Goal: Information Seeking & Learning: Learn about a topic

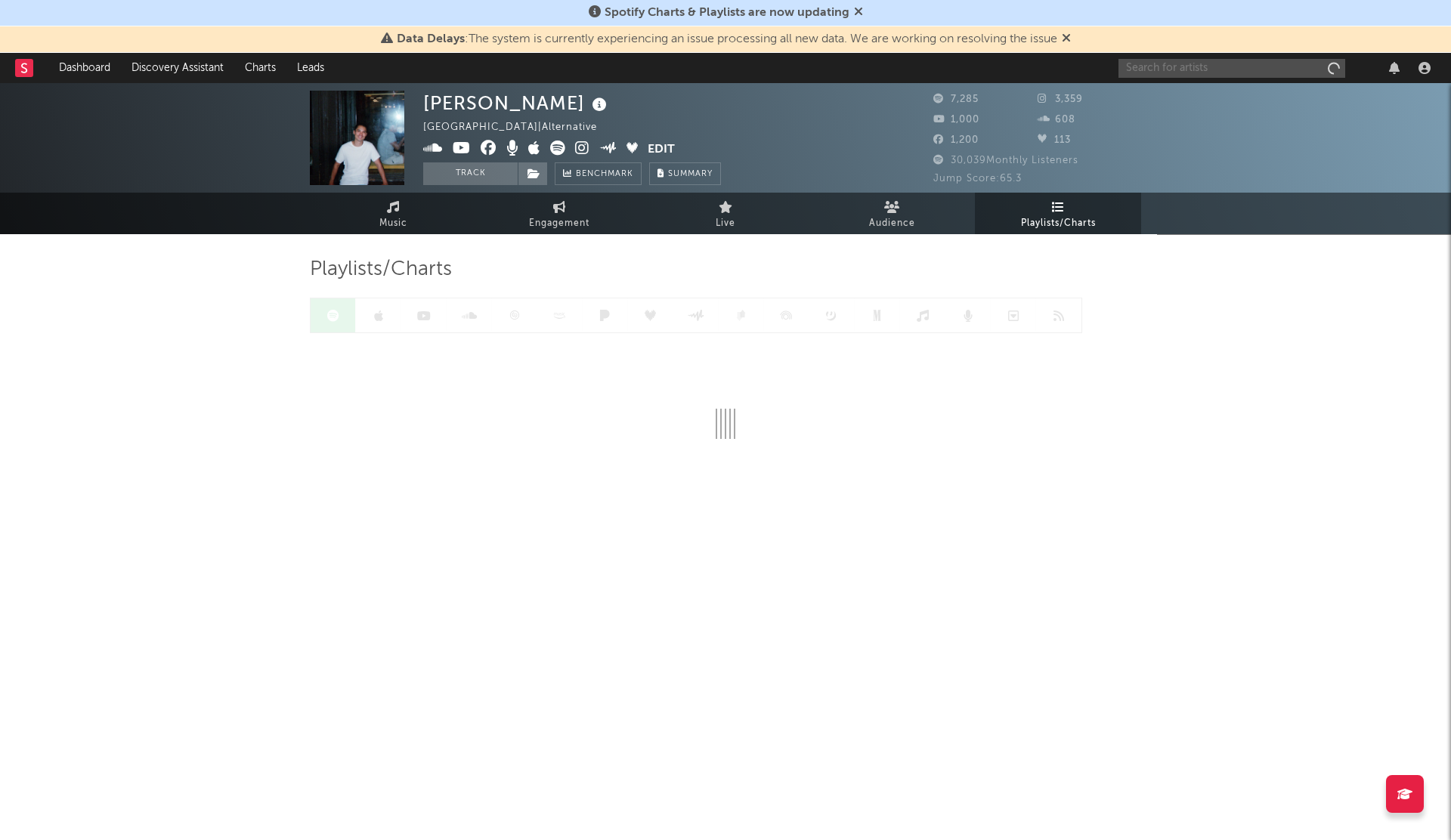
click at [1149, 64] on input "text" at bounding box center [1232, 69] width 227 height 19
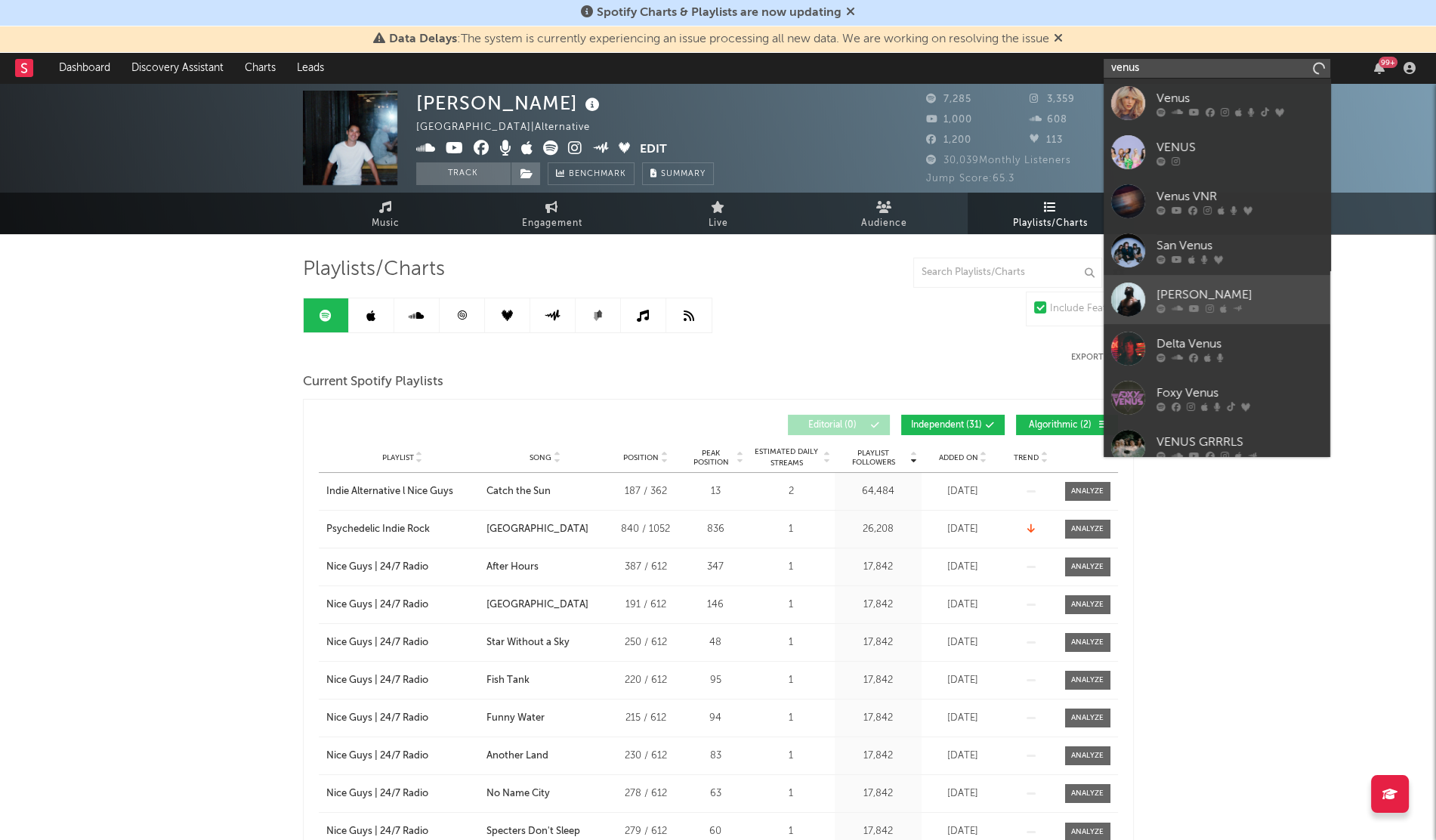
scroll to position [113, 0]
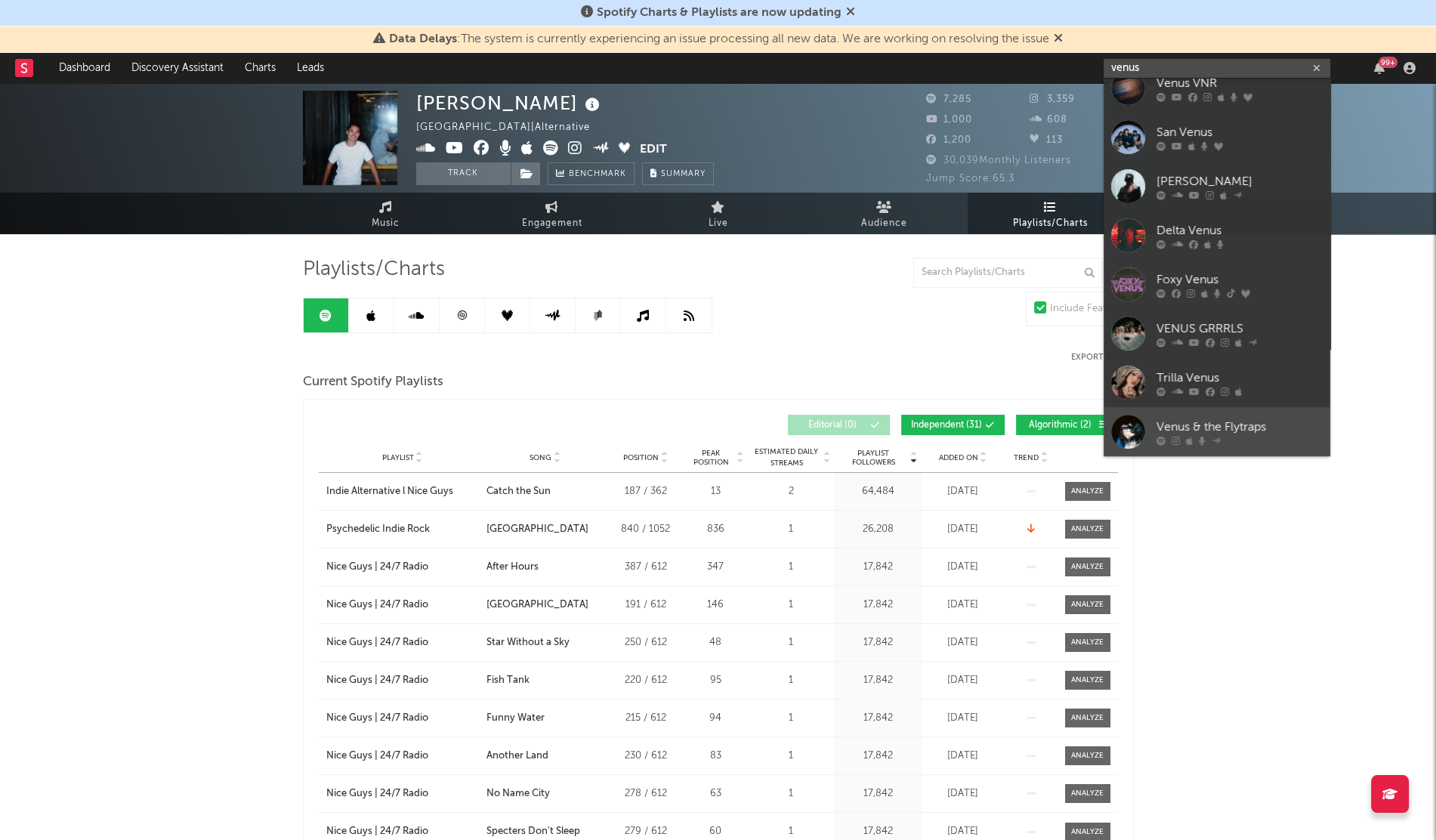
type input "venus"
click at [1164, 432] on div "Venus & the Flytraps" at bounding box center [1239, 426] width 166 height 18
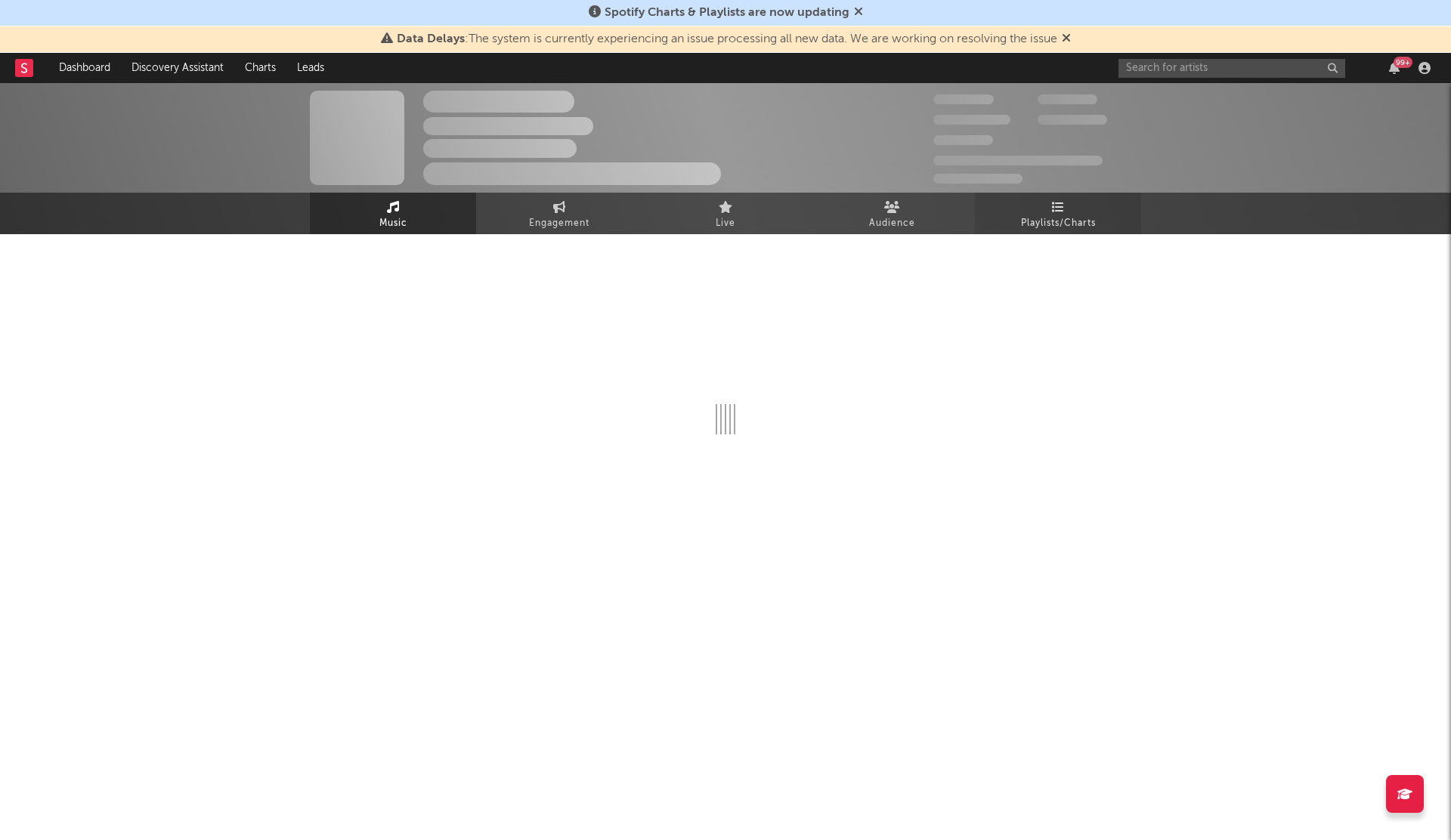
click at [1066, 229] on span "Playlists/Charts" at bounding box center [1058, 223] width 75 height 18
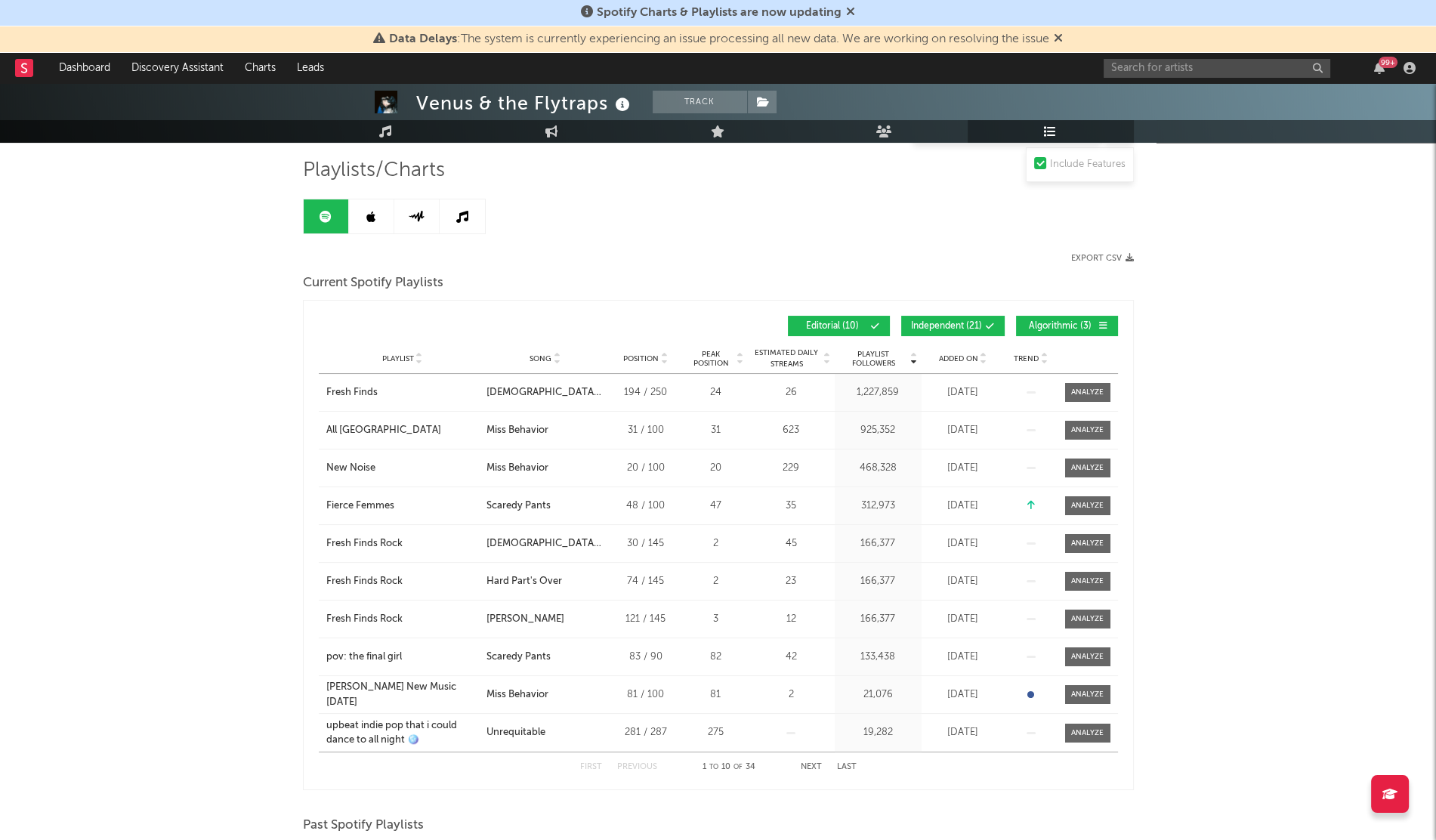
scroll to position [99, 0]
click at [956, 358] on span "Added On" at bounding box center [958, 358] width 39 height 9
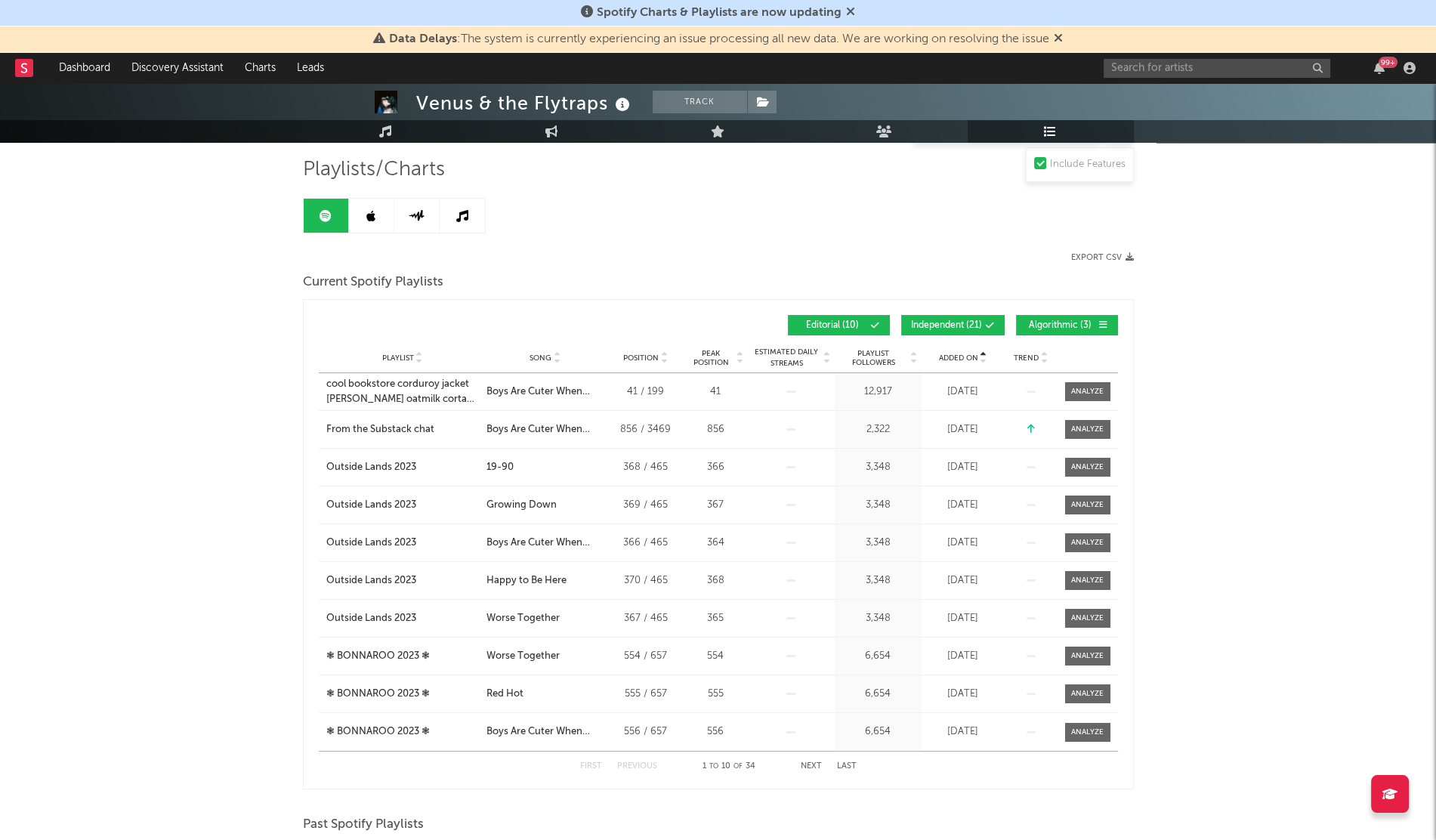
click at [956, 358] on span "Added On" at bounding box center [958, 358] width 39 height 9
click at [359, 392] on div "No Country For [GEOGRAPHIC_DATA]" at bounding box center [402, 391] width 152 height 29
click at [378, 422] on div "[PERSON_NAME] New Music [DATE]" at bounding box center [402, 429] width 152 height 29
click at [352, 226] on link at bounding box center [372, 216] width 45 height 34
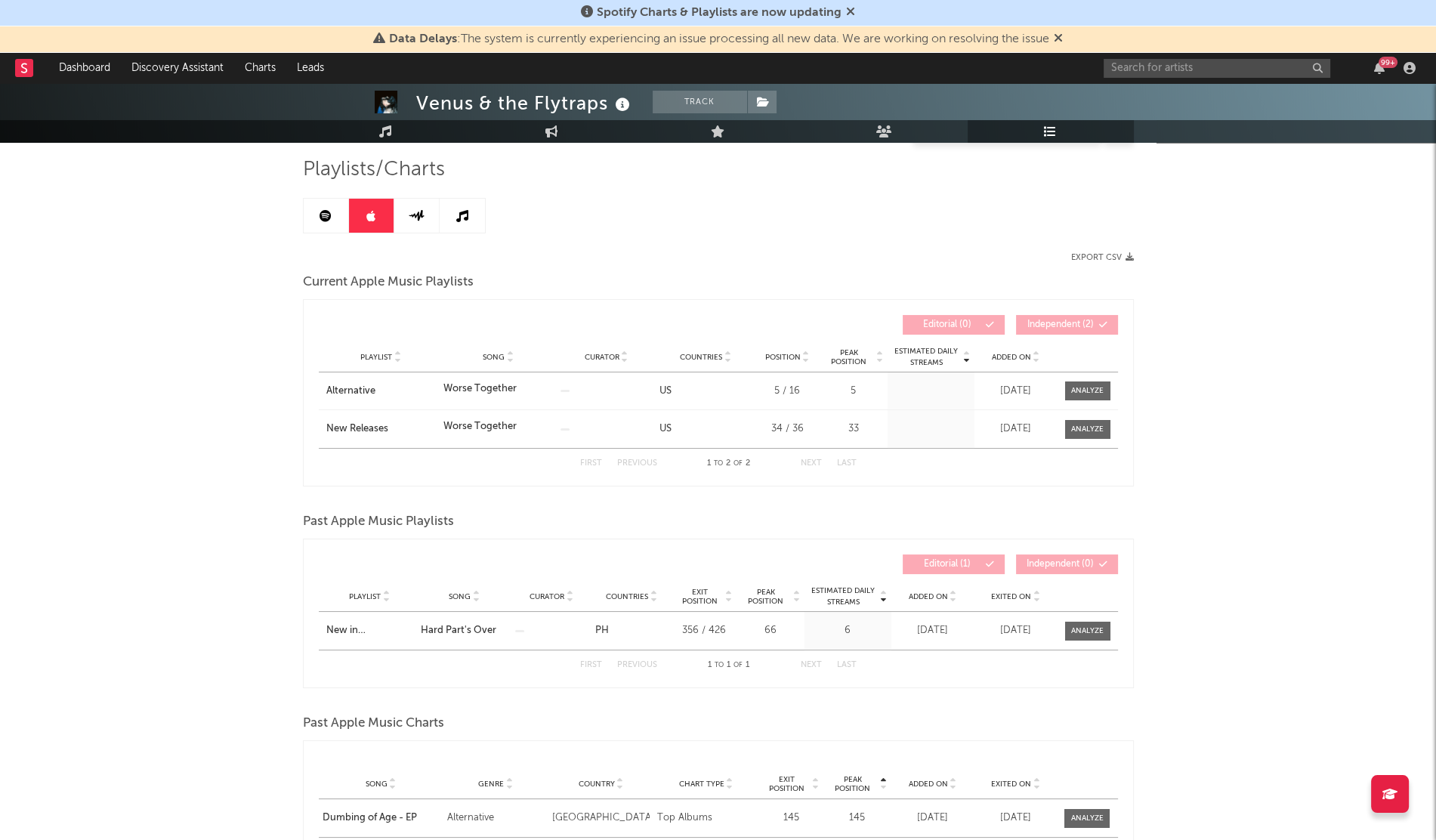
click at [1012, 359] on span "Added On" at bounding box center [1011, 357] width 39 height 9
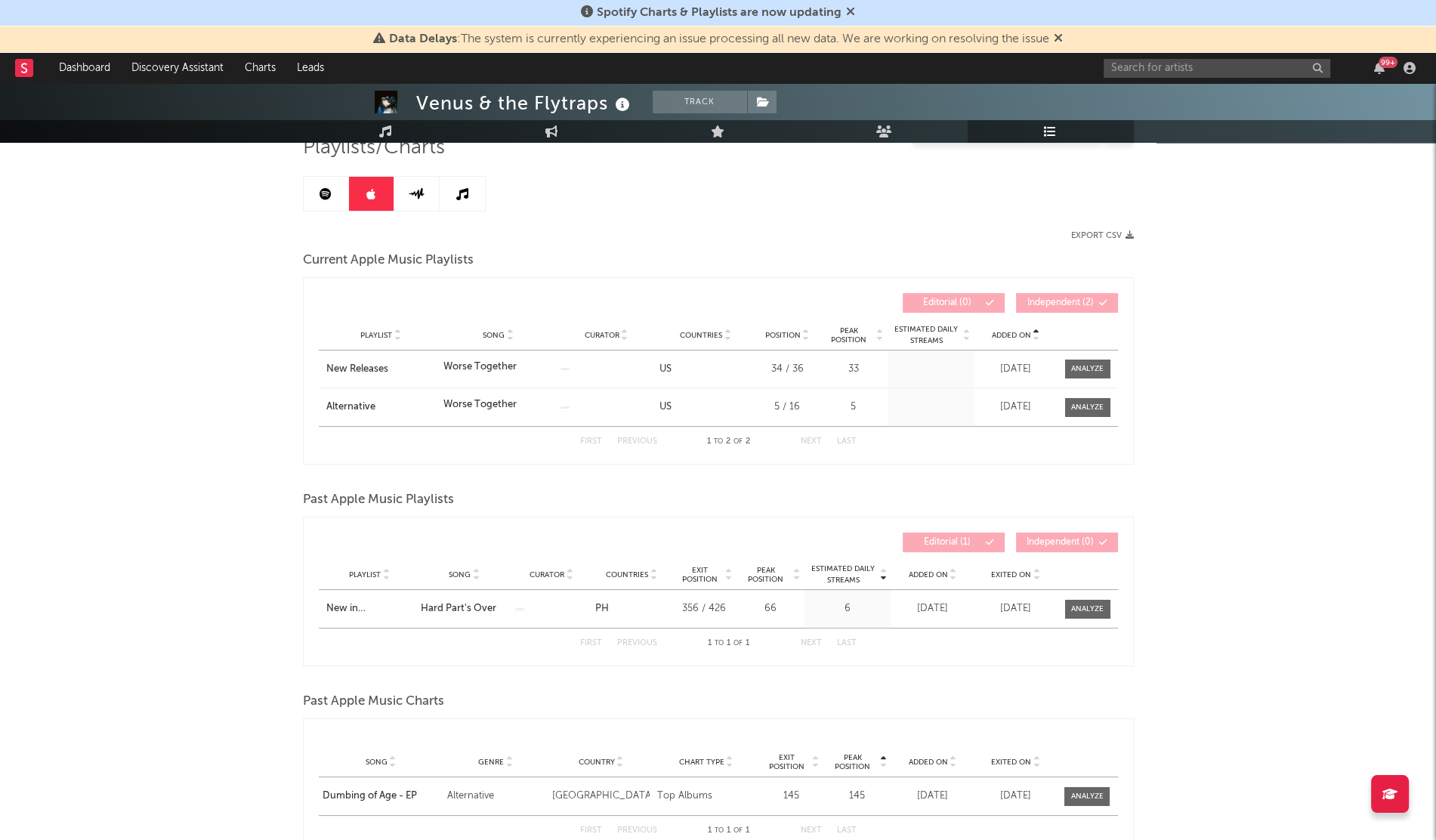
scroll to position [225, 0]
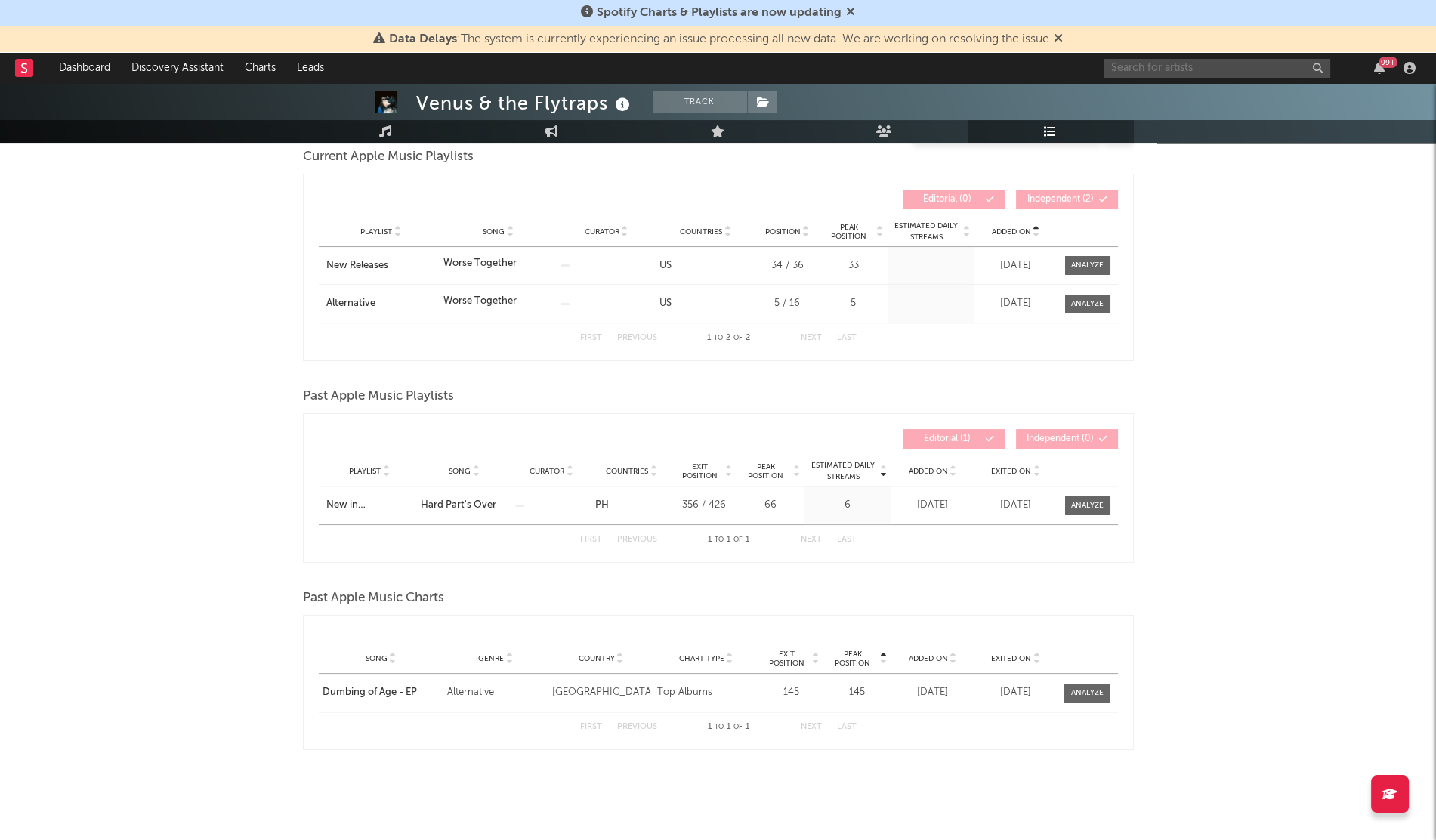
click at [1118, 69] on input "text" at bounding box center [1217, 69] width 227 height 19
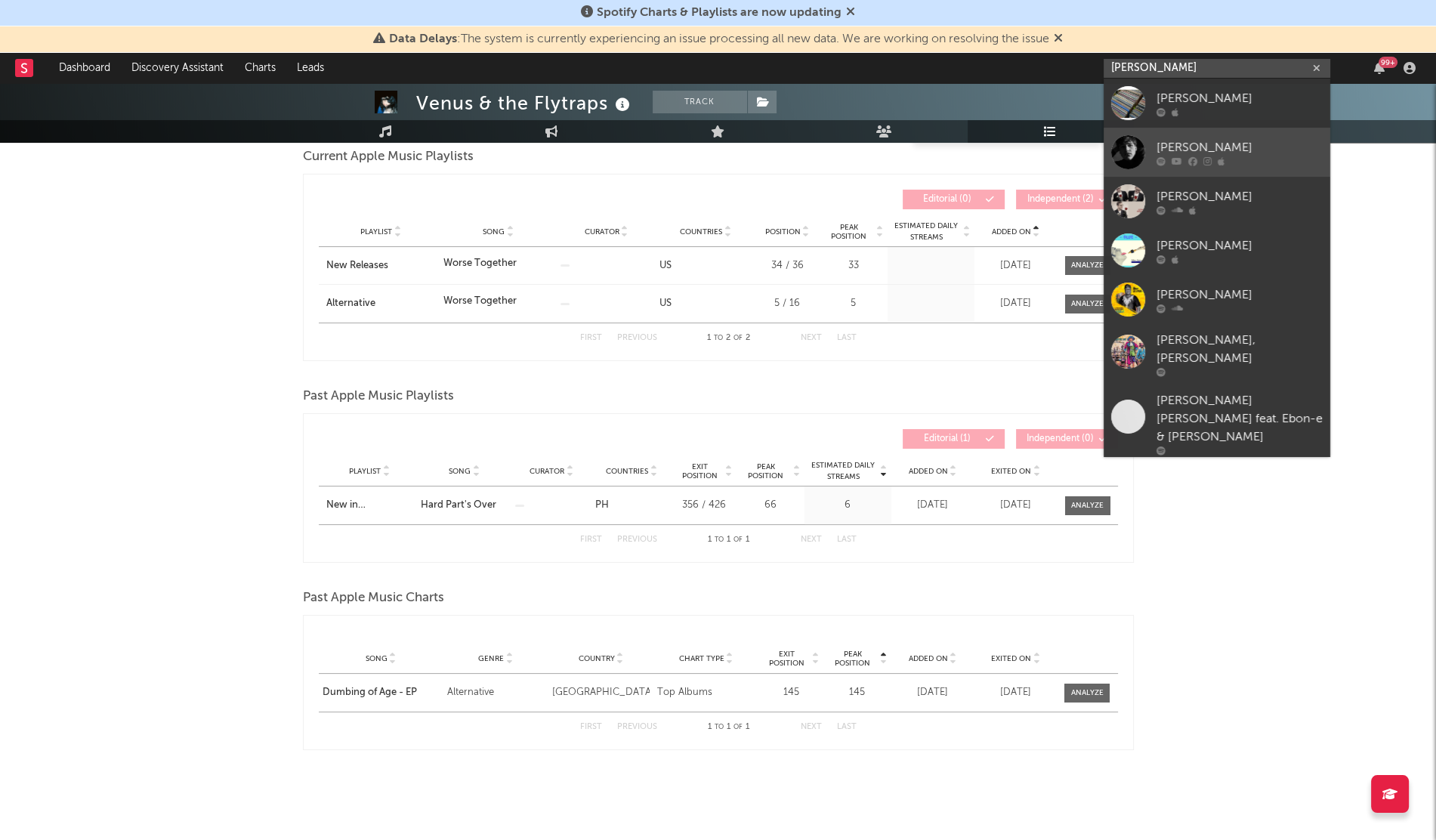
type input "[PERSON_NAME]"
click at [1235, 155] on div "[PERSON_NAME]" at bounding box center [1239, 146] width 166 height 18
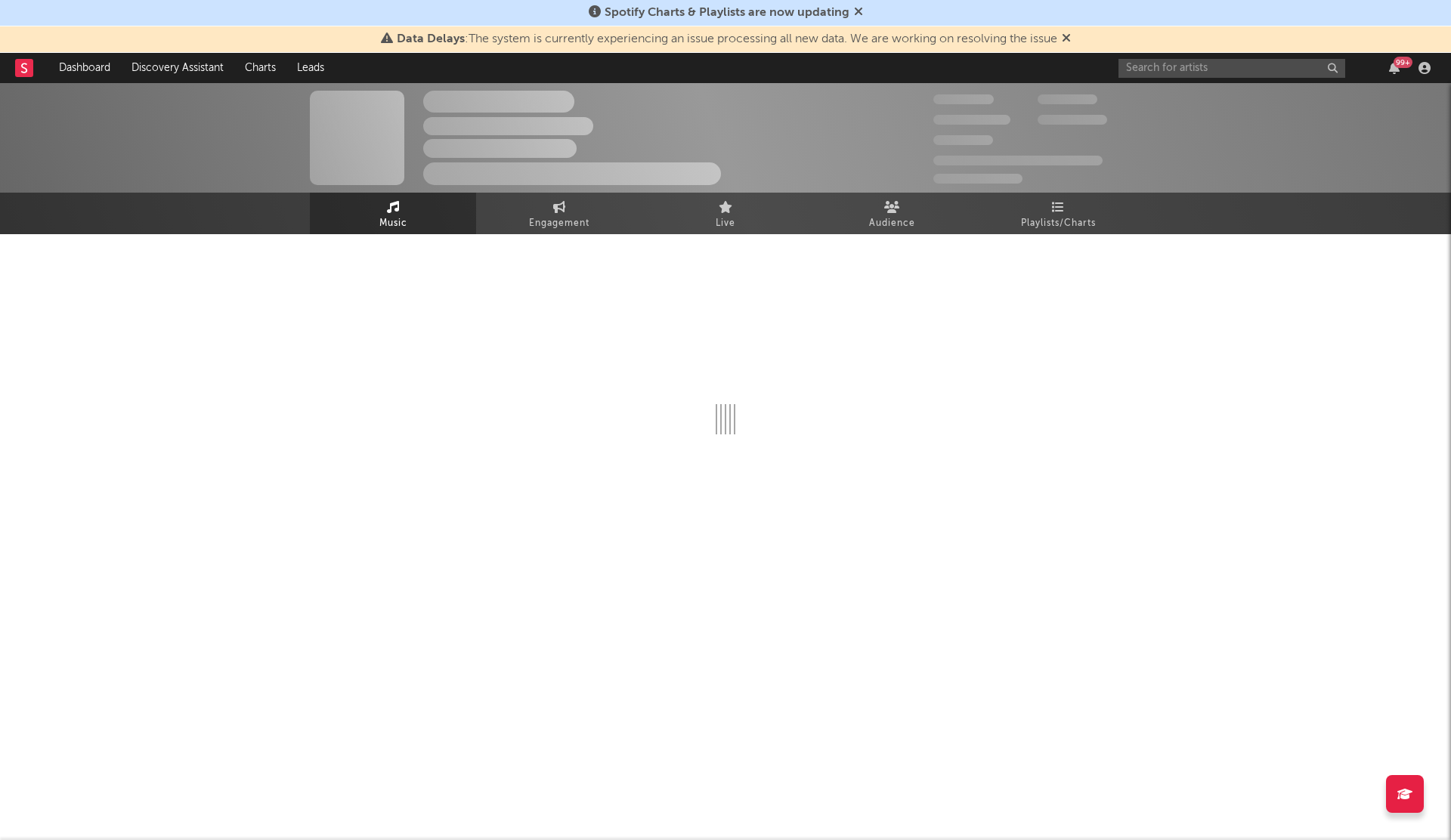
click at [1102, 252] on div at bounding box center [726, 383] width 831 height 298
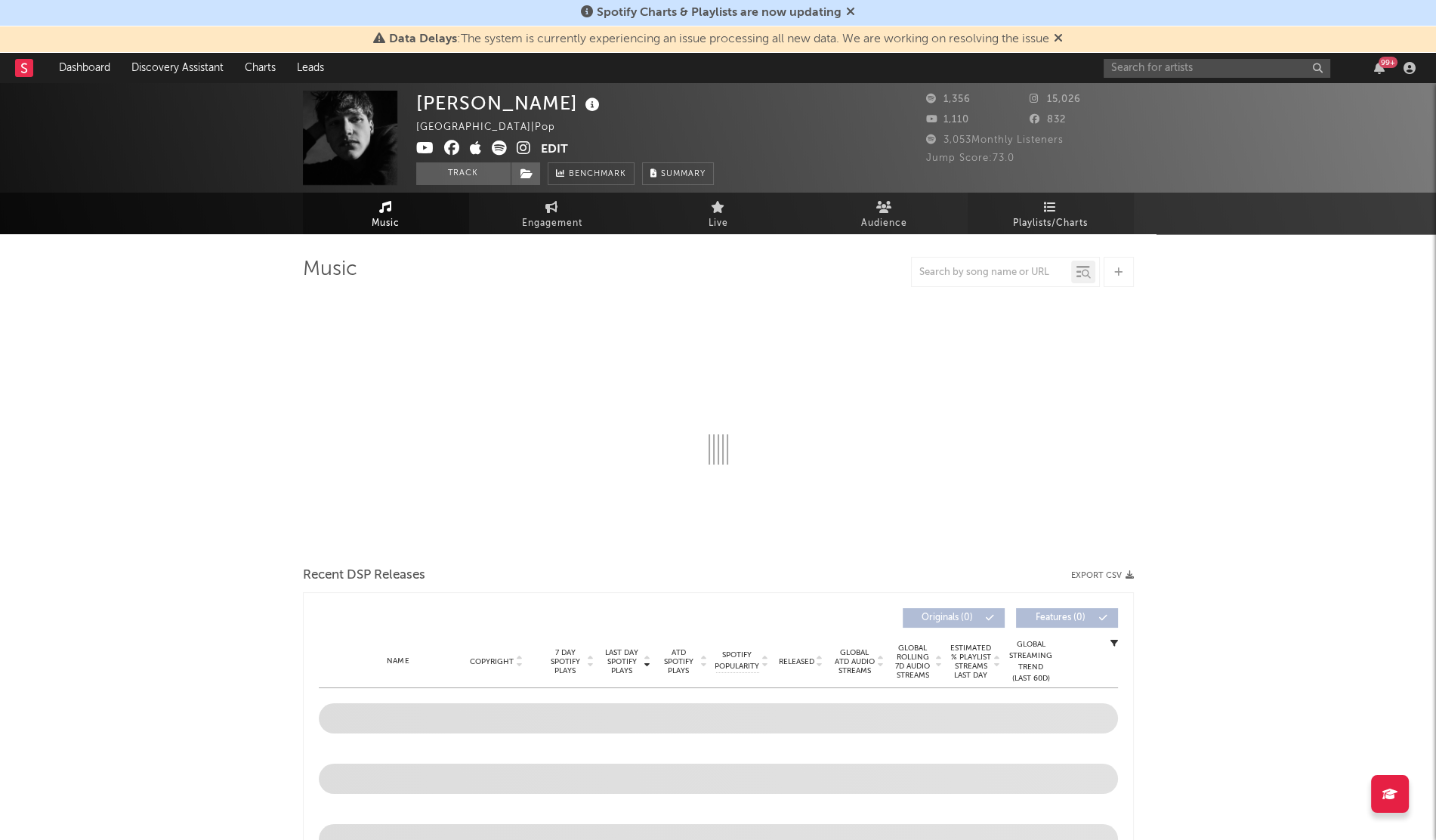
click at [1079, 227] on span "Playlists/Charts" at bounding box center [1050, 223] width 74 height 18
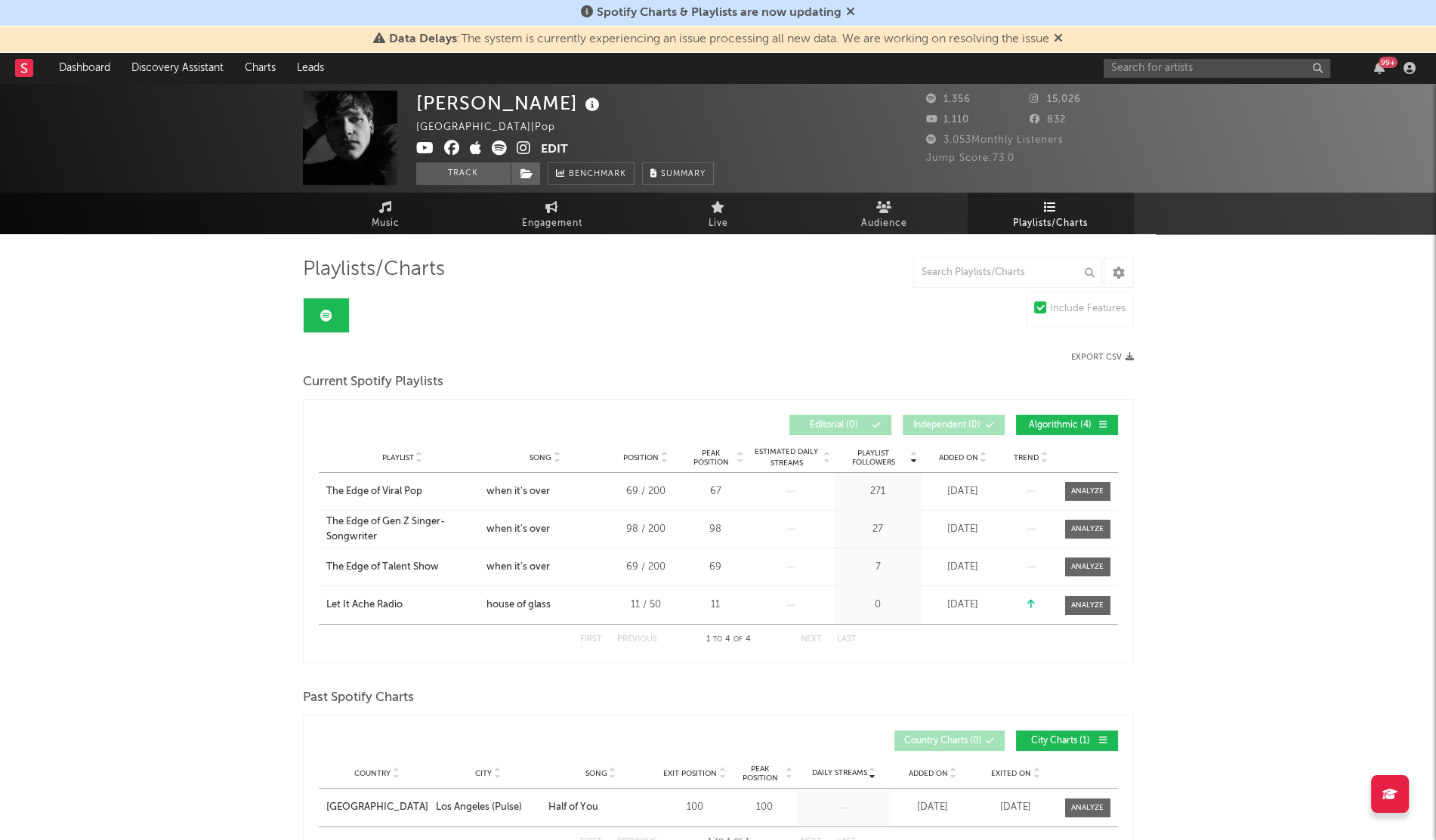
click at [962, 455] on span "Added On" at bounding box center [958, 457] width 39 height 9
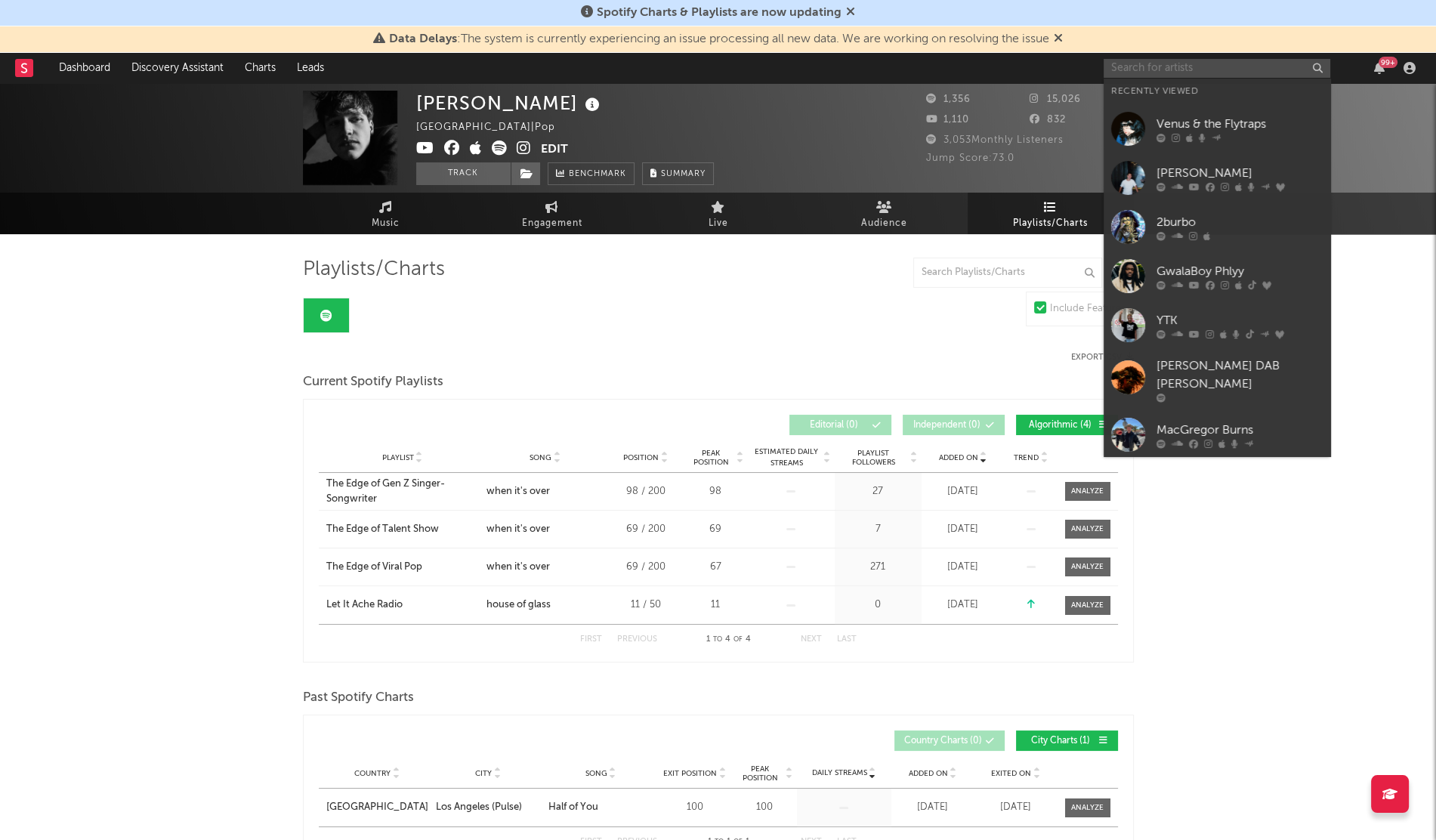
click at [1150, 65] on input "text" at bounding box center [1217, 69] width 227 height 19
paste input "aldrch"
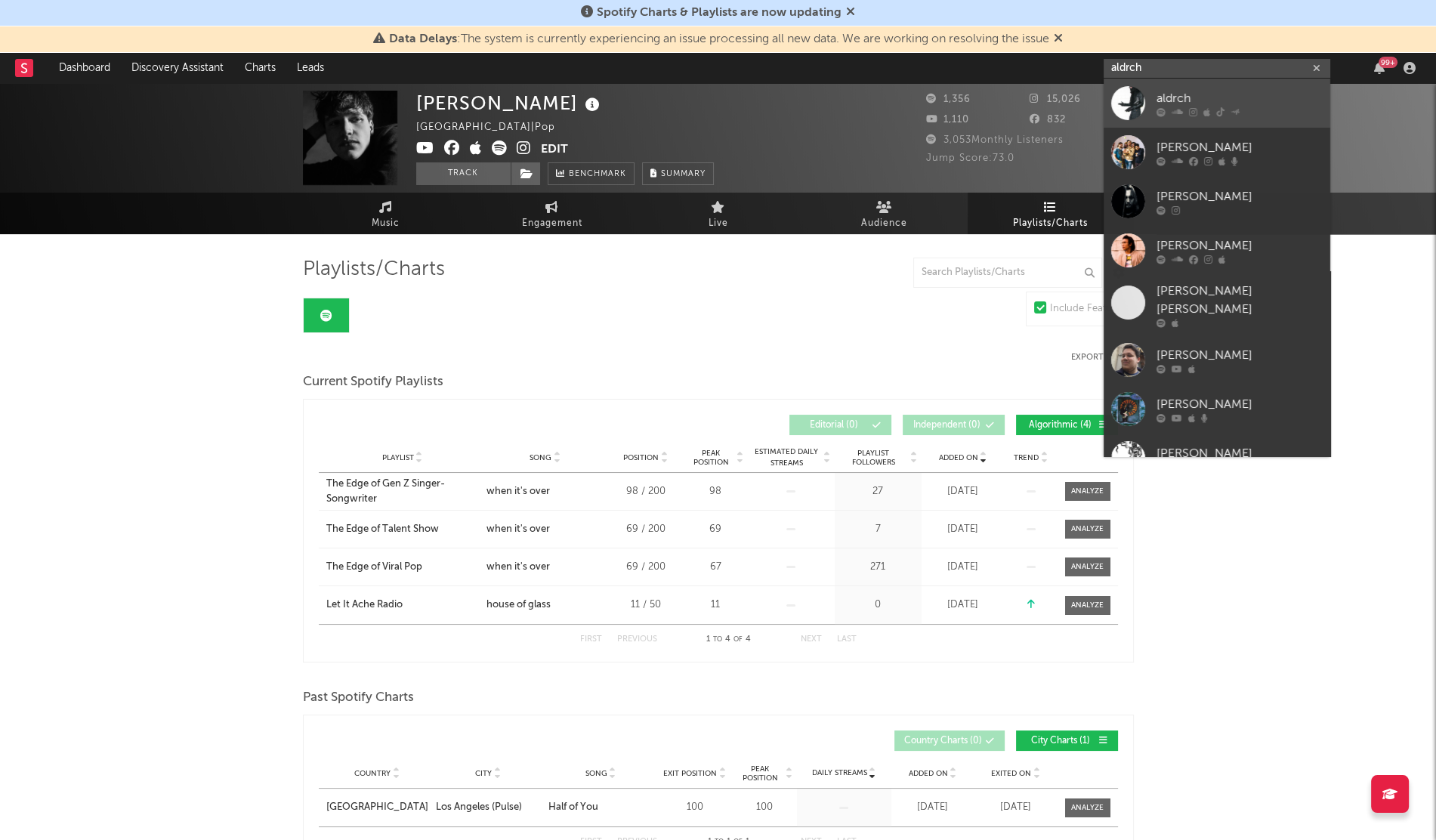
type input "aldrch"
click at [1172, 116] on icon at bounding box center [1177, 111] width 11 height 9
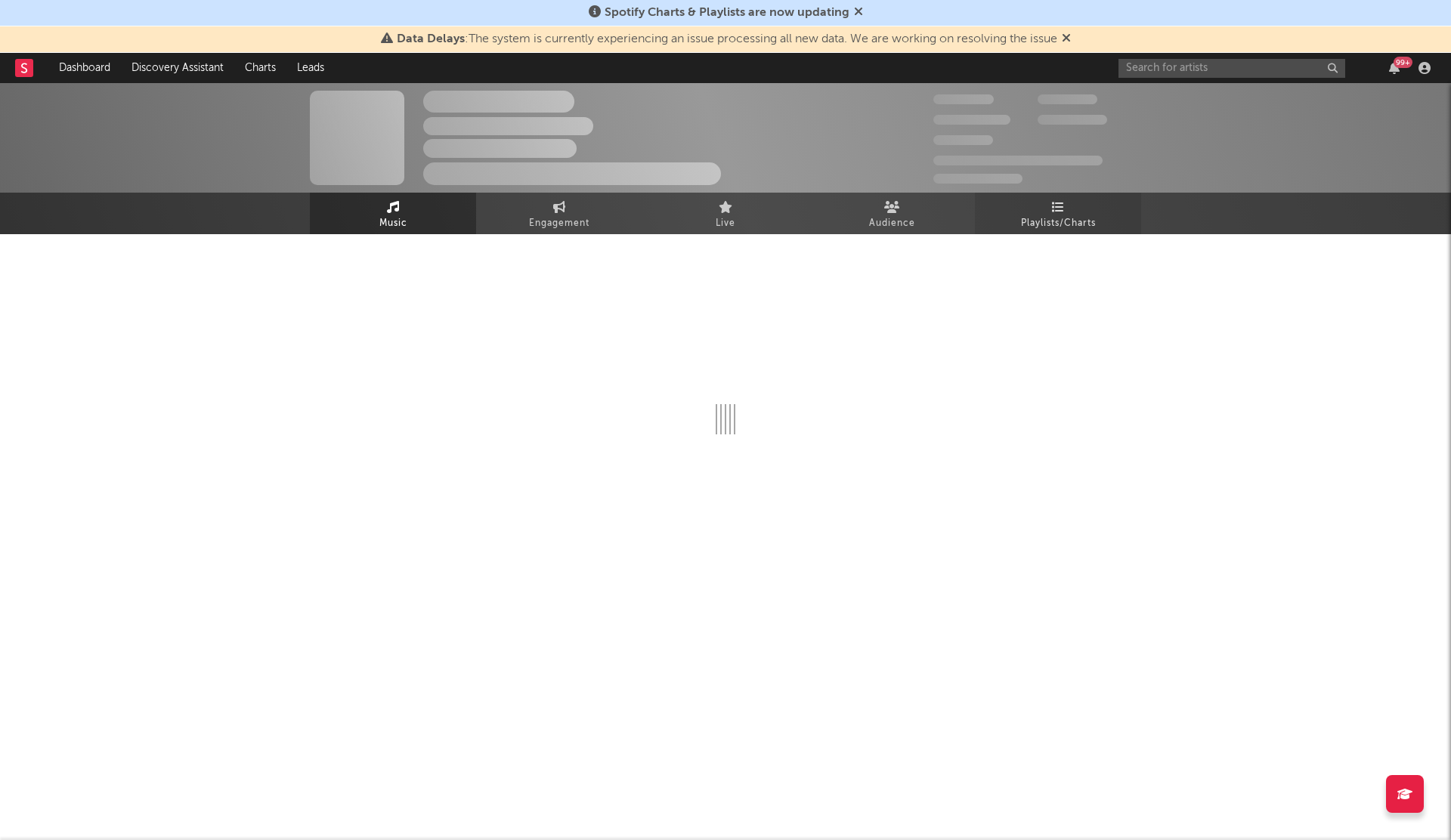
click at [1050, 234] on link "Playlists/Charts" at bounding box center [1058, 213] width 166 height 42
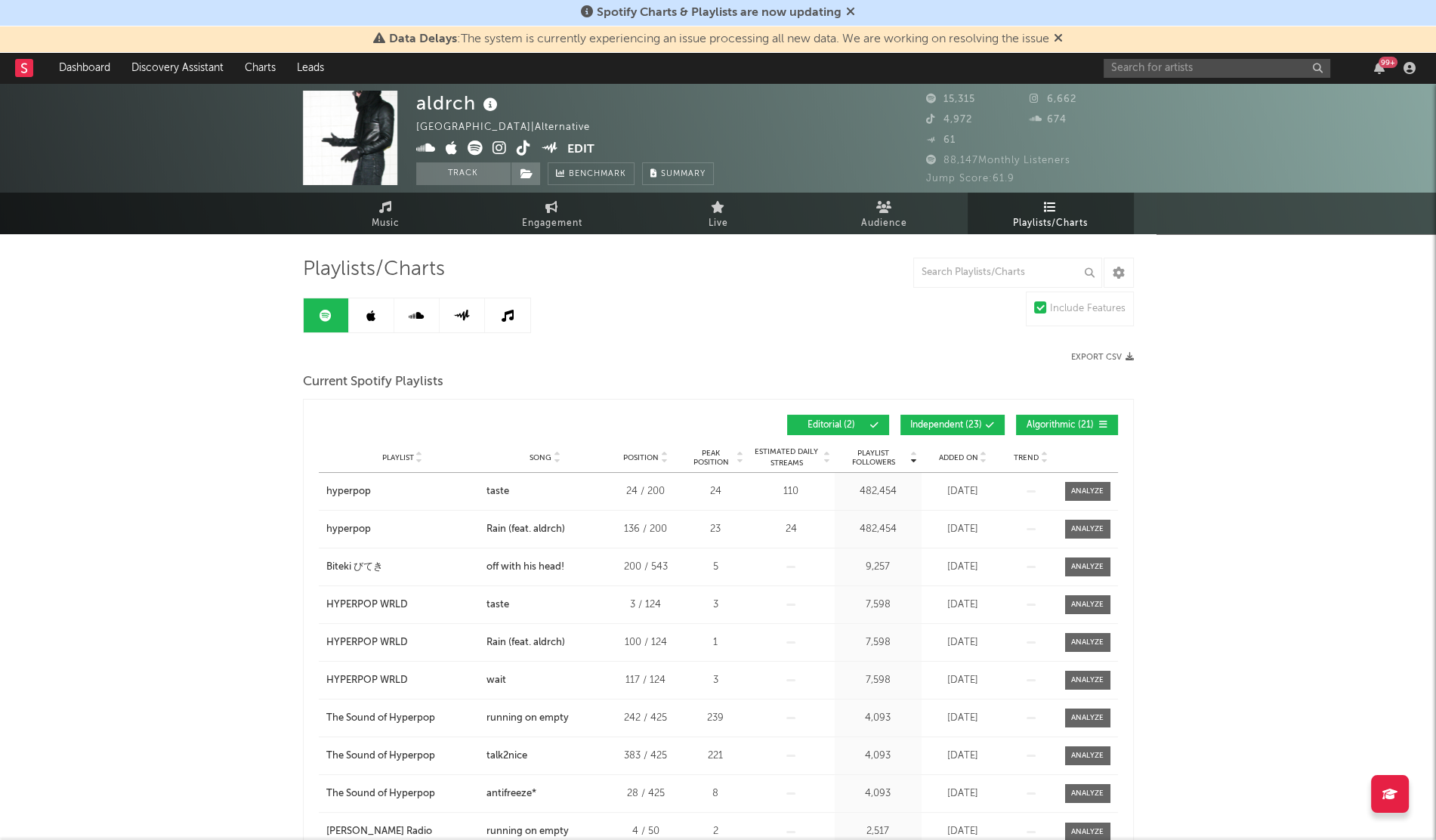
click at [943, 460] on span "Added On" at bounding box center [958, 457] width 39 height 9
click at [953, 457] on span "Added On" at bounding box center [958, 457] width 39 height 9
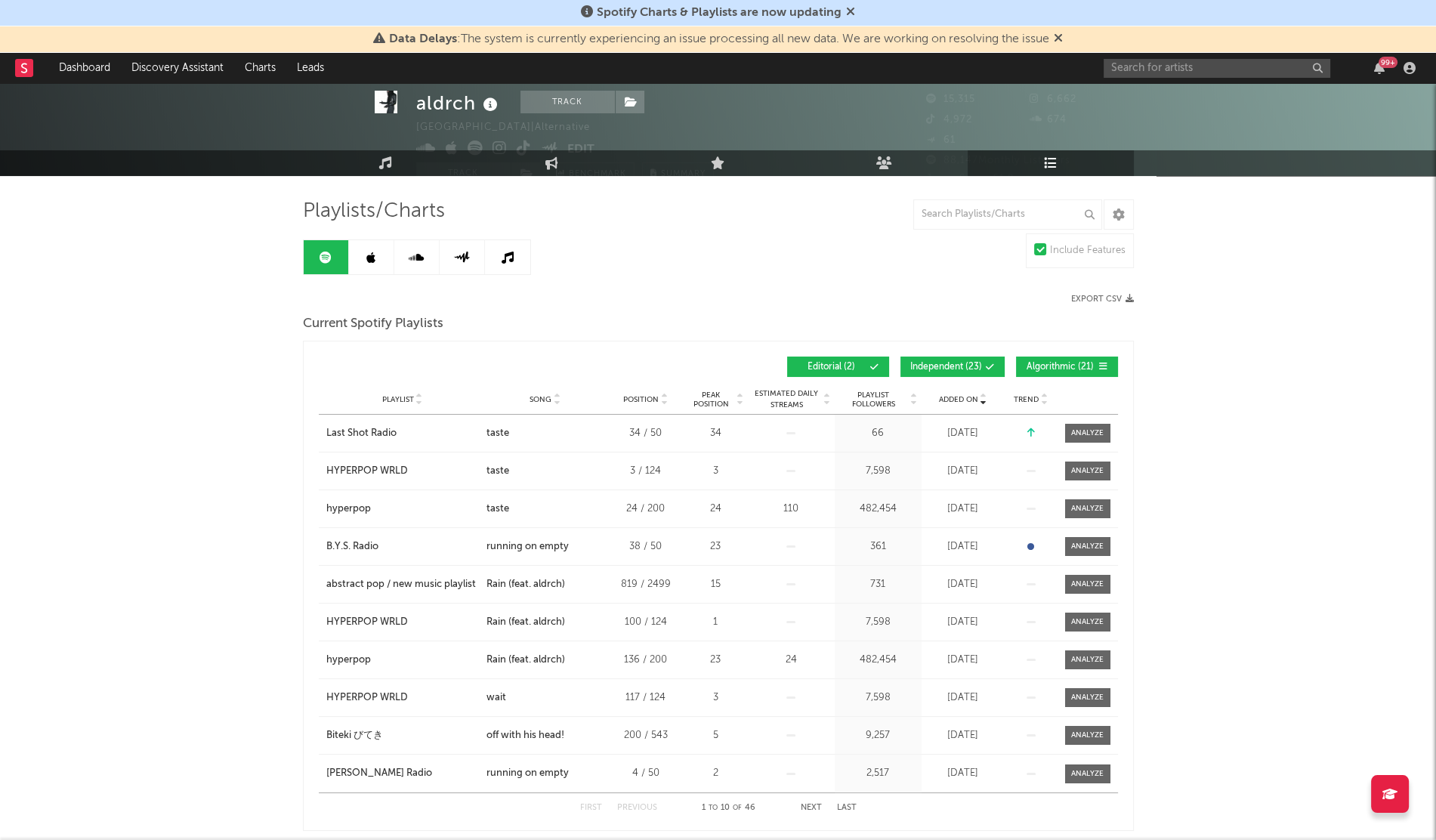
scroll to position [62, 0]
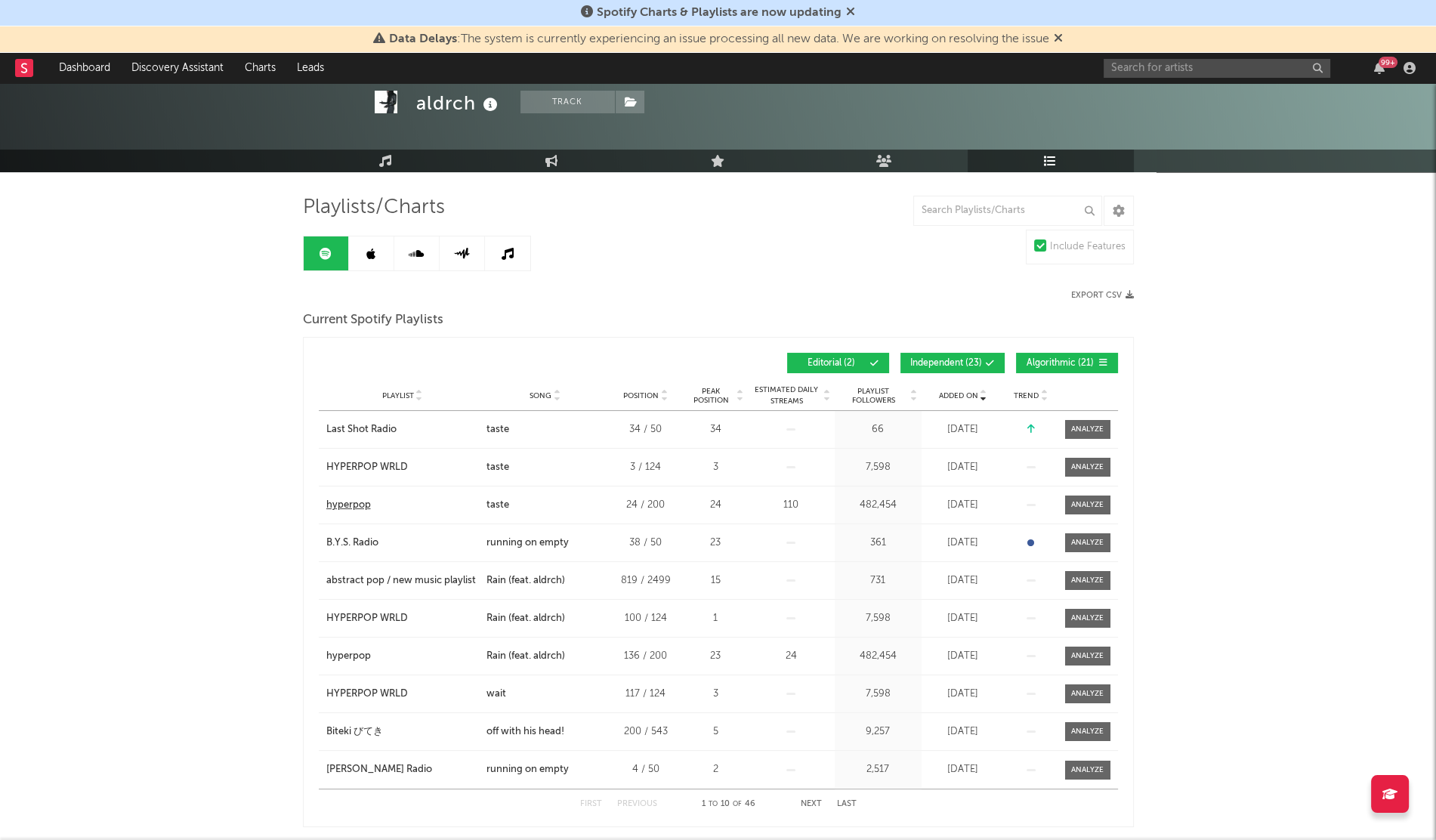
click at [337, 506] on div "hyperpop" at bounding box center [349, 505] width 45 height 15
click at [350, 466] on div "HYPERPOP WRLD" at bounding box center [366, 468] width 81 height 15
click at [342, 432] on div "Last Shot Radio" at bounding box center [361, 430] width 70 height 15
click at [1129, 61] on input "text" at bounding box center [1217, 69] width 227 height 19
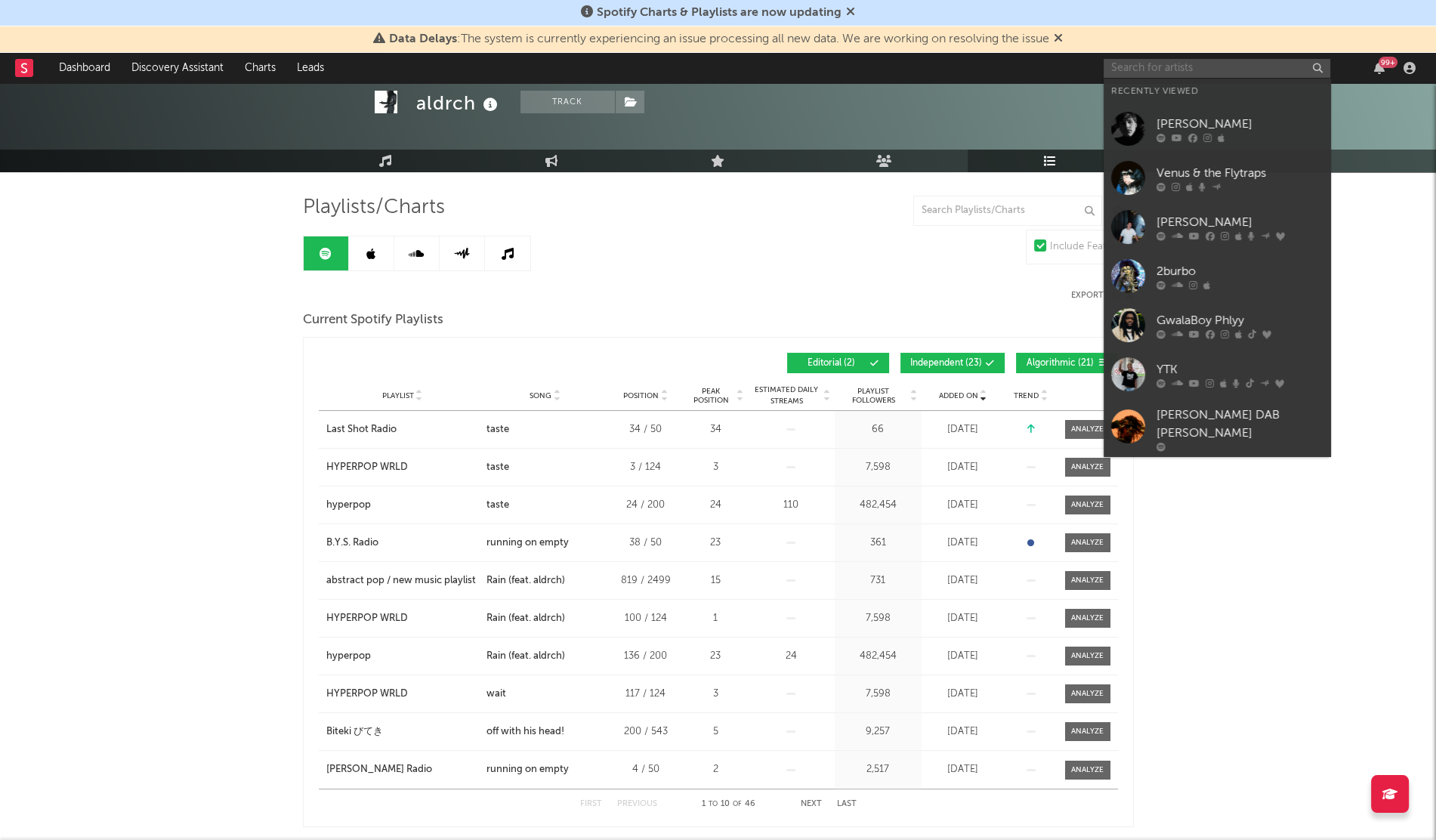
paste input "YTK"
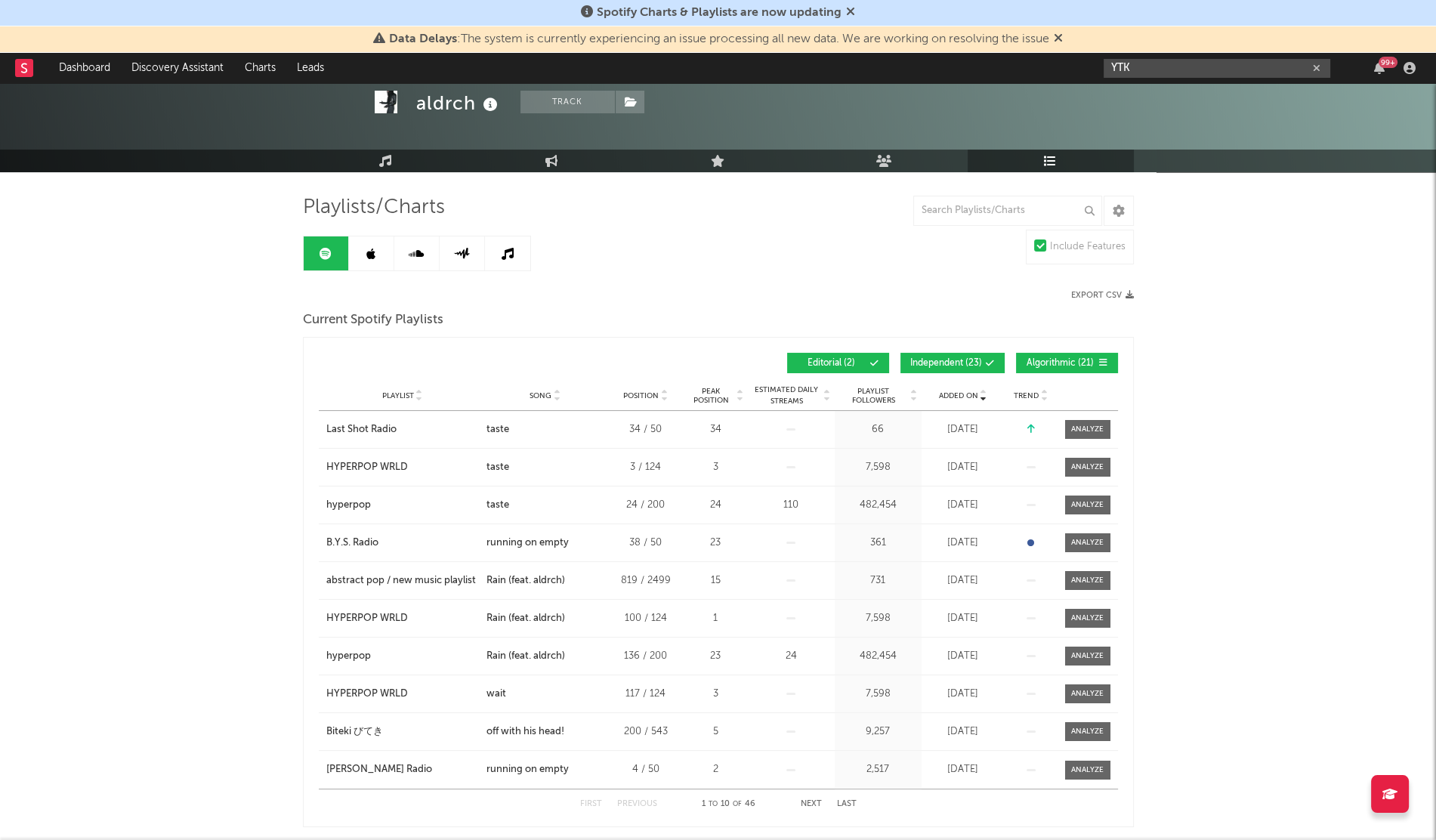
click at [1147, 71] on input "YTK" at bounding box center [1217, 69] width 227 height 19
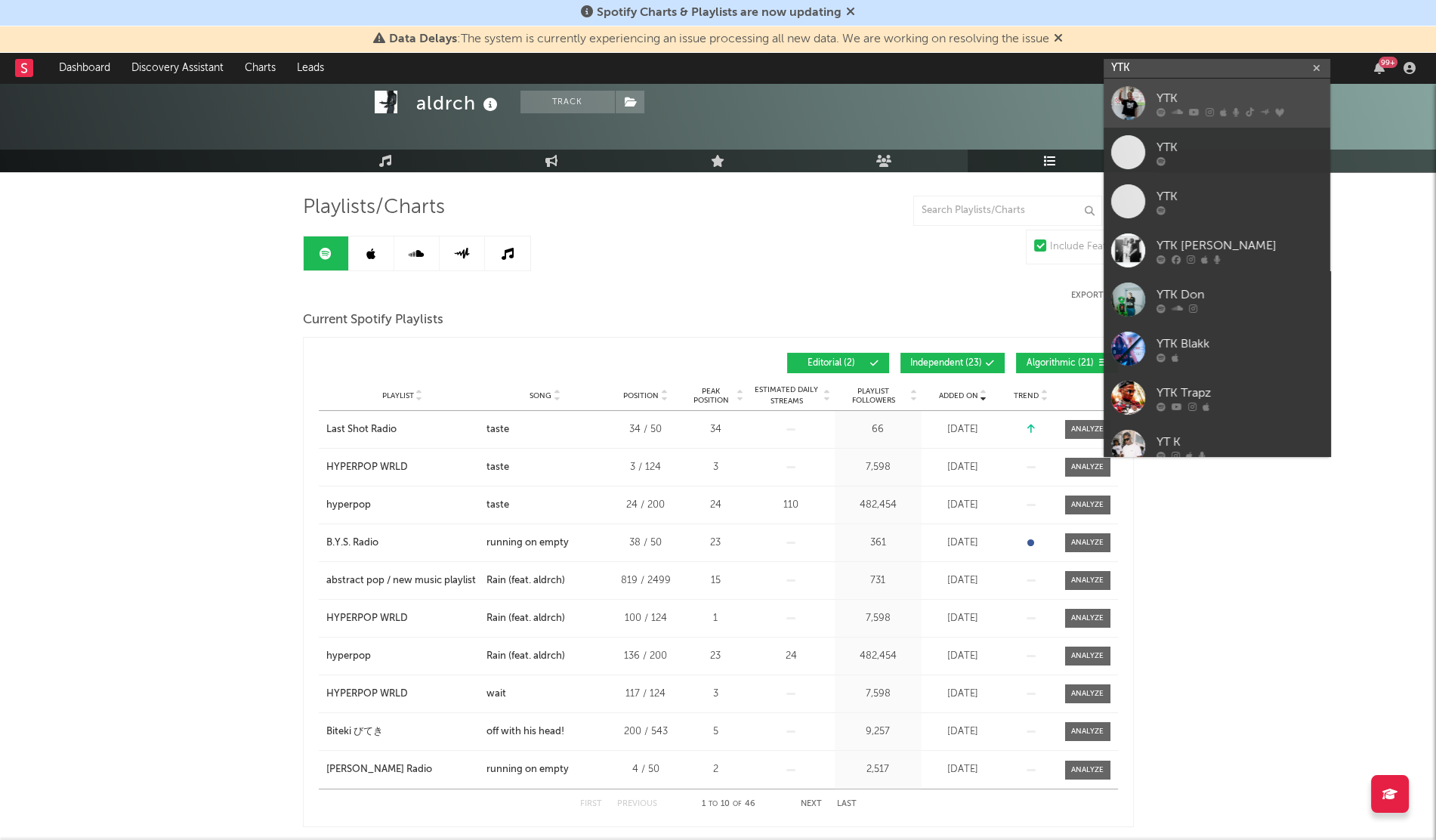
type input "YTK"
click at [1136, 92] on div at bounding box center [1129, 104] width 34 height 34
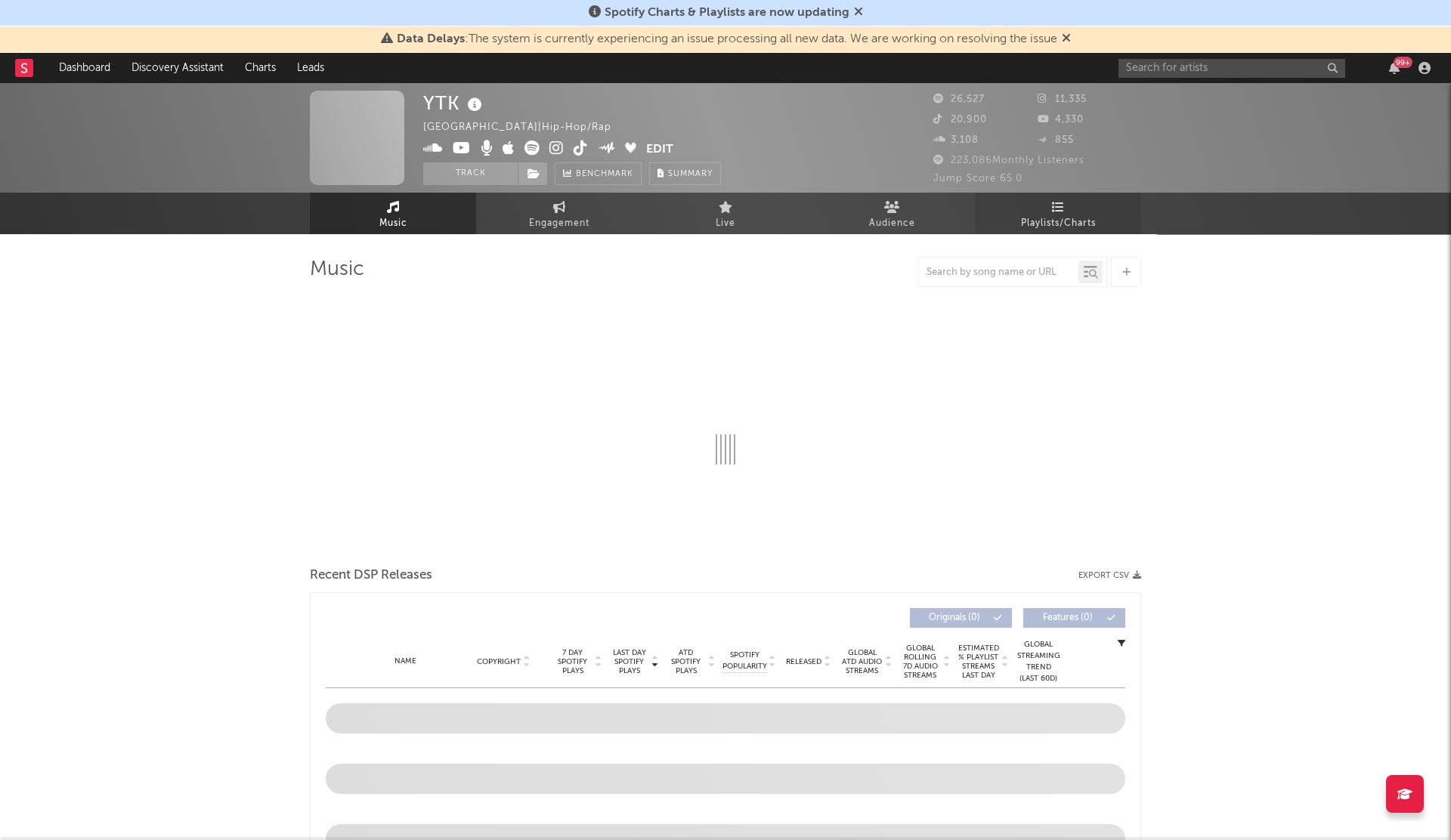
click at [1064, 204] on link "Playlists/Charts" at bounding box center [1058, 213] width 166 height 42
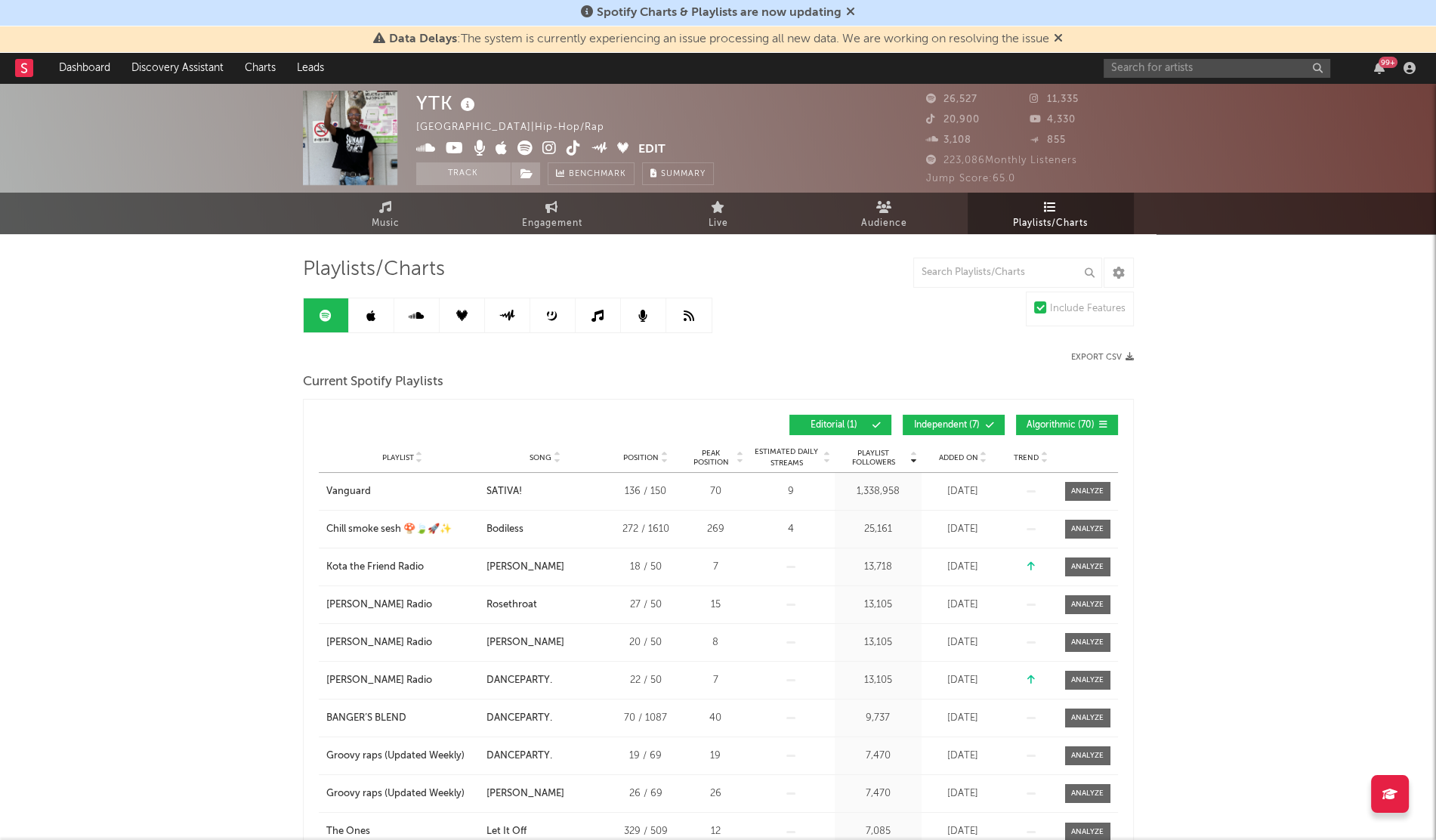
click at [954, 453] on span "Added On" at bounding box center [958, 457] width 39 height 9
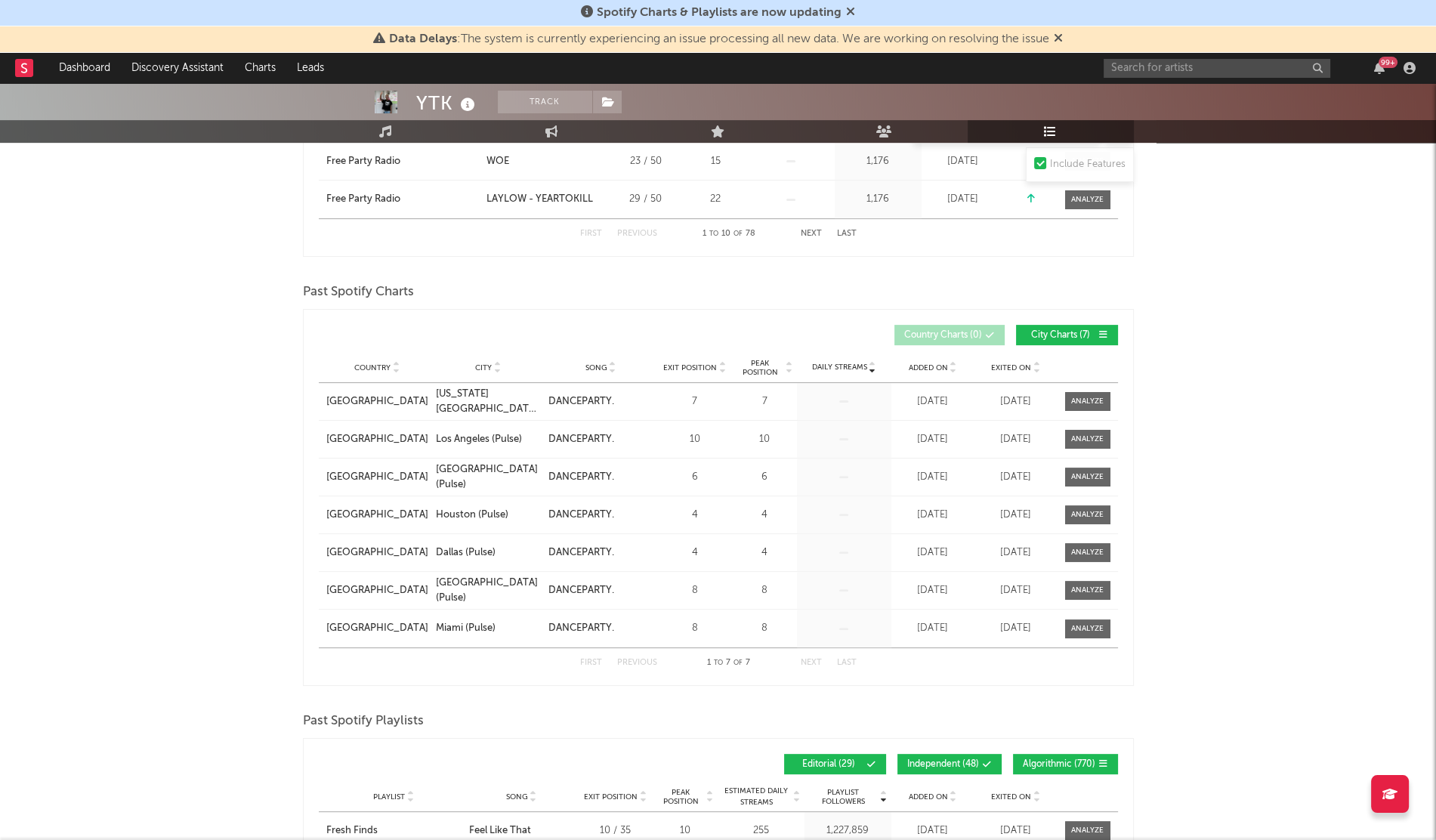
scroll to position [637, 0]
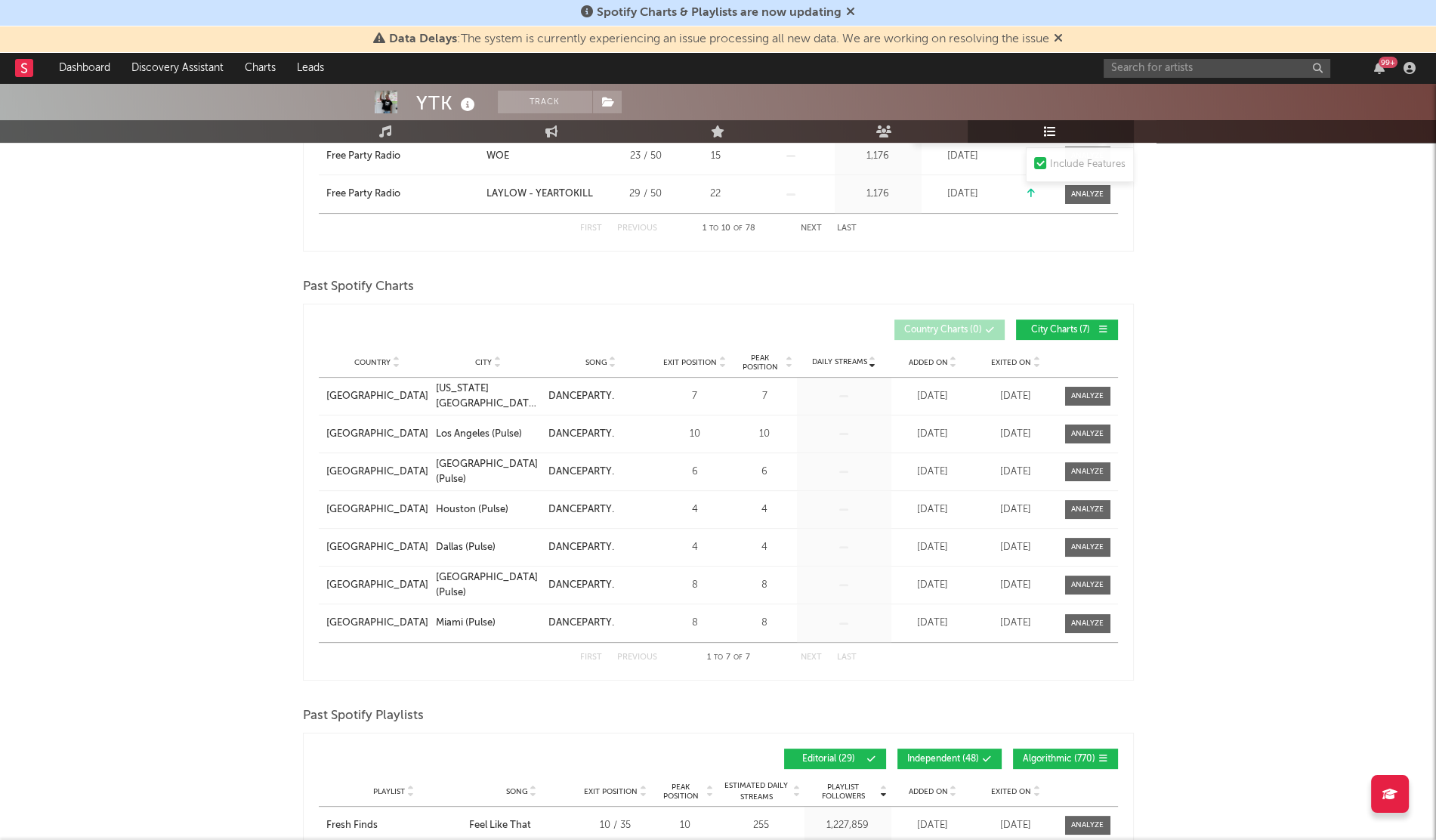
click at [911, 364] on span "Added On" at bounding box center [928, 362] width 39 height 9
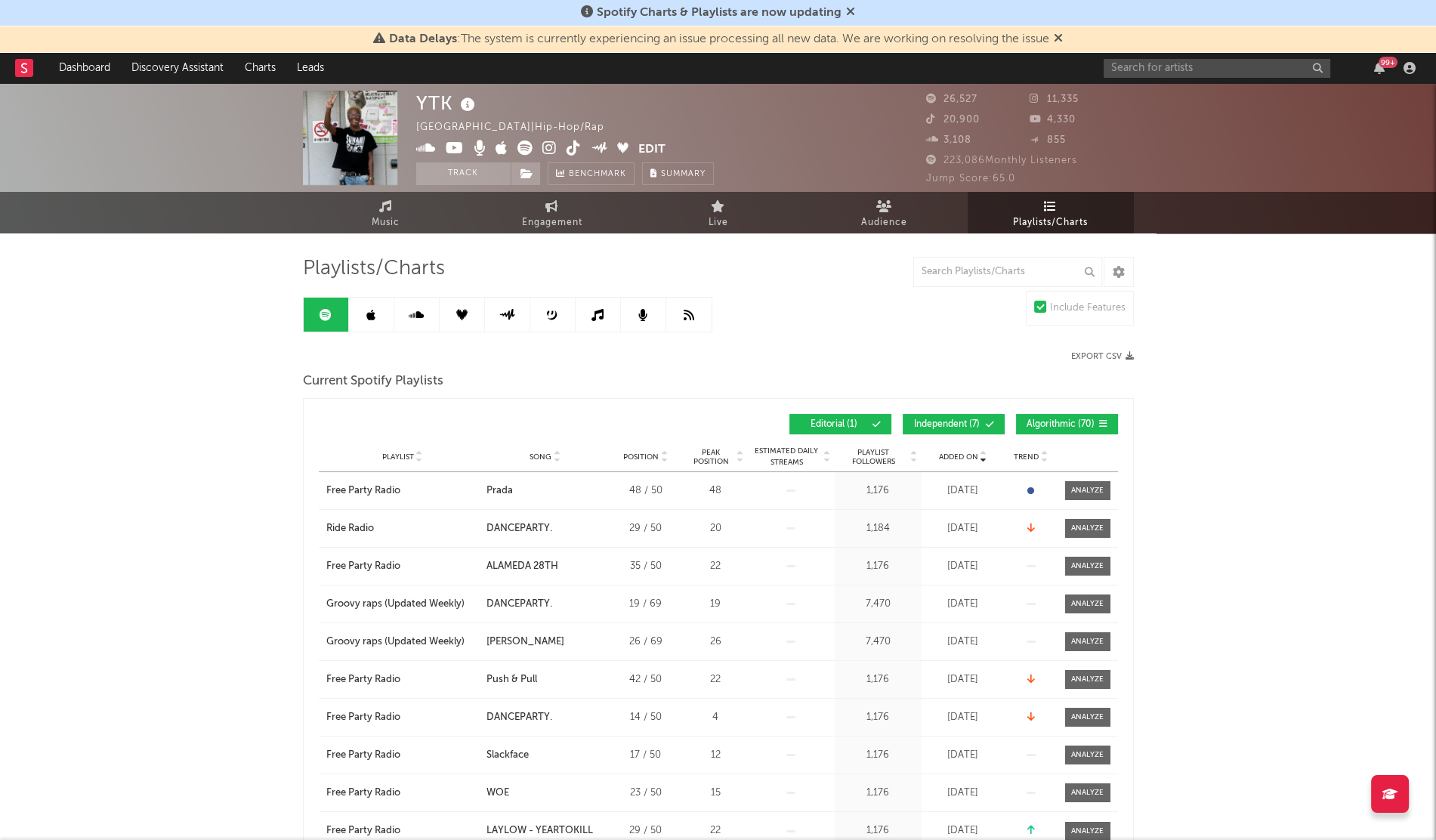
scroll to position [0, 0]
click at [356, 311] on link at bounding box center [372, 315] width 45 height 34
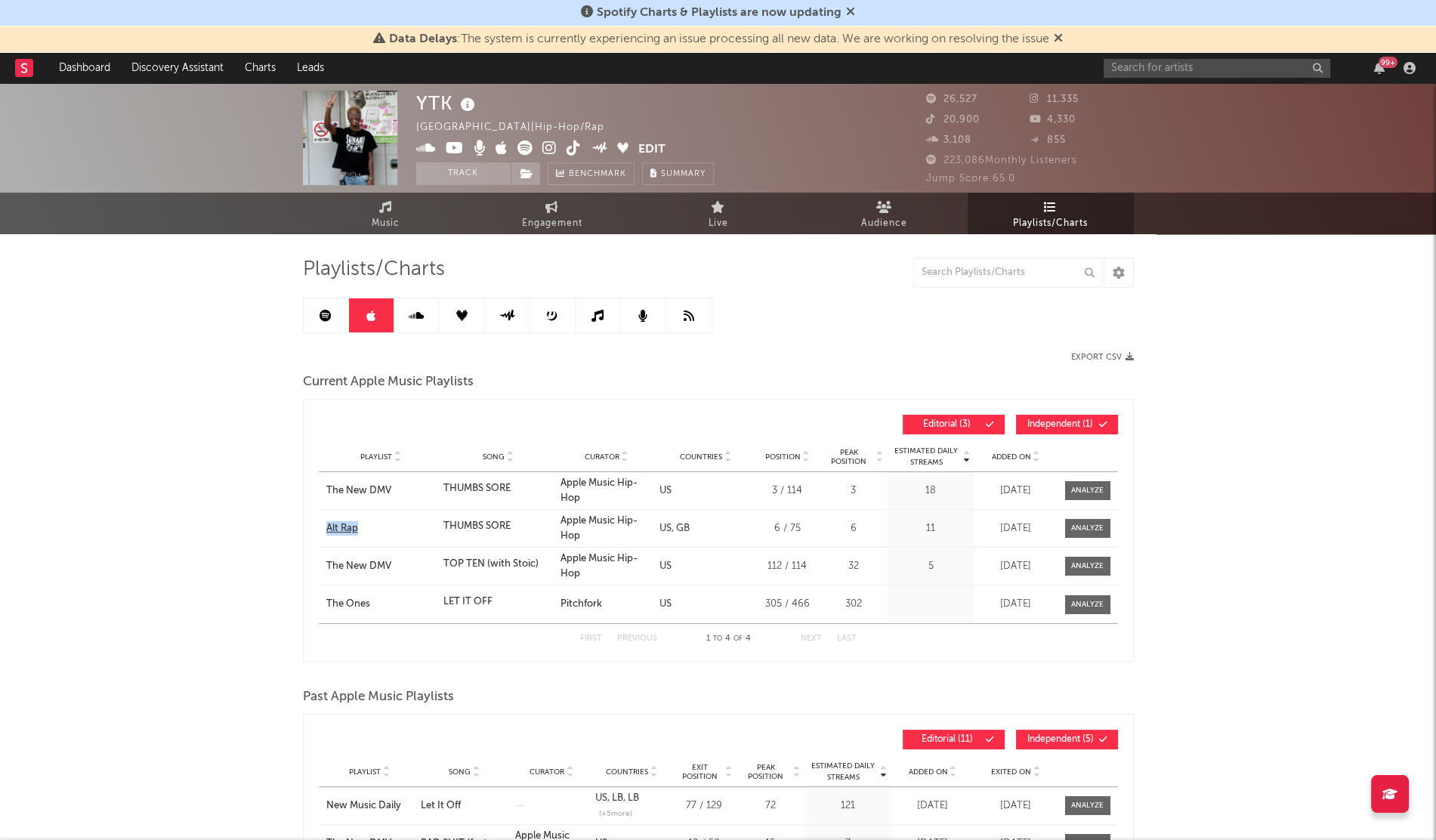
drag, startPoint x: 307, startPoint y: 528, endPoint x: 412, endPoint y: 528, distance: 105.0
click at [412, 528] on div "Estimated Daily Streams Playlist Song Curator Countries Position Peak Position …" at bounding box center [718, 530] width 831 height 263
copy div "Alt Rap"
click at [351, 519] on div "Playlist Alt Rap Song THUMBS SORE Curator Apple Music Hip-Hop Genre Countries U…" at bounding box center [718, 527] width 799 height 37
click at [347, 527] on div "Alt Rap" at bounding box center [381, 529] width 110 height 15
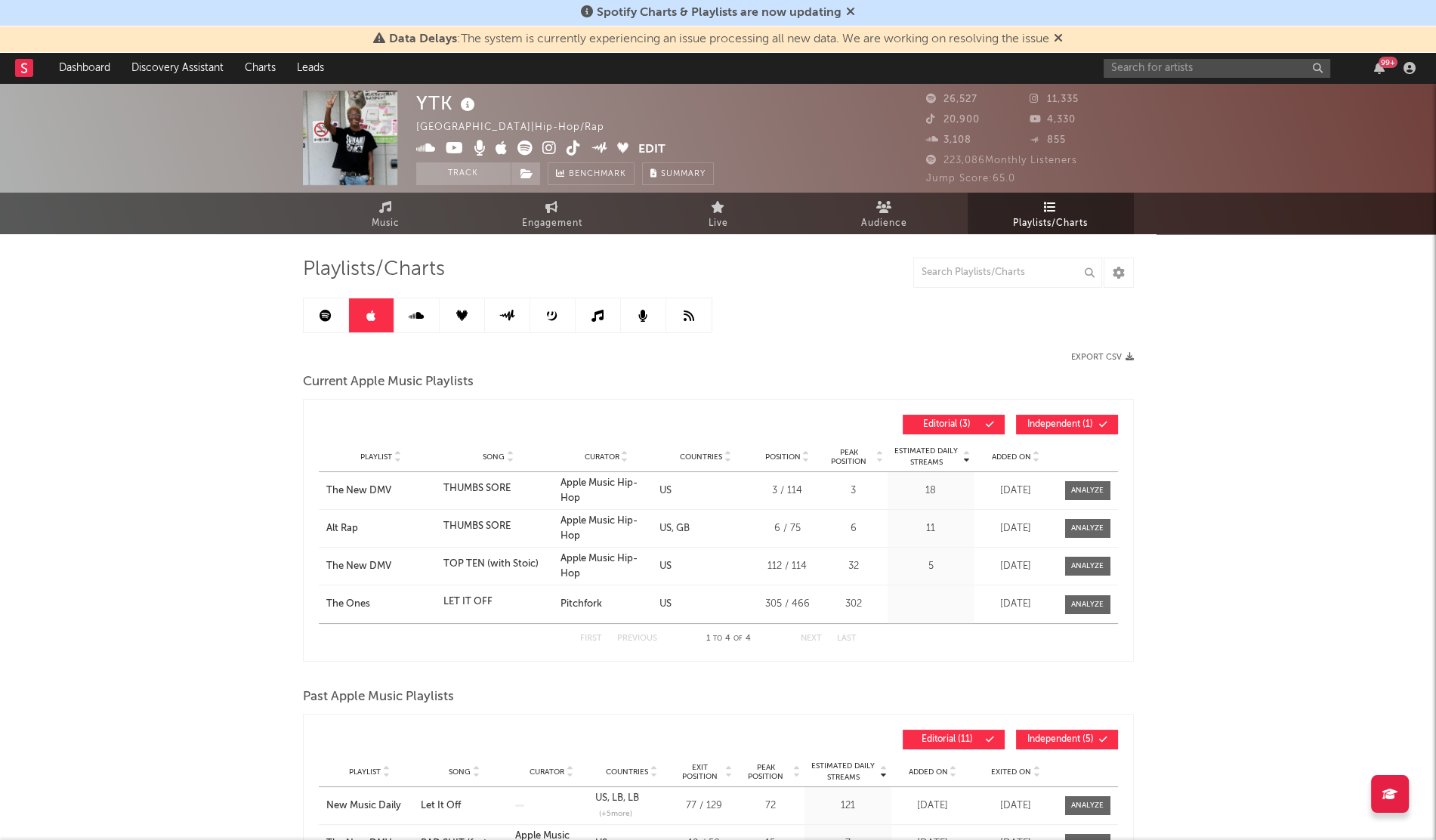
click at [331, 320] on icon at bounding box center [325, 316] width 12 height 12
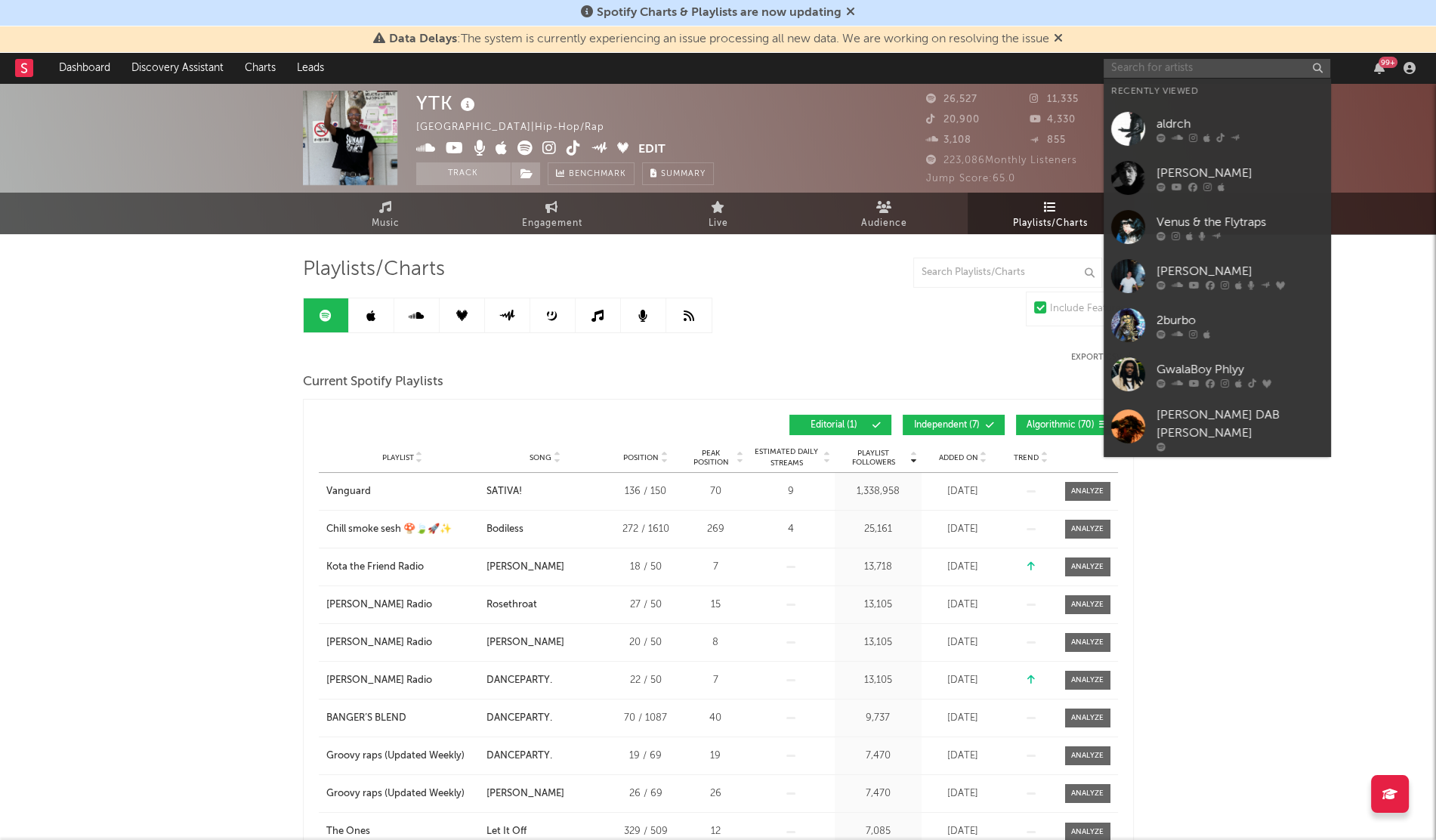
click at [1132, 70] on input "text" at bounding box center [1217, 69] width 227 height 19
paste input "Saint [PERSON_NAME]"
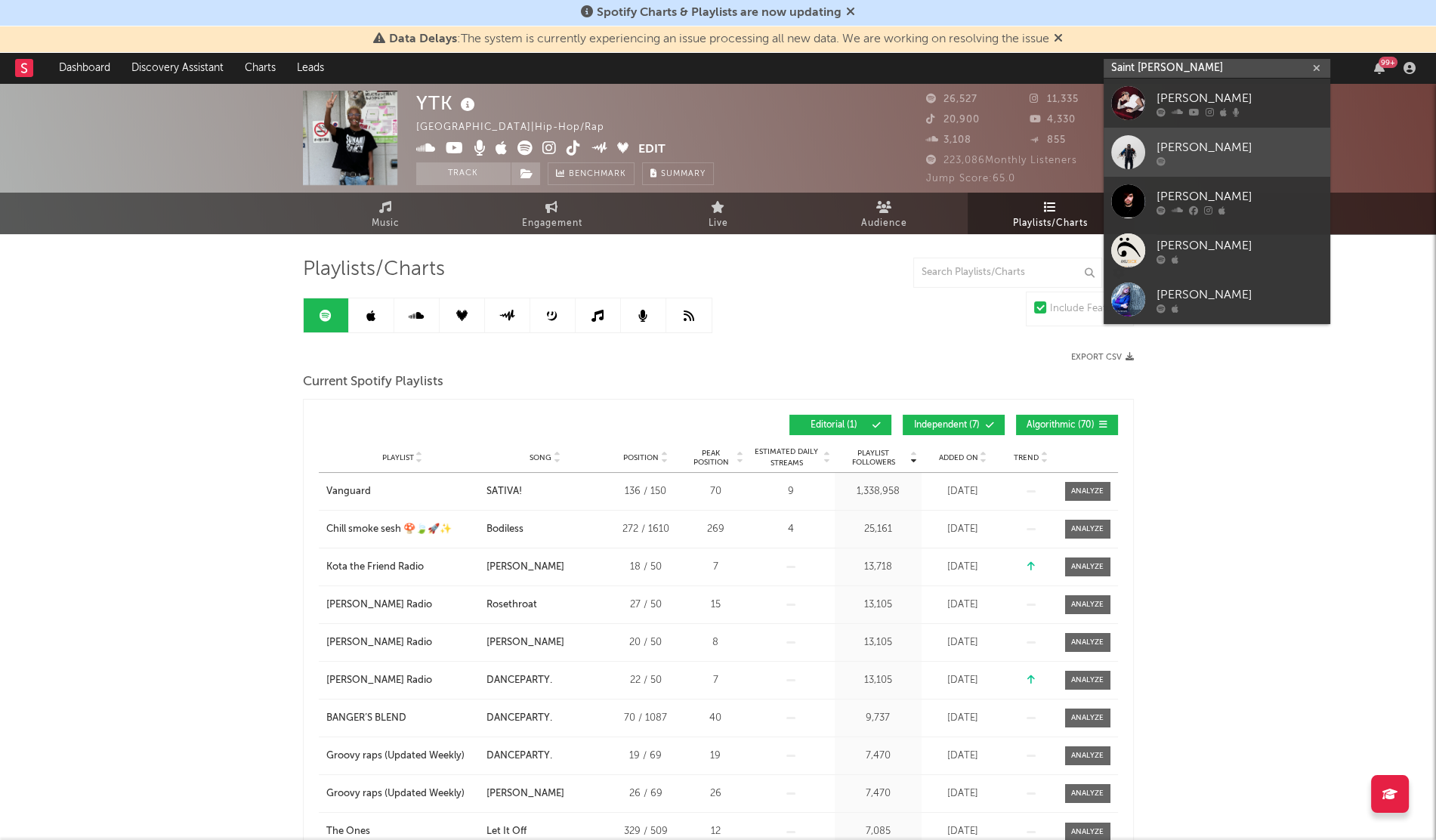
type input "Saint [PERSON_NAME]"
click at [1248, 149] on div "[PERSON_NAME]" at bounding box center [1239, 146] width 166 height 18
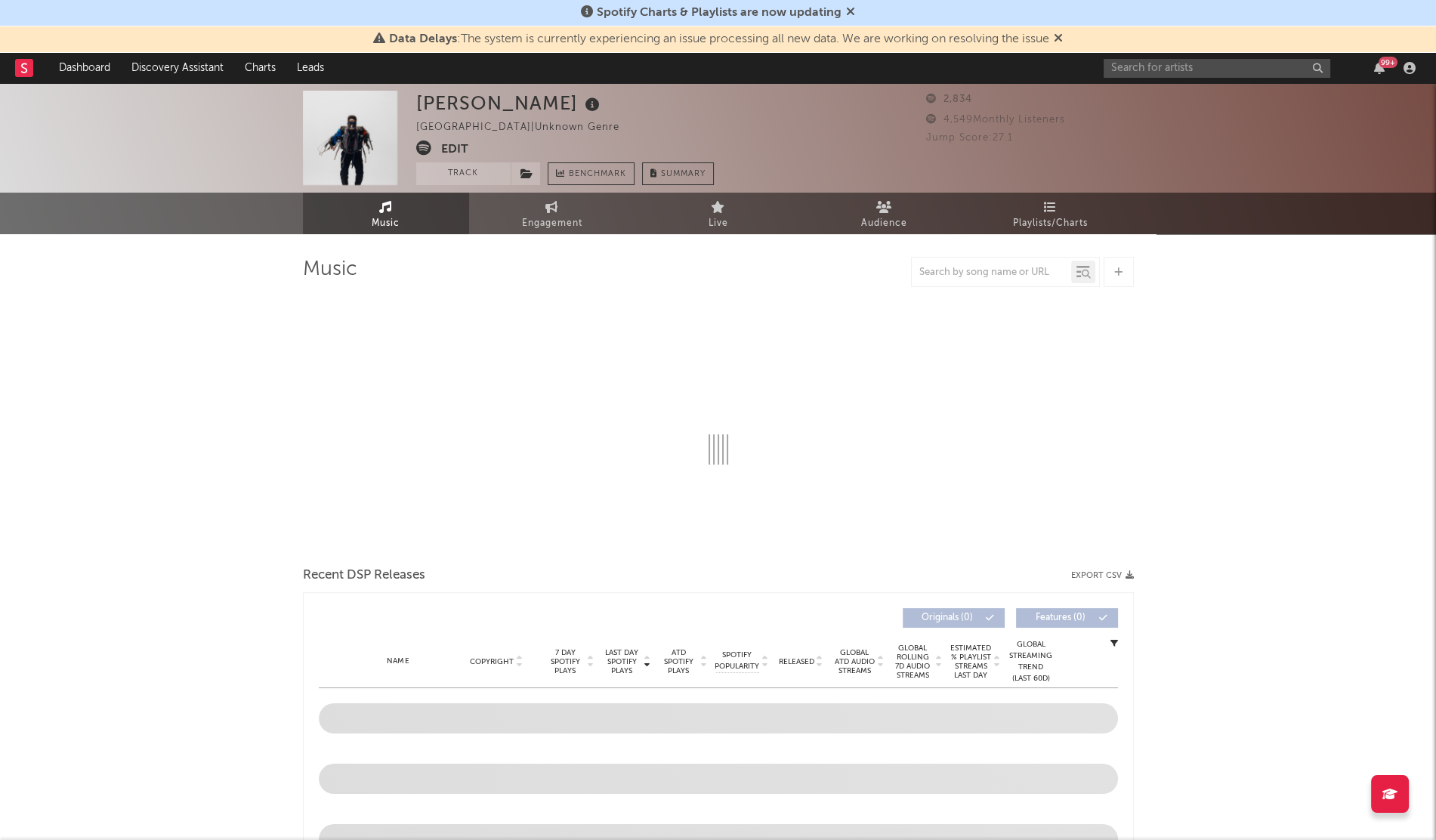
select select "6m"
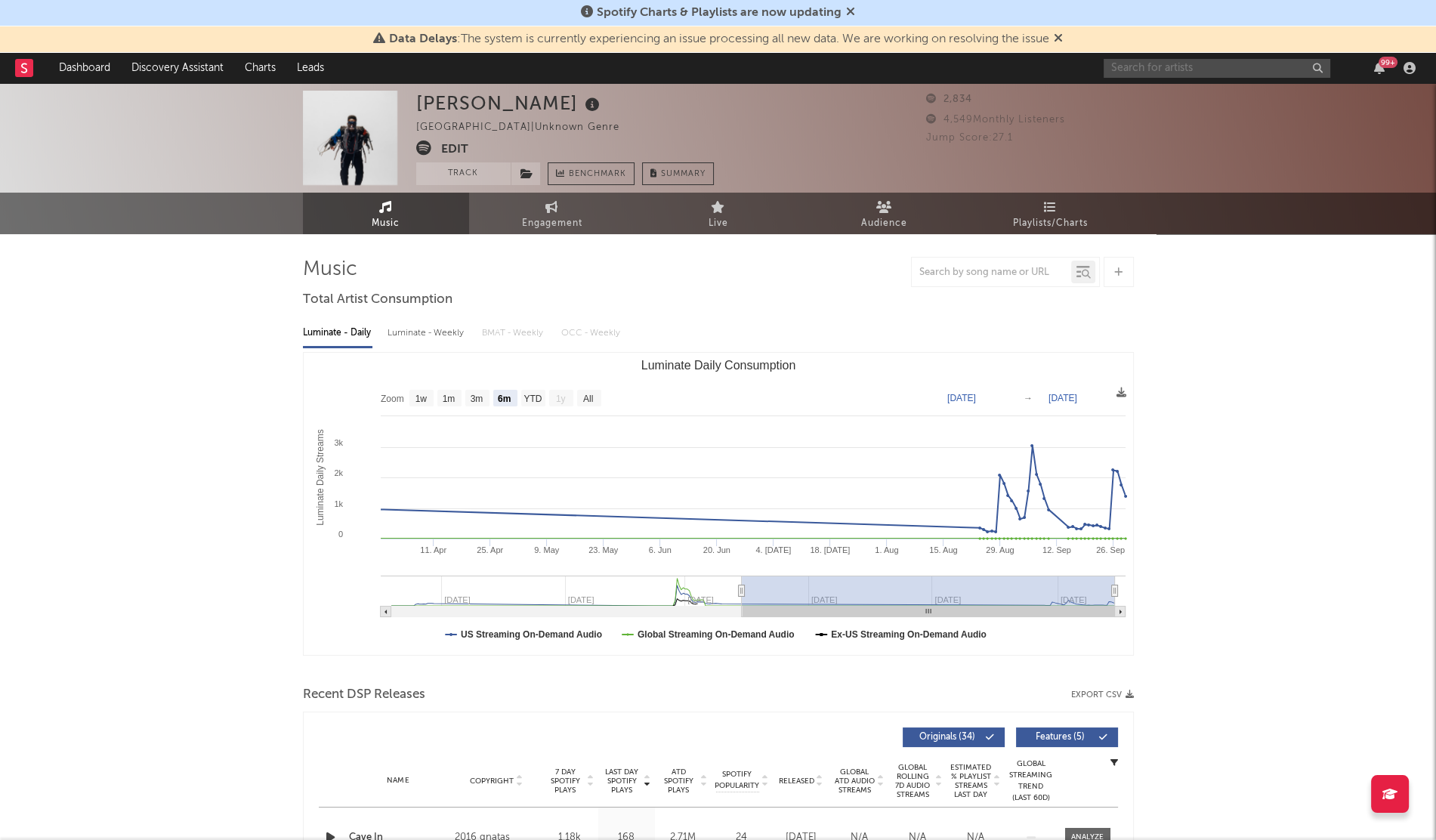
click at [1156, 73] on input "text" at bounding box center [1217, 69] width 227 height 19
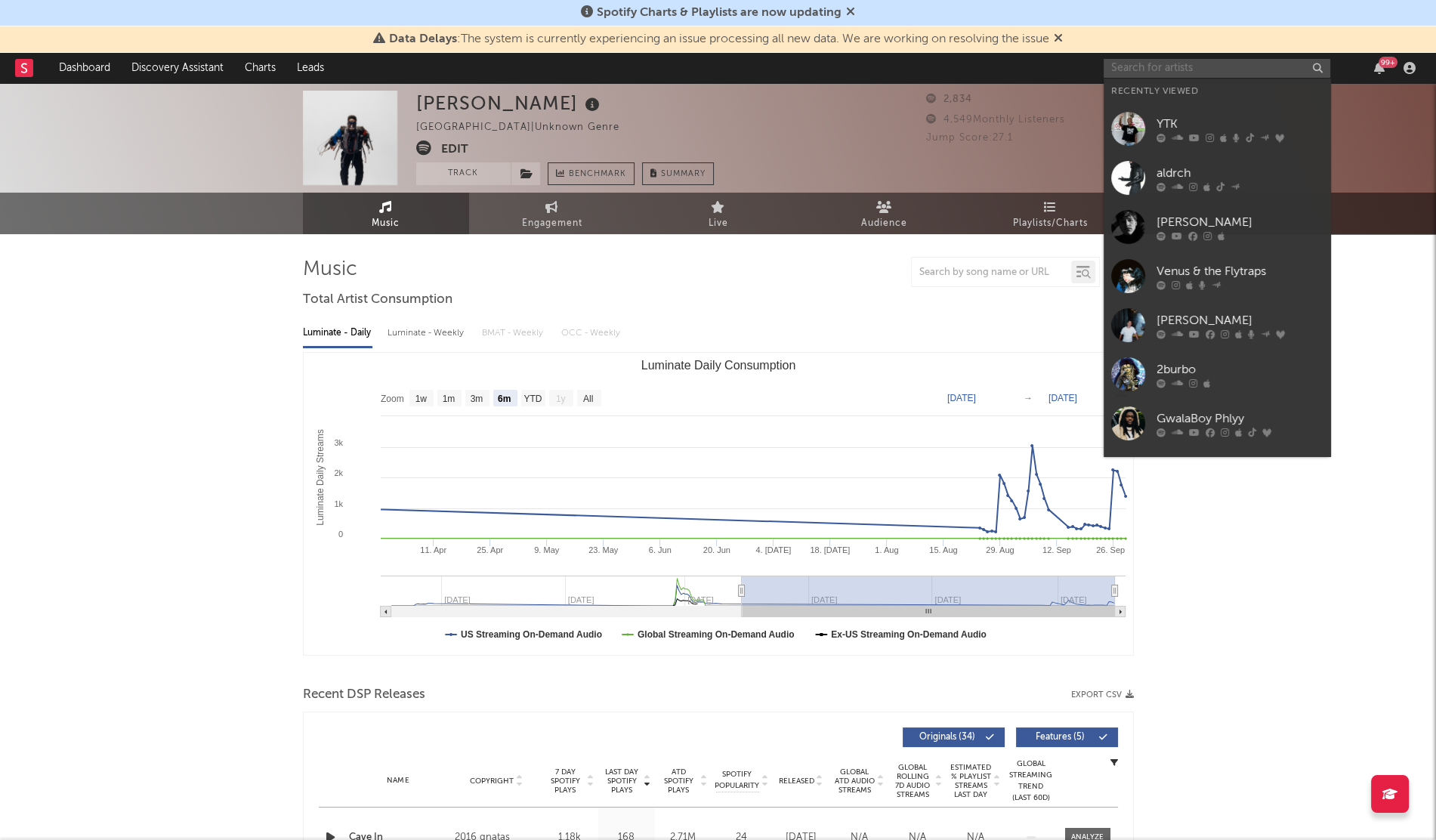
paste input "HORNET"
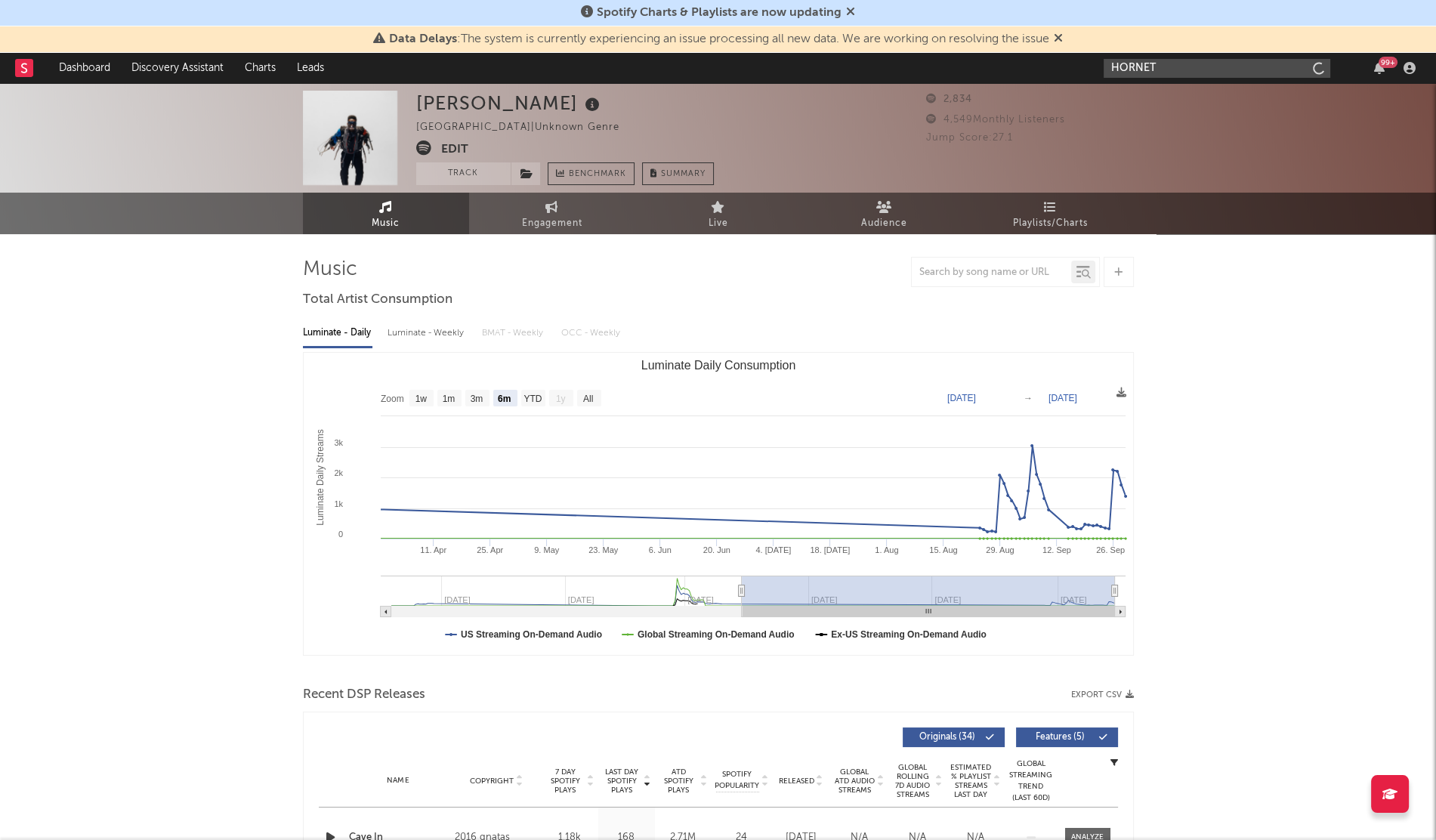
click at [1182, 69] on input "HORNET" at bounding box center [1217, 69] width 227 height 19
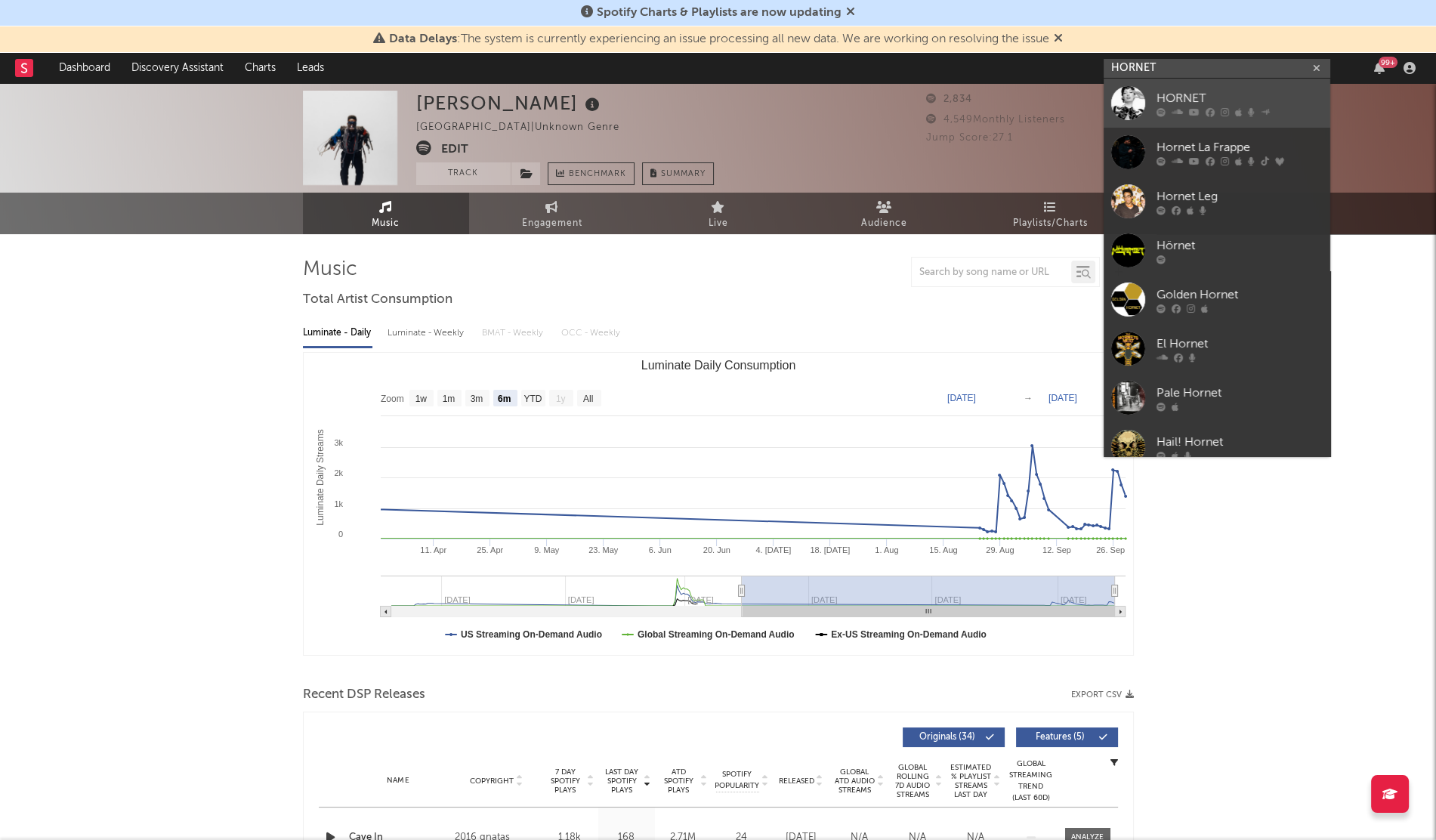
type input "HORNET"
click at [1126, 98] on div at bounding box center [1129, 104] width 34 height 34
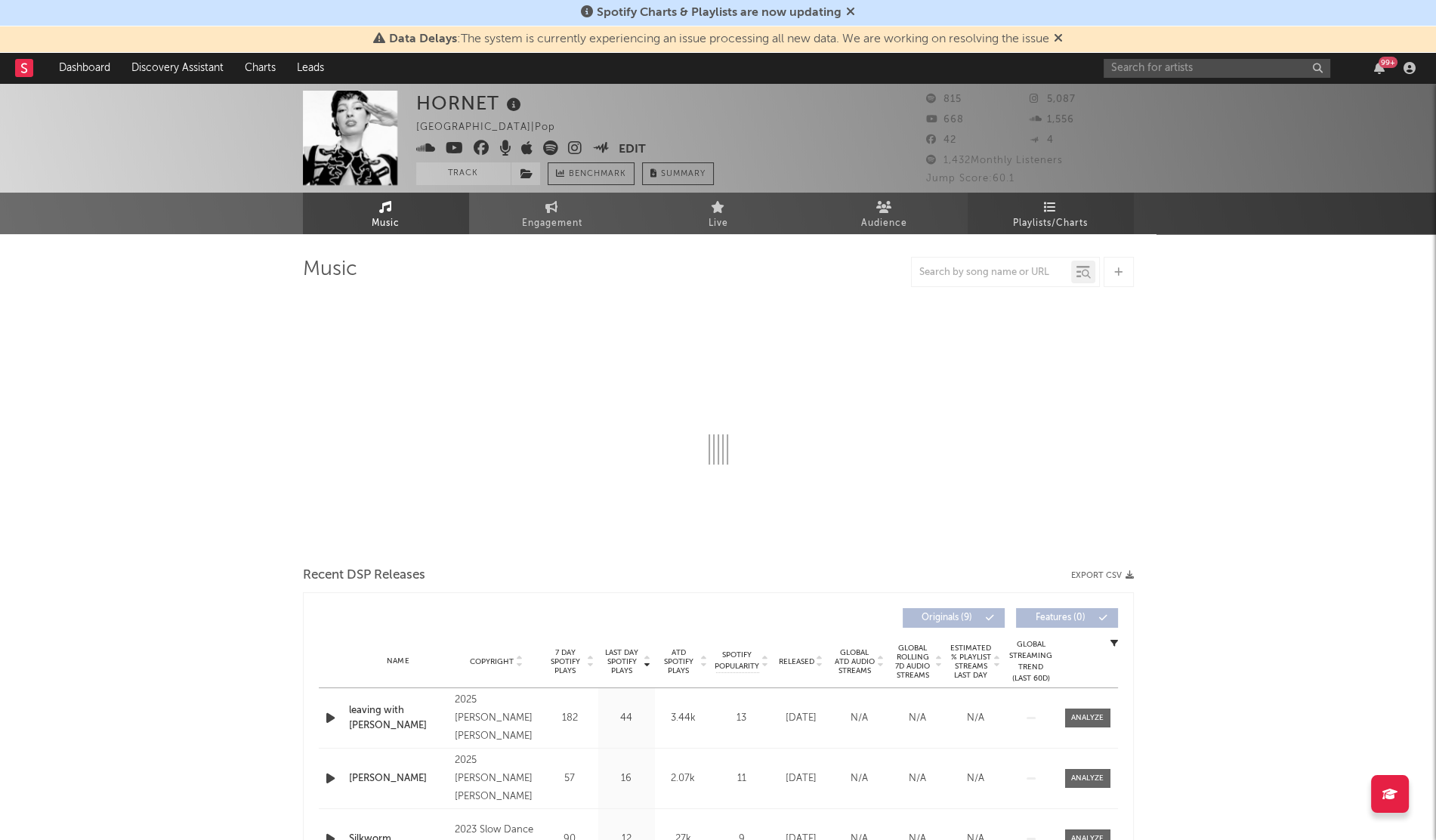
click at [1073, 220] on span "Playlists/Charts" at bounding box center [1050, 223] width 74 height 18
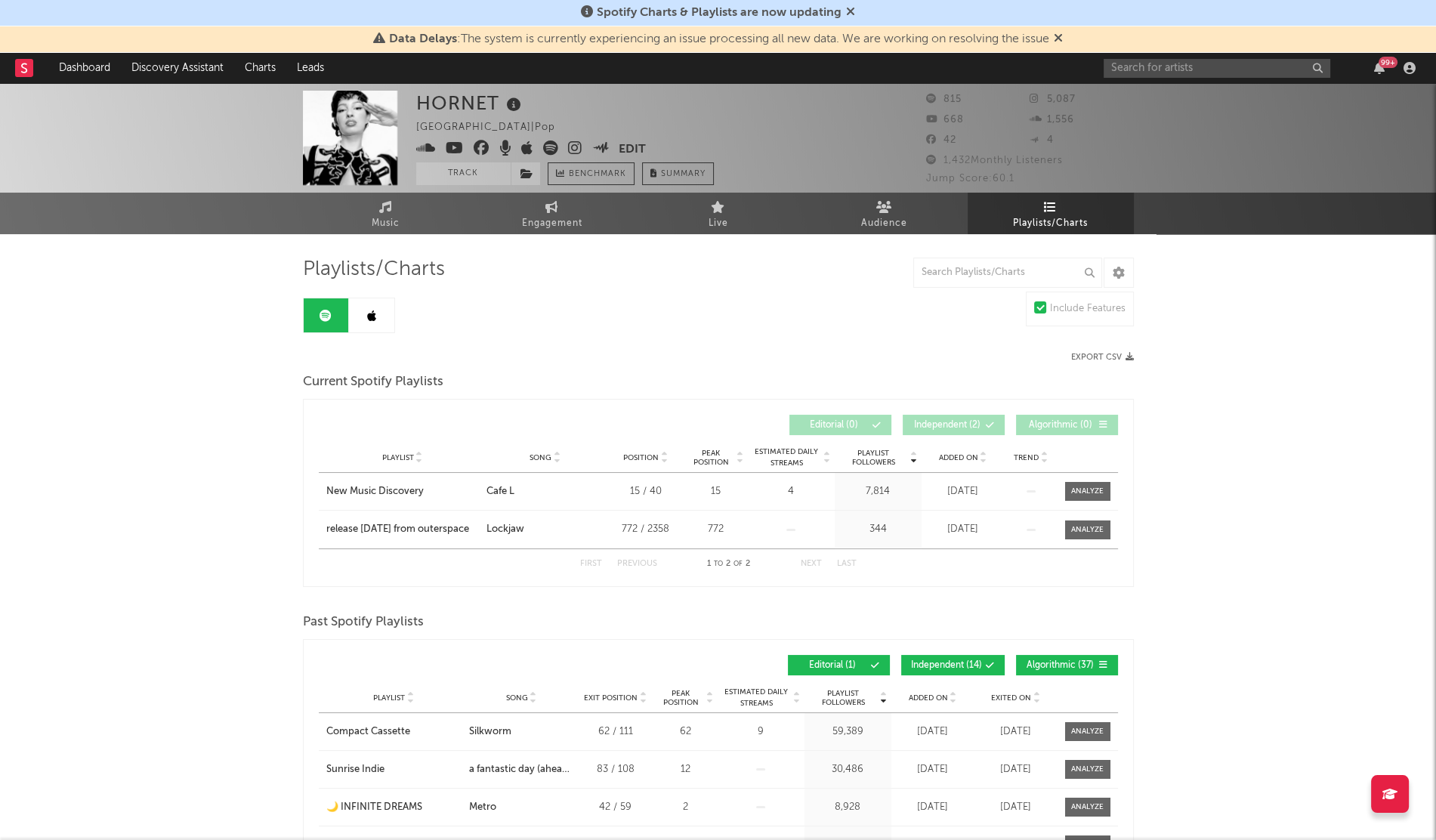
click at [402, 189] on div "HORNET France | Pop Edit Track Benchmark Summary 815 5,087 668 1,556 42 4 1,432…" at bounding box center [718, 138] width 1436 height 110
click at [373, 226] on span "Music" at bounding box center [385, 223] width 28 height 18
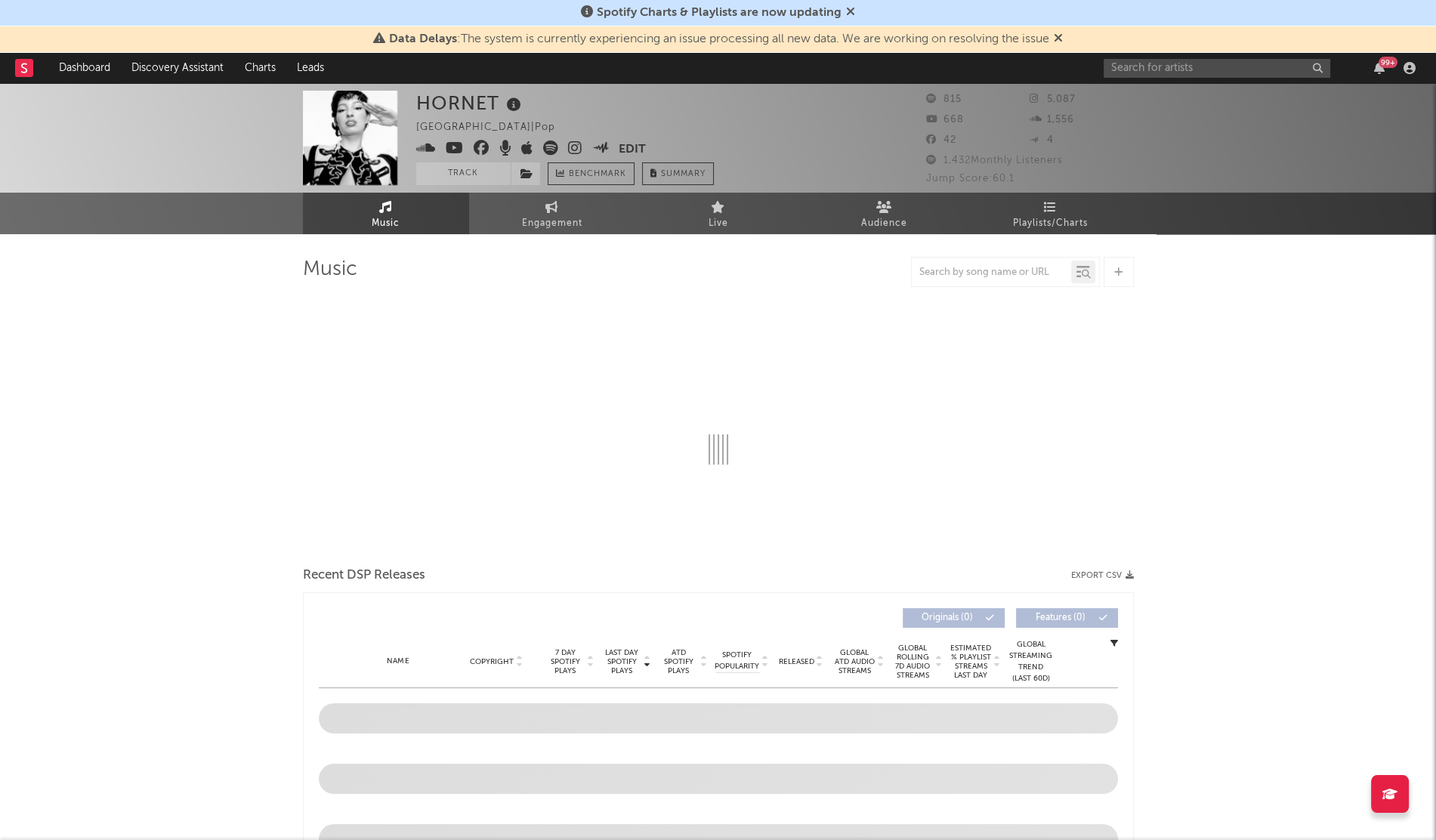
select select "6m"
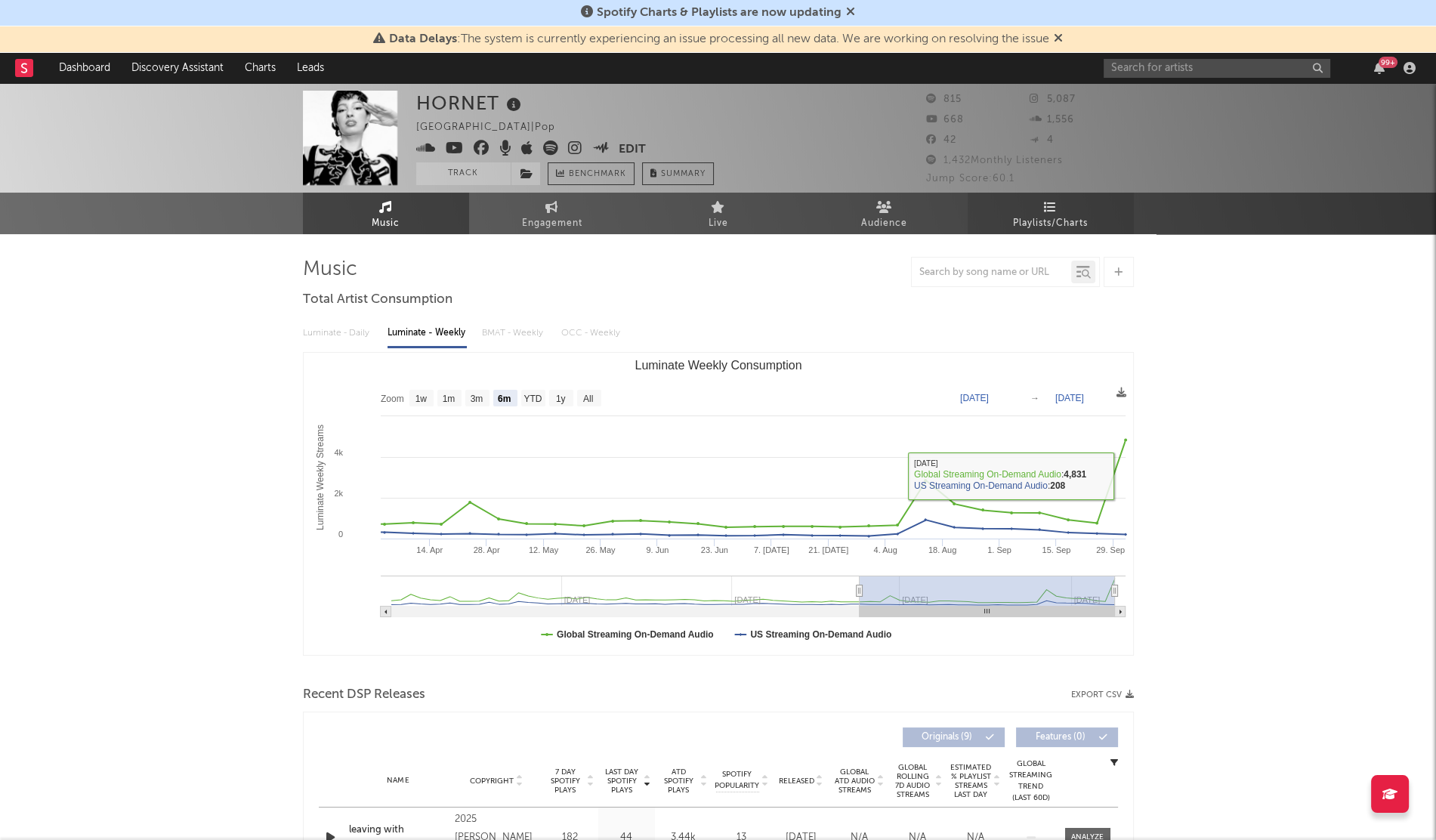
click at [1048, 202] on icon at bounding box center [1050, 207] width 13 height 12
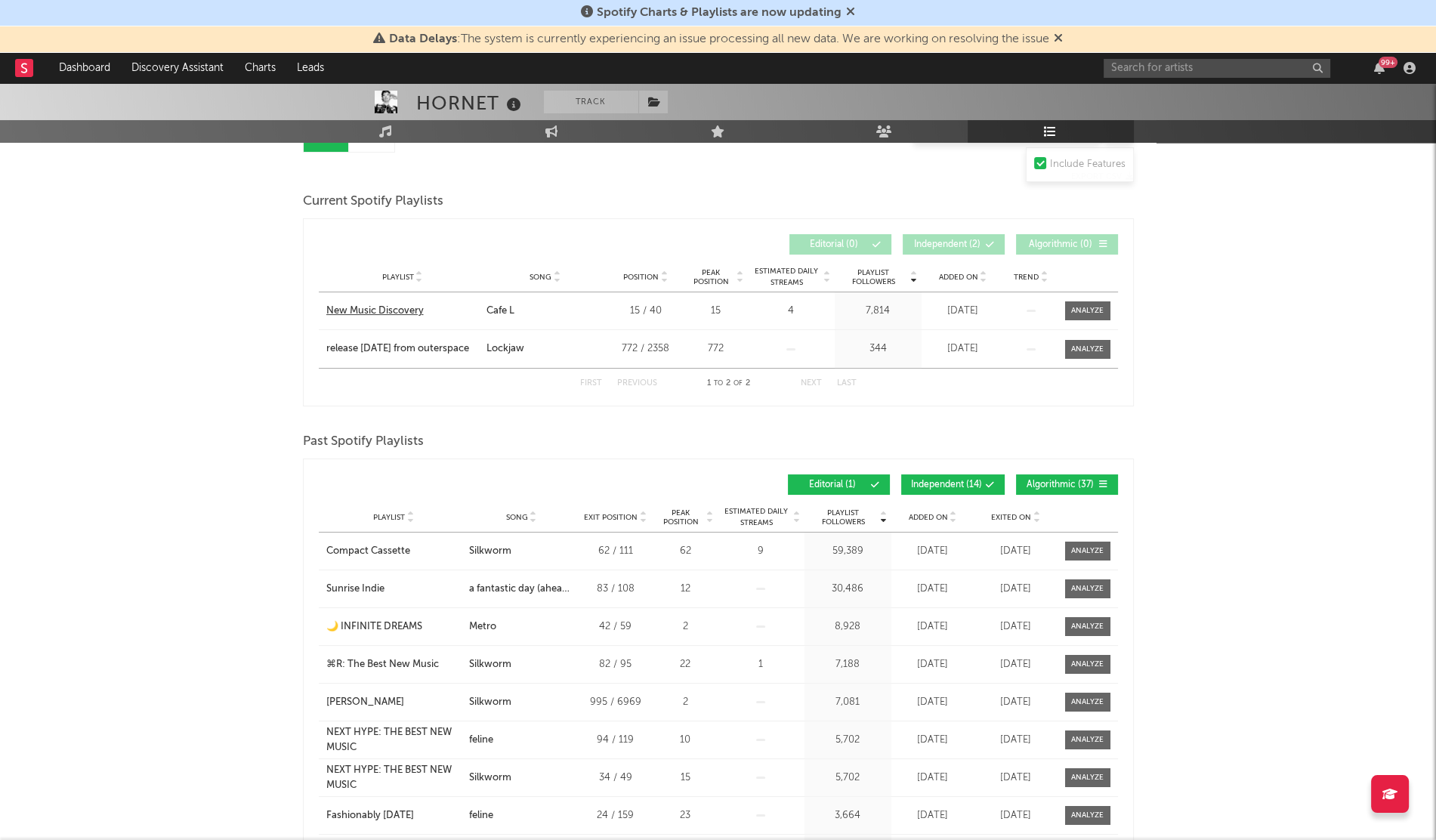
scroll to position [135, 0]
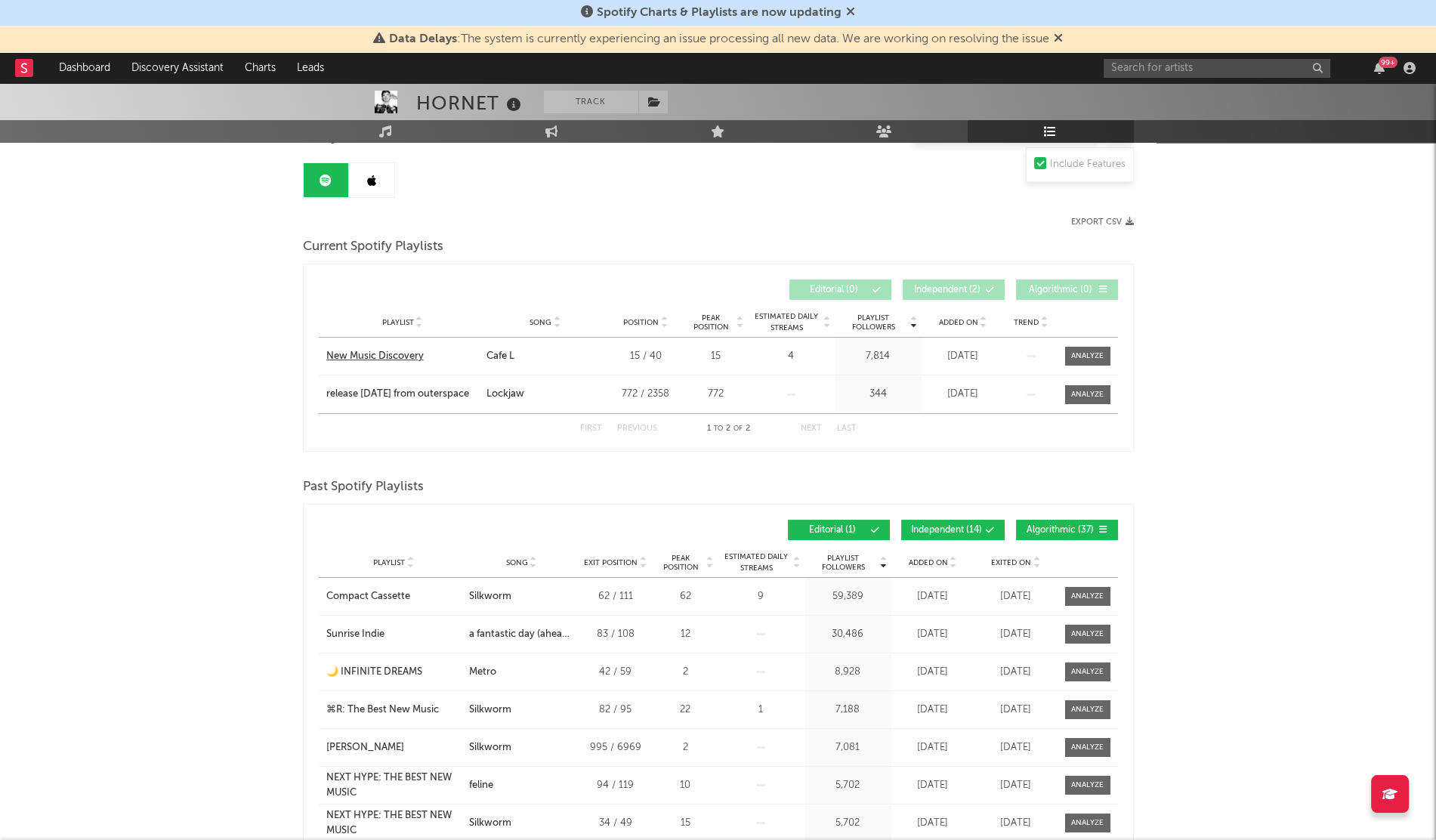
click at [375, 358] on div "New Music Discovery" at bounding box center [375, 357] width 98 height 15
click at [377, 352] on div "New Music Discovery" at bounding box center [375, 357] width 98 height 15
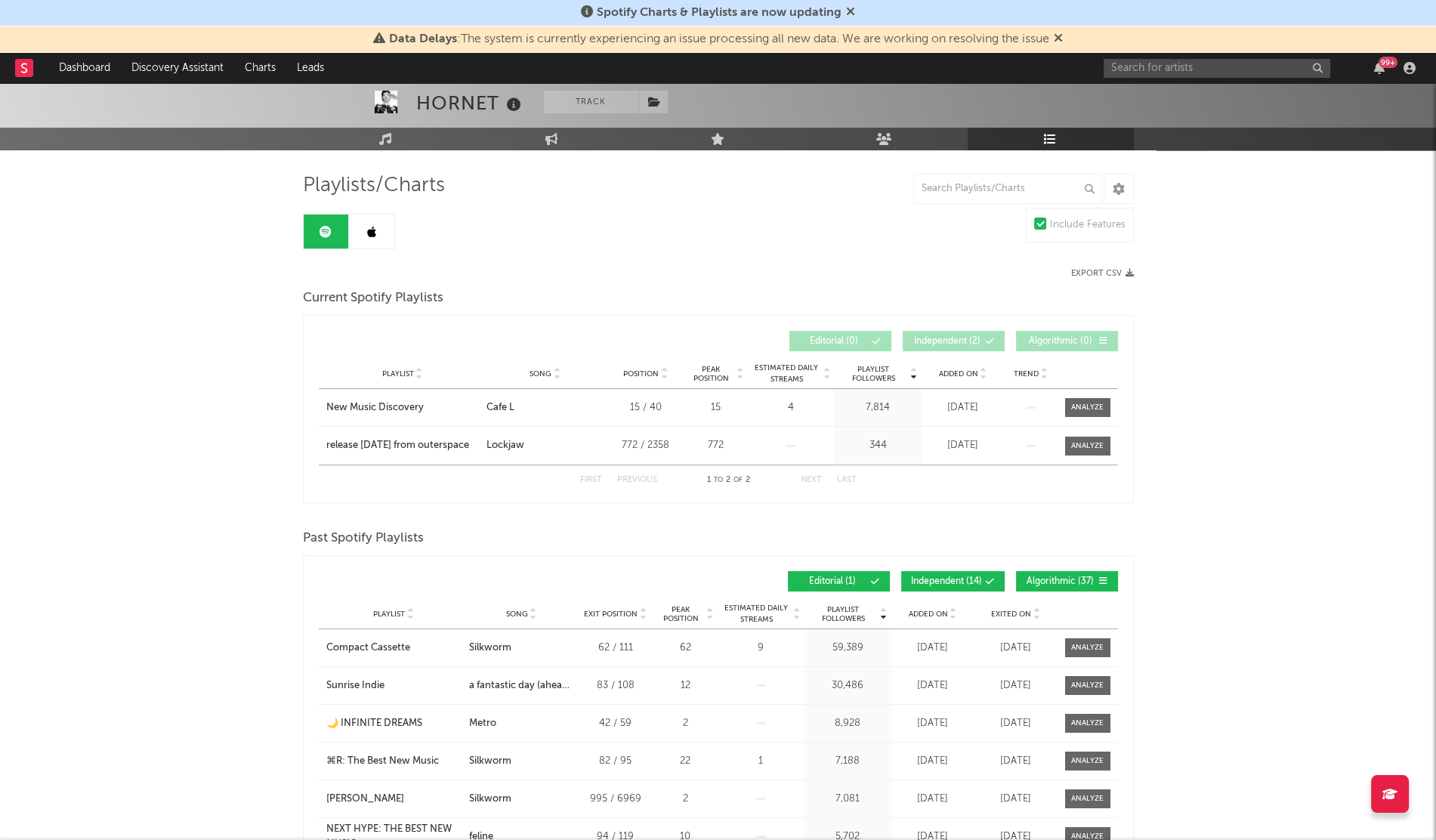
click at [361, 224] on link at bounding box center [372, 232] width 45 height 34
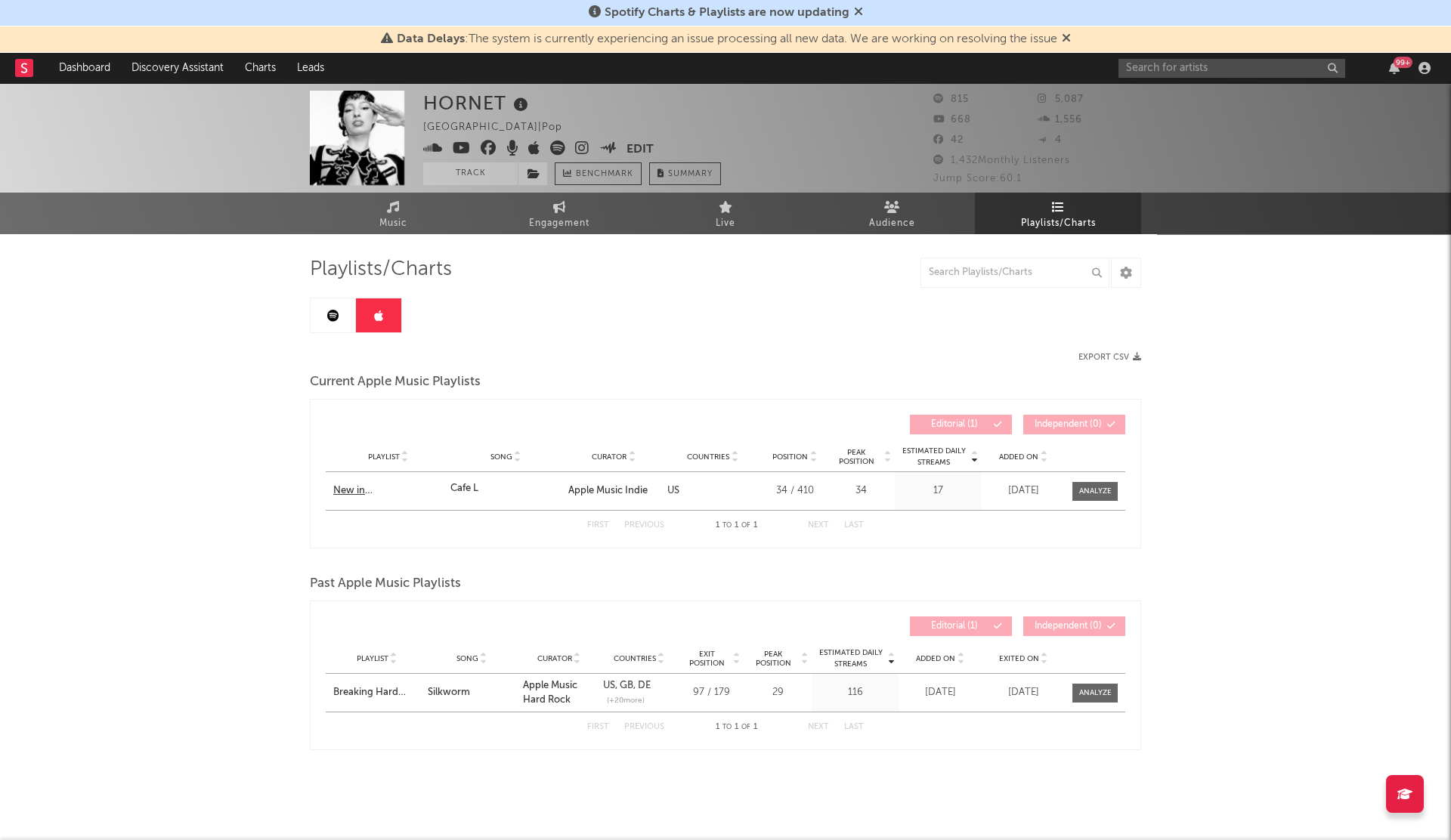
click at [373, 490] on div "New in [GEOGRAPHIC_DATA]" at bounding box center [388, 491] width 110 height 15
click at [1028, 457] on span "Added On" at bounding box center [1018, 456] width 39 height 9
click at [163, 556] on div "HORNET [GEOGRAPHIC_DATA] | Pop Edit Track Benchmark Summary 815 5,087 668 1,556…" at bounding box center [726, 462] width 1451 height 758
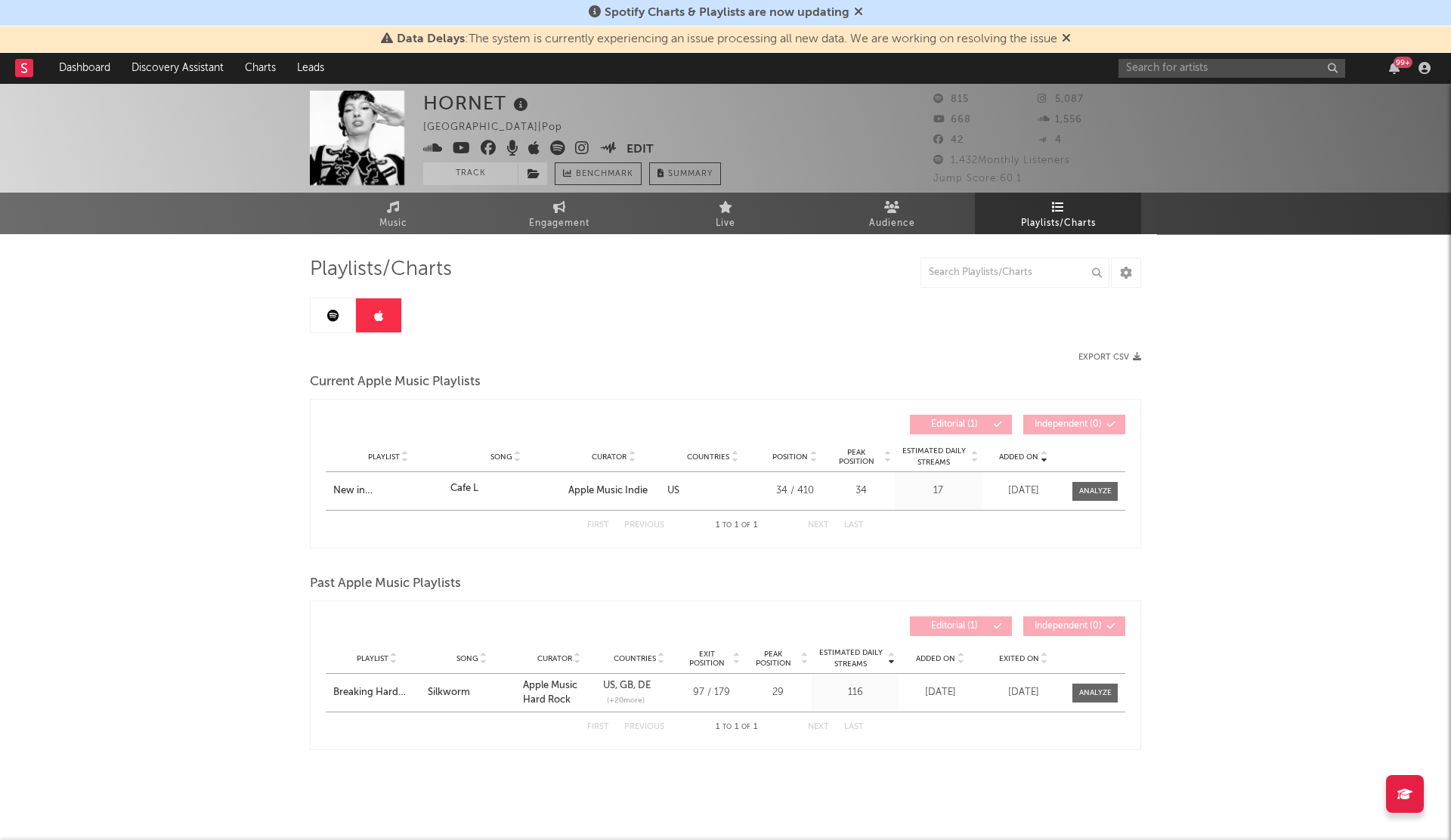
click at [337, 319] on icon at bounding box center [333, 316] width 12 height 12
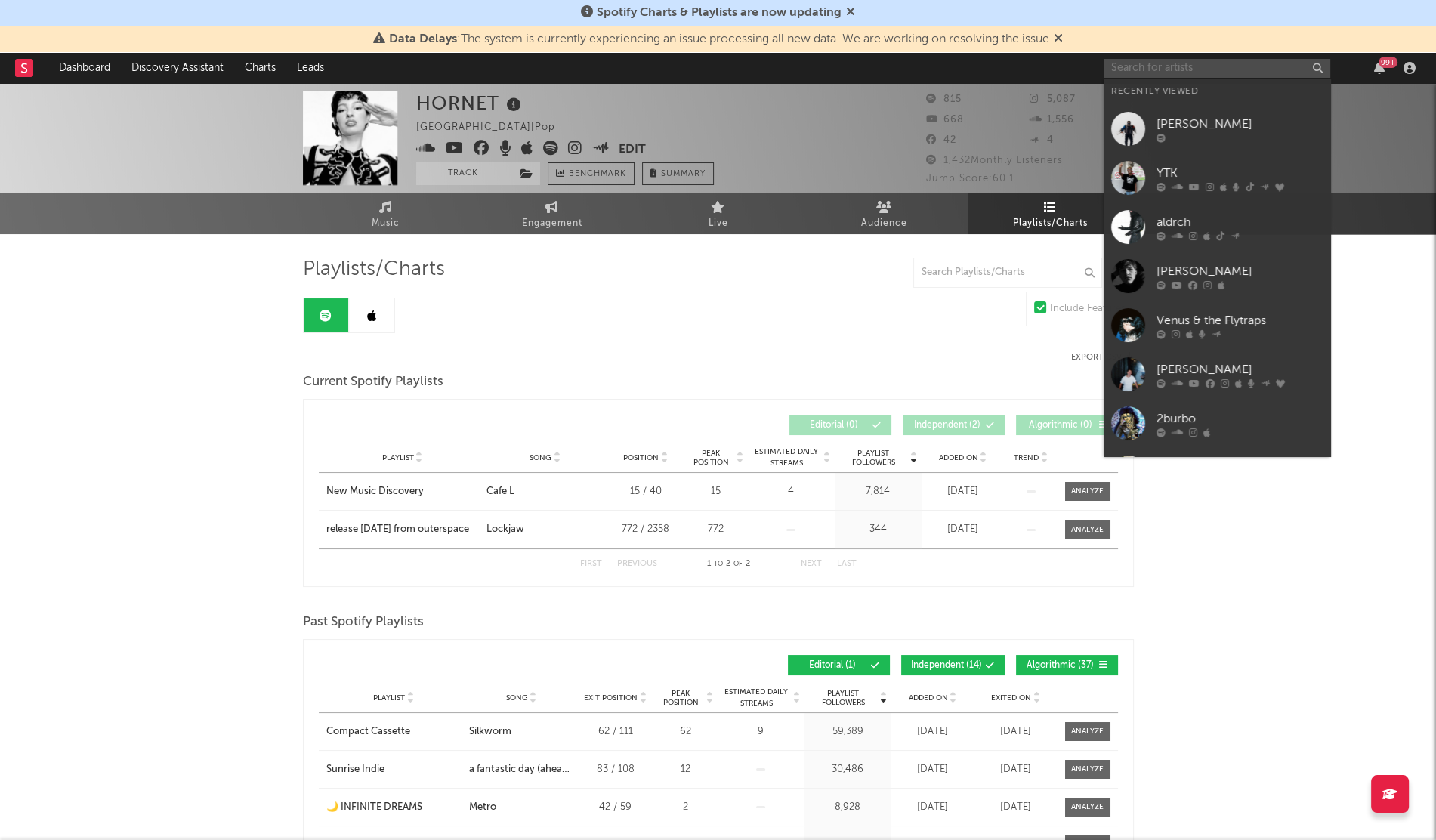
click at [1138, 63] on input "text" at bounding box center [1217, 69] width 227 height 19
paste input "STMG DemGuyz"
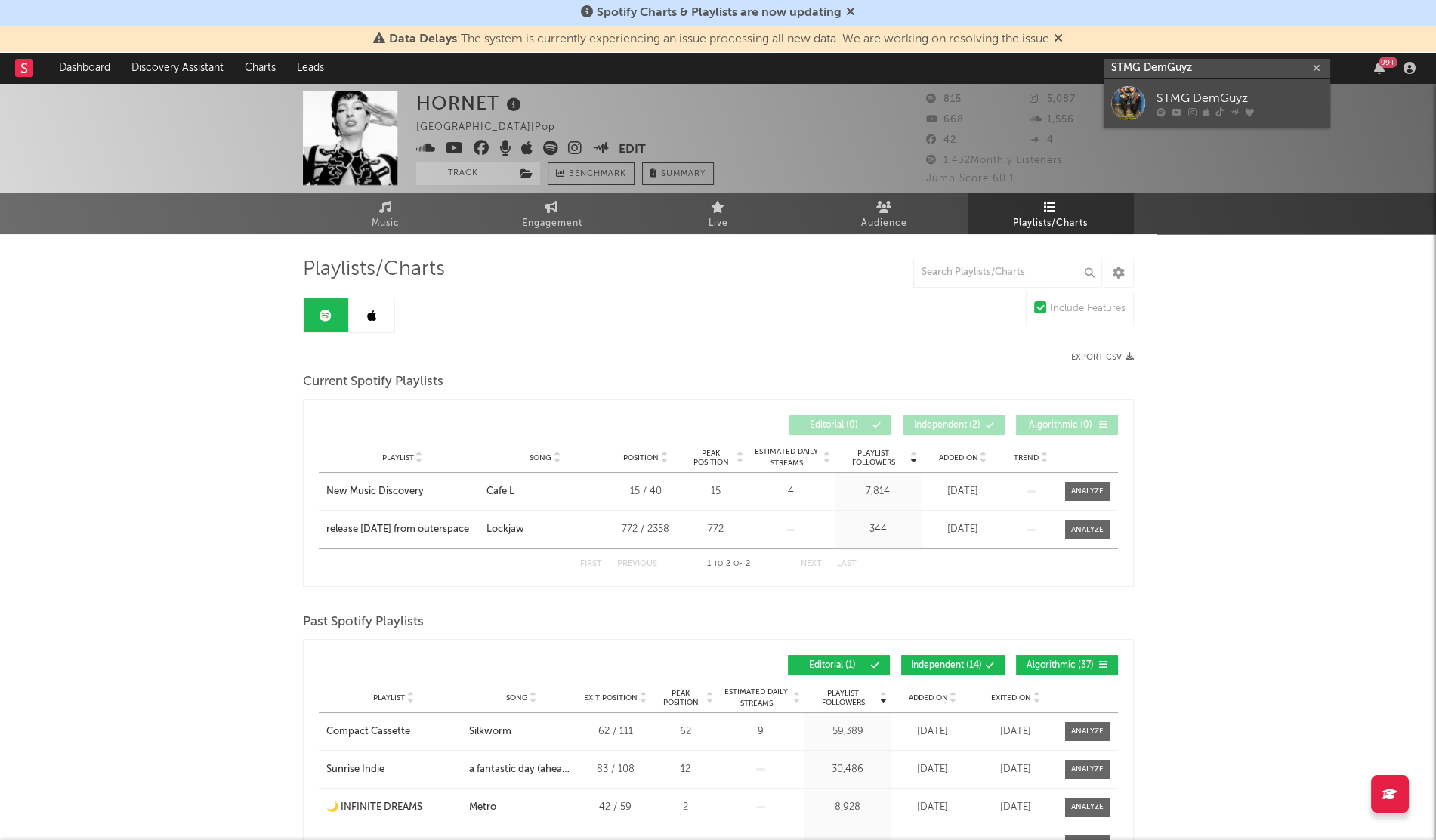
type input "STMG DemGuyz"
click at [1129, 87] on div at bounding box center [1129, 104] width 34 height 34
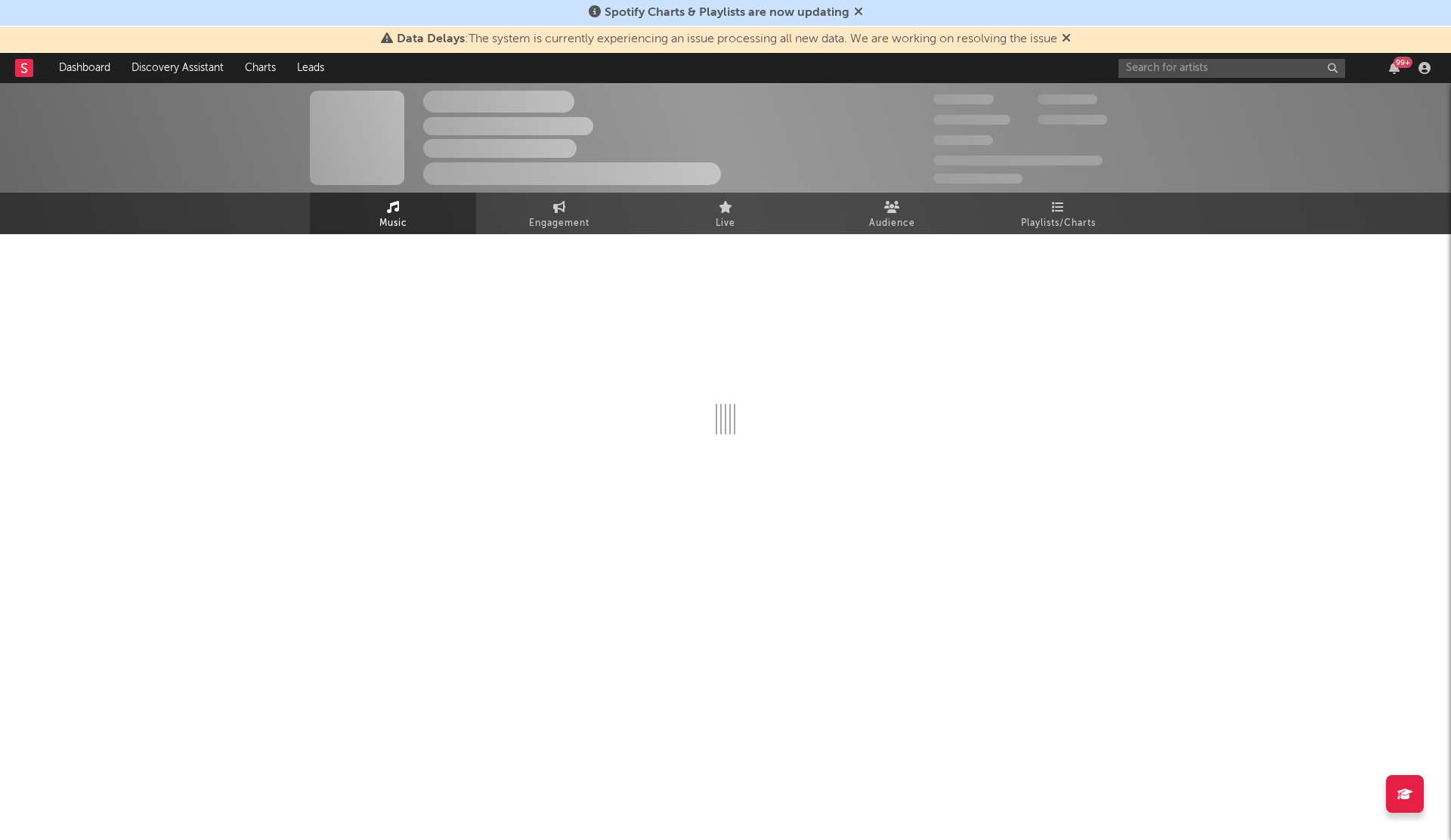
click at [1044, 253] on div at bounding box center [726, 383] width 831 height 298
click at [1048, 215] on span "Playlists/Charts" at bounding box center [1058, 223] width 75 height 18
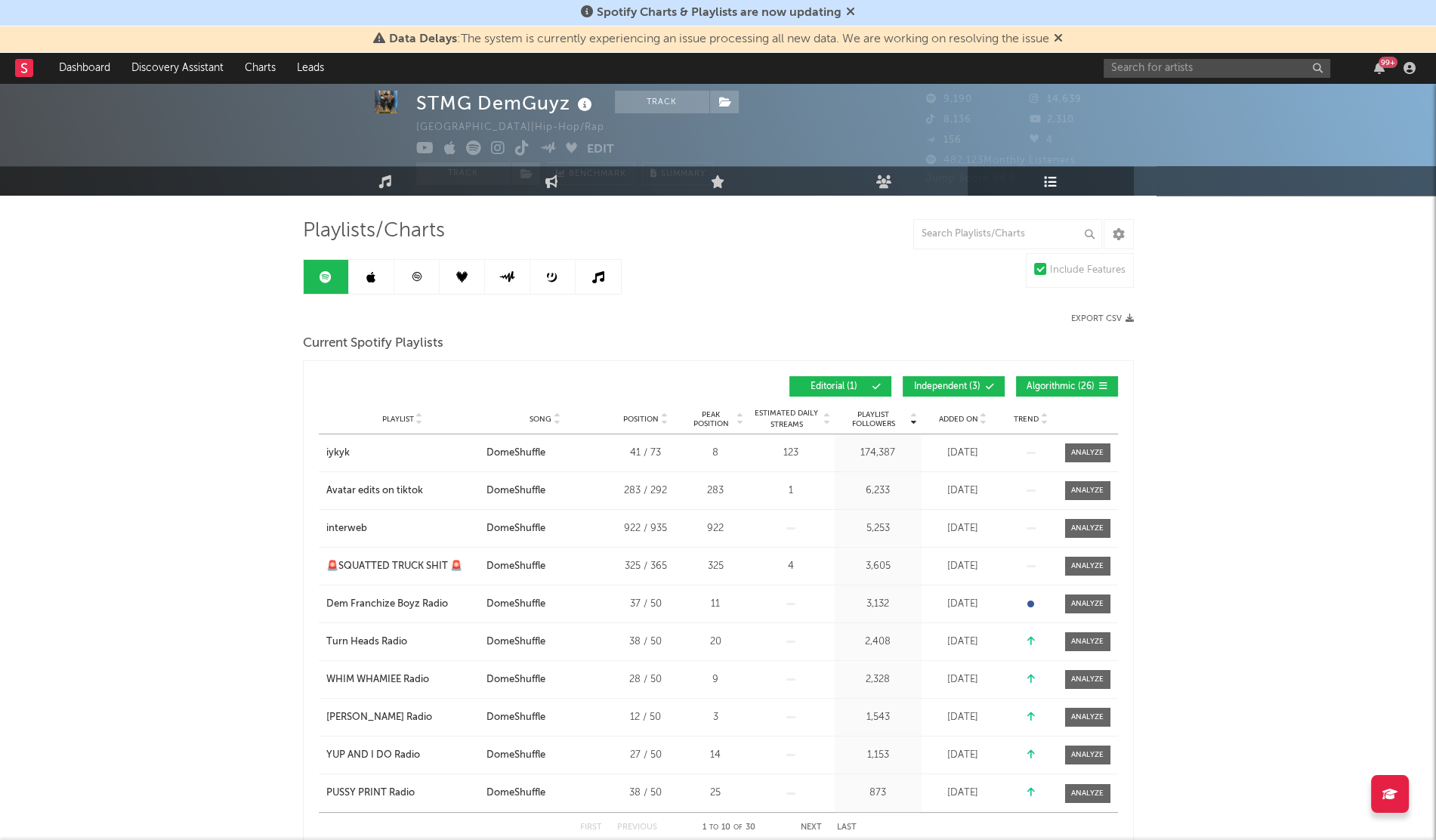
scroll to position [39, 0]
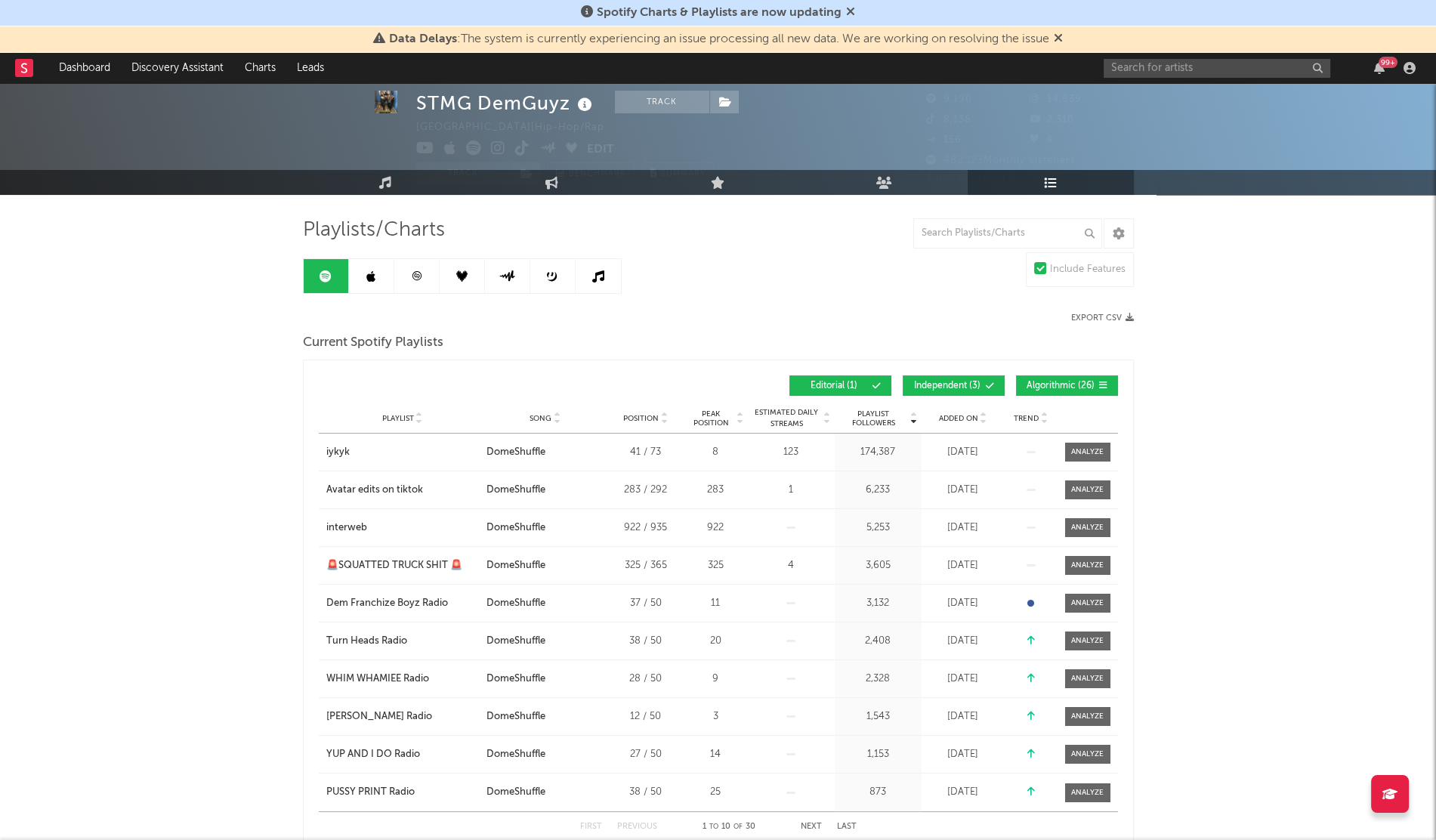
click at [956, 406] on div "Playlist City Song Position Peak Position Estimated Daily Streams Playlist Foll…" at bounding box center [718, 418] width 799 height 30
click at [956, 407] on div "Playlist City Song Position Peak Position Estimated Daily Streams Playlist Foll…" at bounding box center [718, 418] width 799 height 30
click at [958, 416] on span "Added On" at bounding box center [958, 418] width 39 height 9
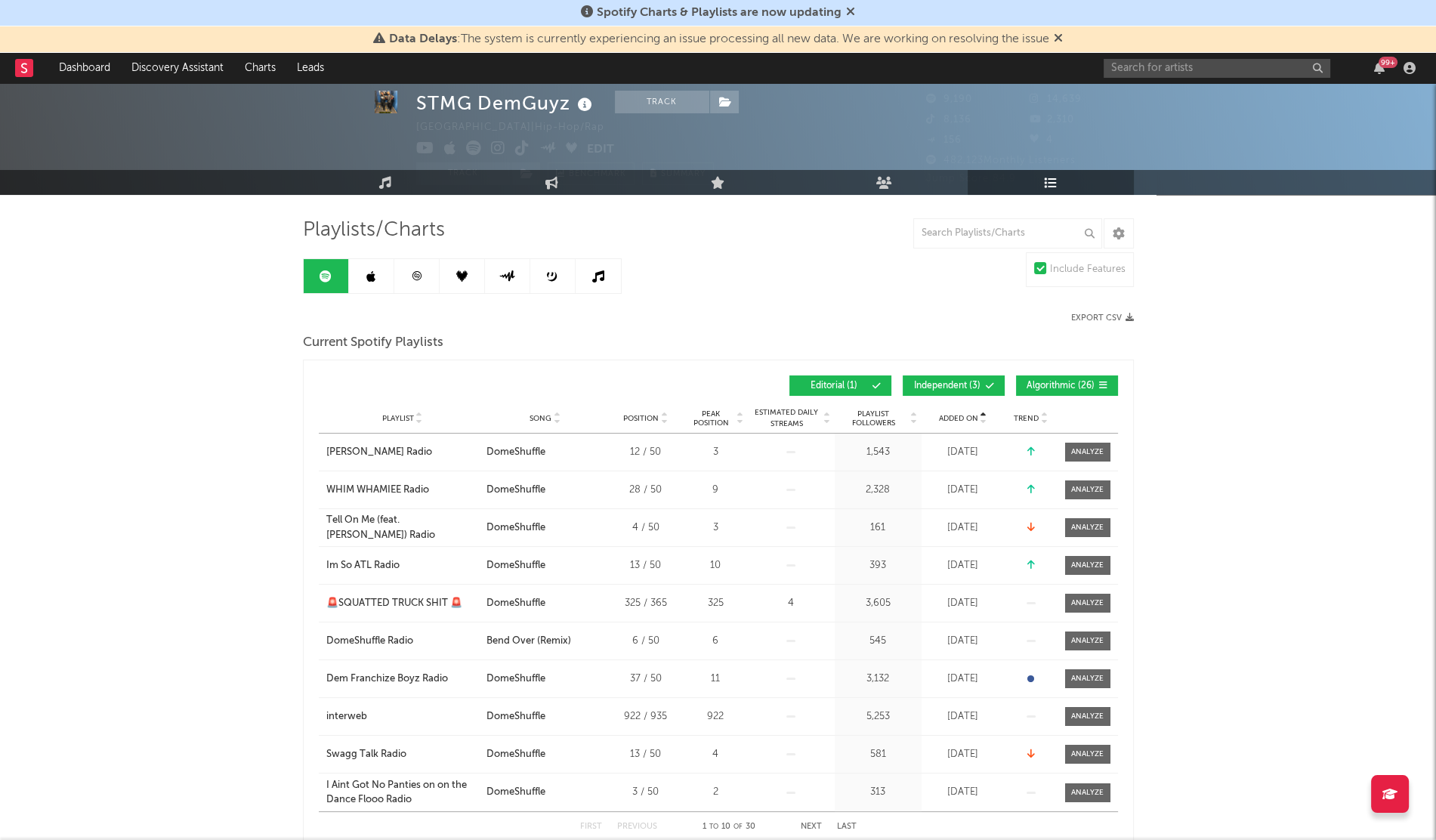
click at [958, 416] on span "Added On" at bounding box center [958, 418] width 39 height 9
click at [385, 274] on link at bounding box center [372, 277] width 45 height 34
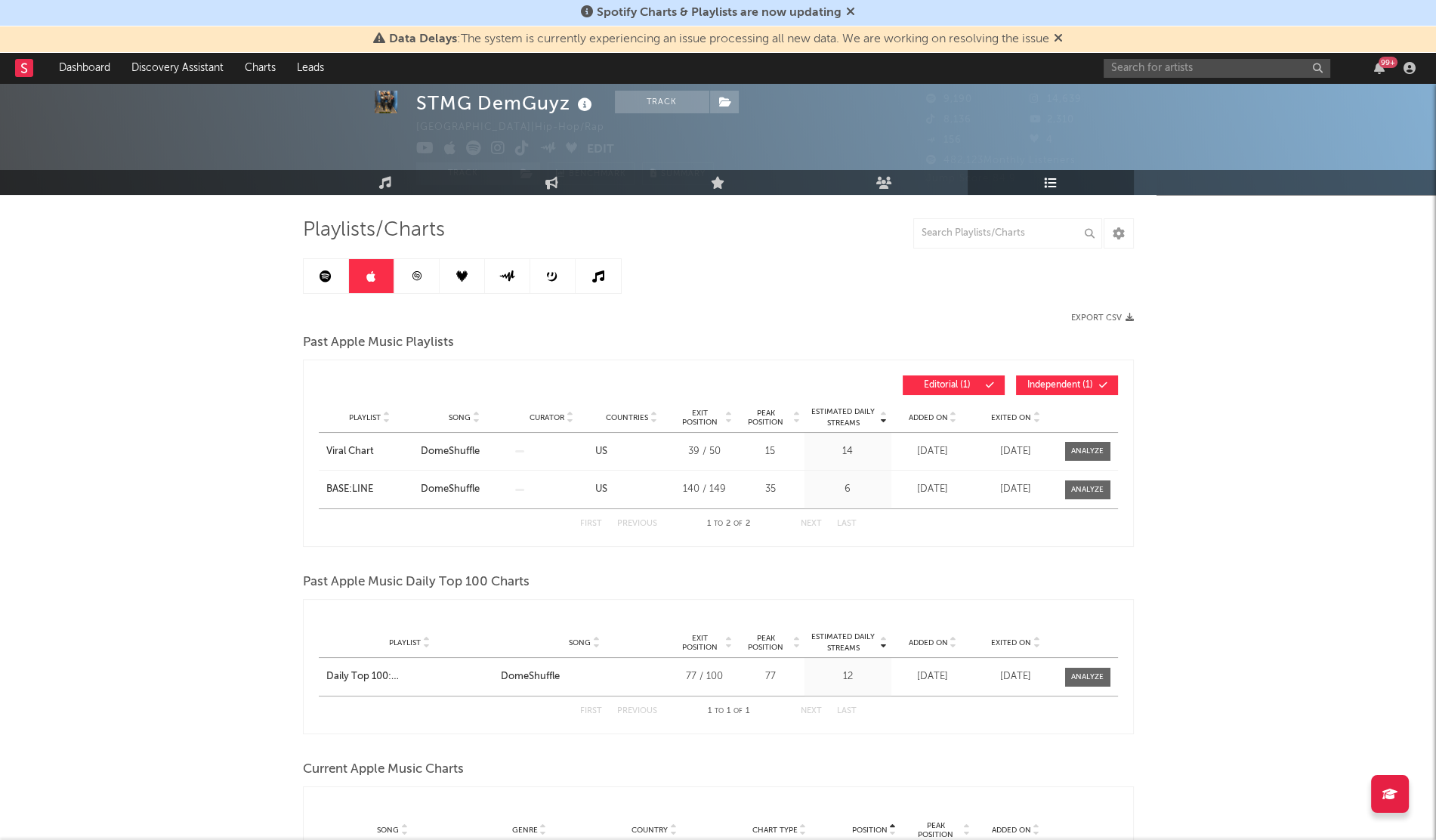
click at [933, 417] on span "Added On" at bounding box center [928, 418] width 39 height 9
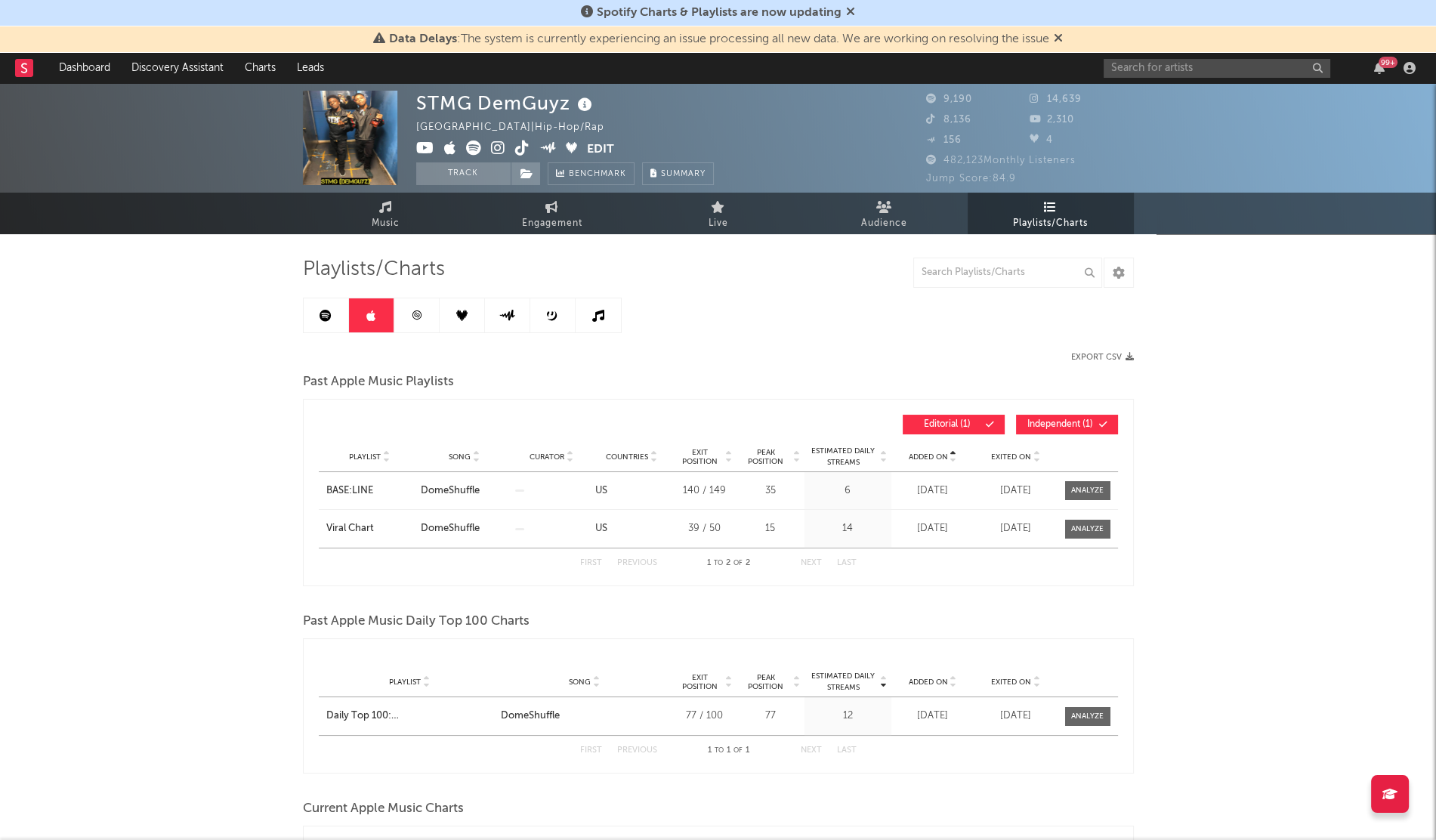
click at [324, 296] on div "Playlists/Charts Export CSV Past Apple Music Playlists Added On Playlist Song C…" at bounding box center [718, 609] width 831 height 704
click at [324, 307] on link at bounding box center [326, 315] width 45 height 34
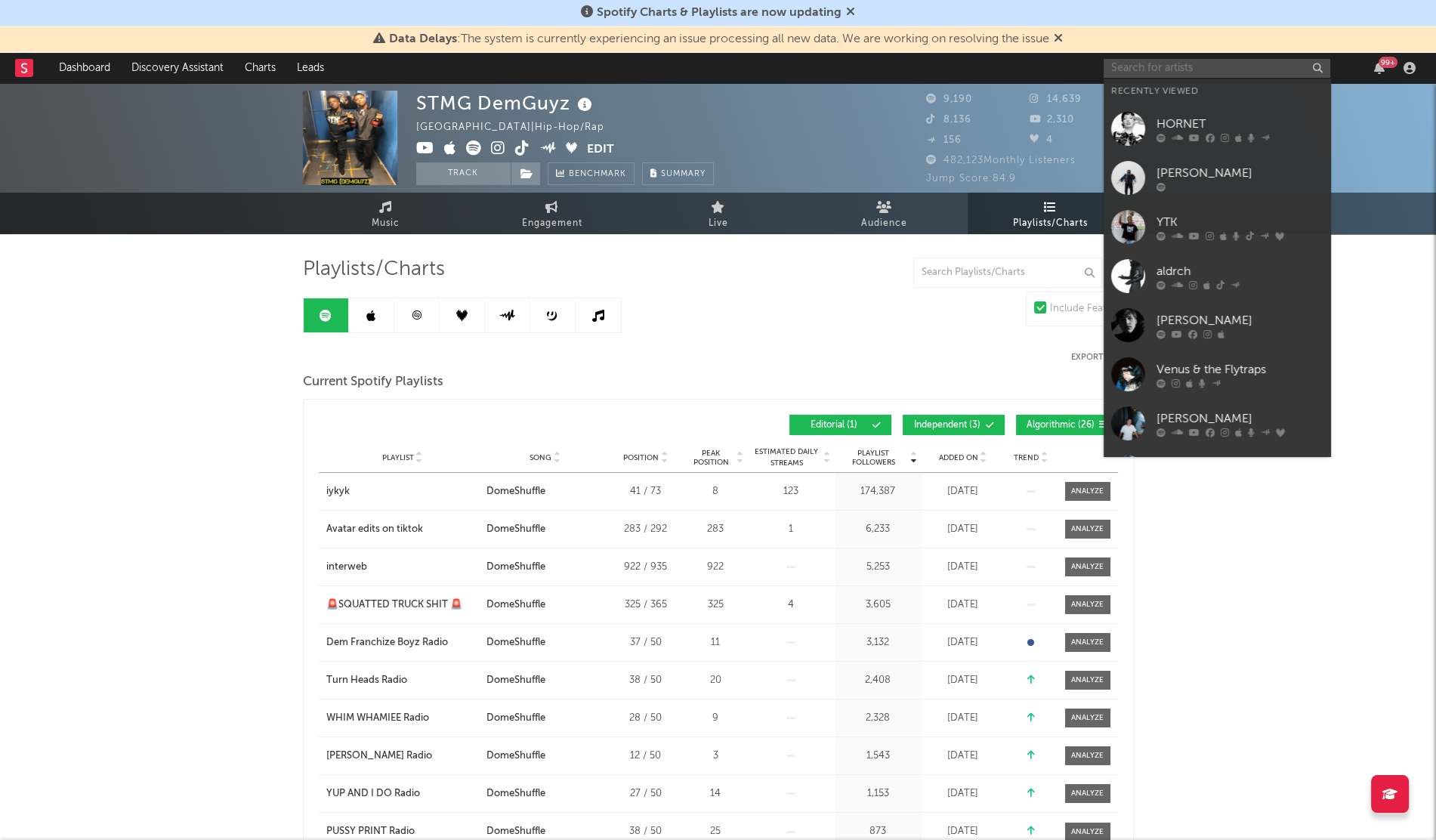
click at [1126, 70] on input "text" at bounding box center [1217, 69] width 227 height 19
paste input "ZAYSKII"
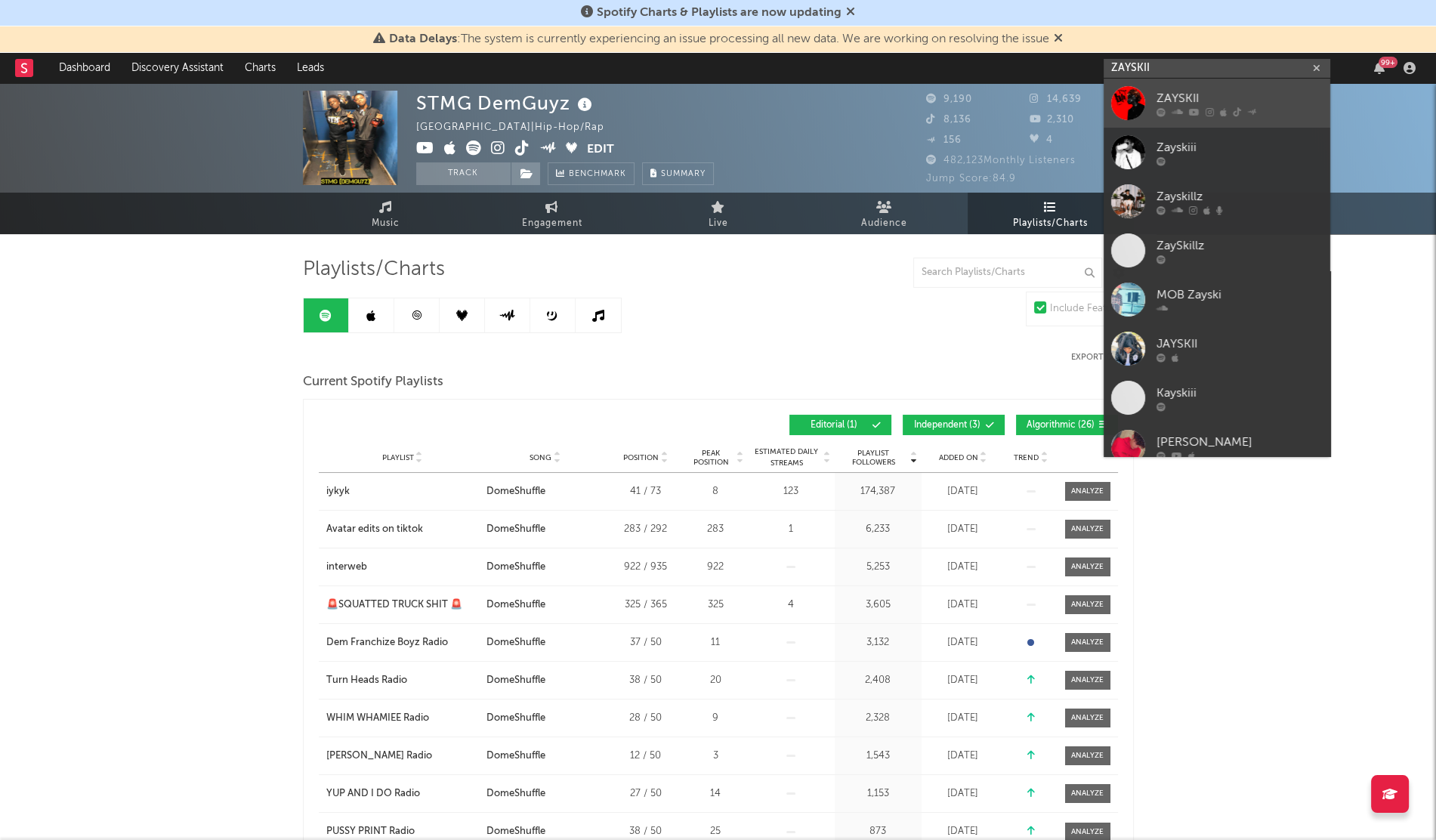
type input "ZAYSKII"
click at [1147, 103] on link "ZAYSKII" at bounding box center [1217, 103] width 227 height 49
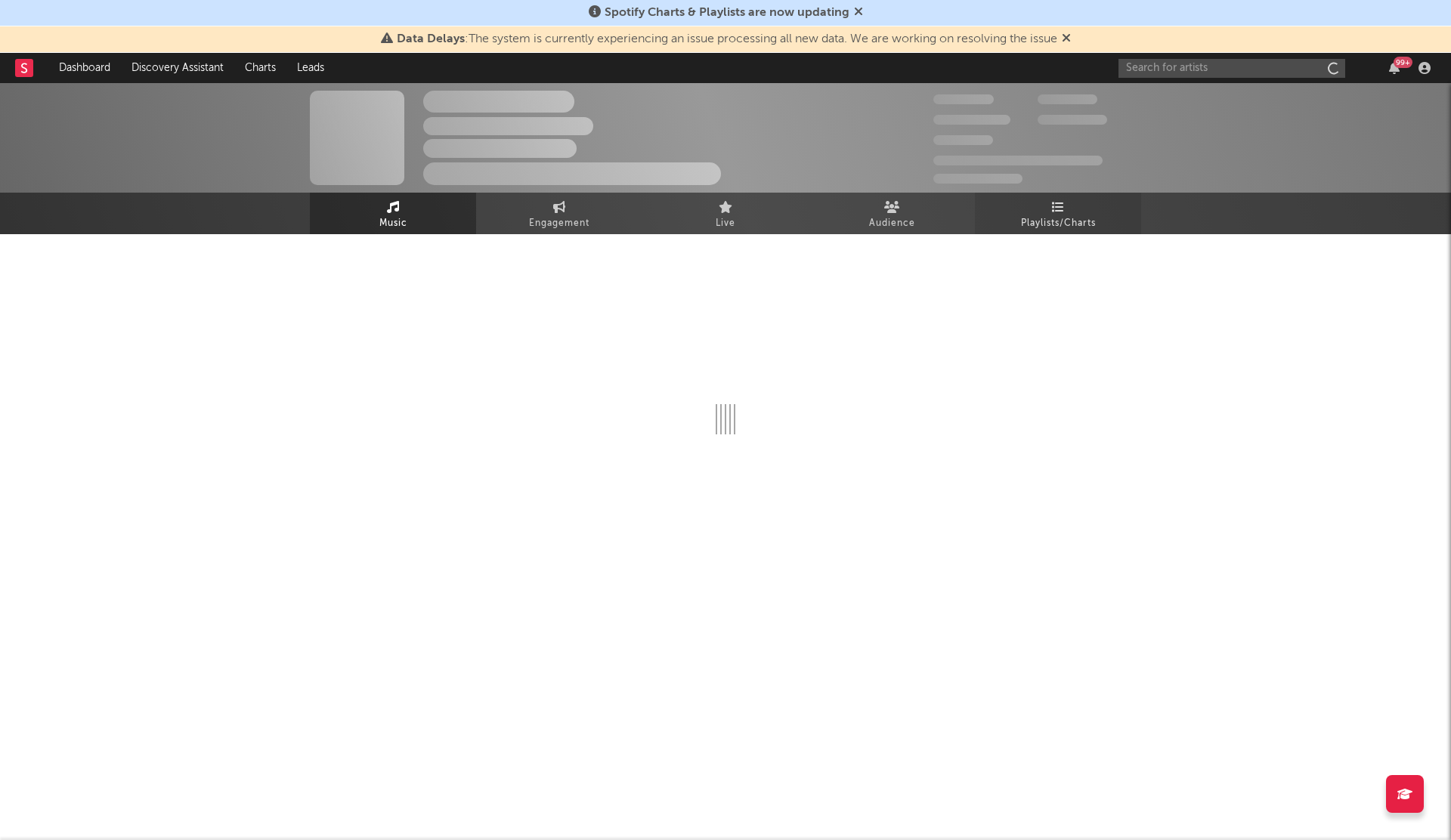
click at [1090, 213] on link "Playlists/Charts" at bounding box center [1058, 213] width 166 height 42
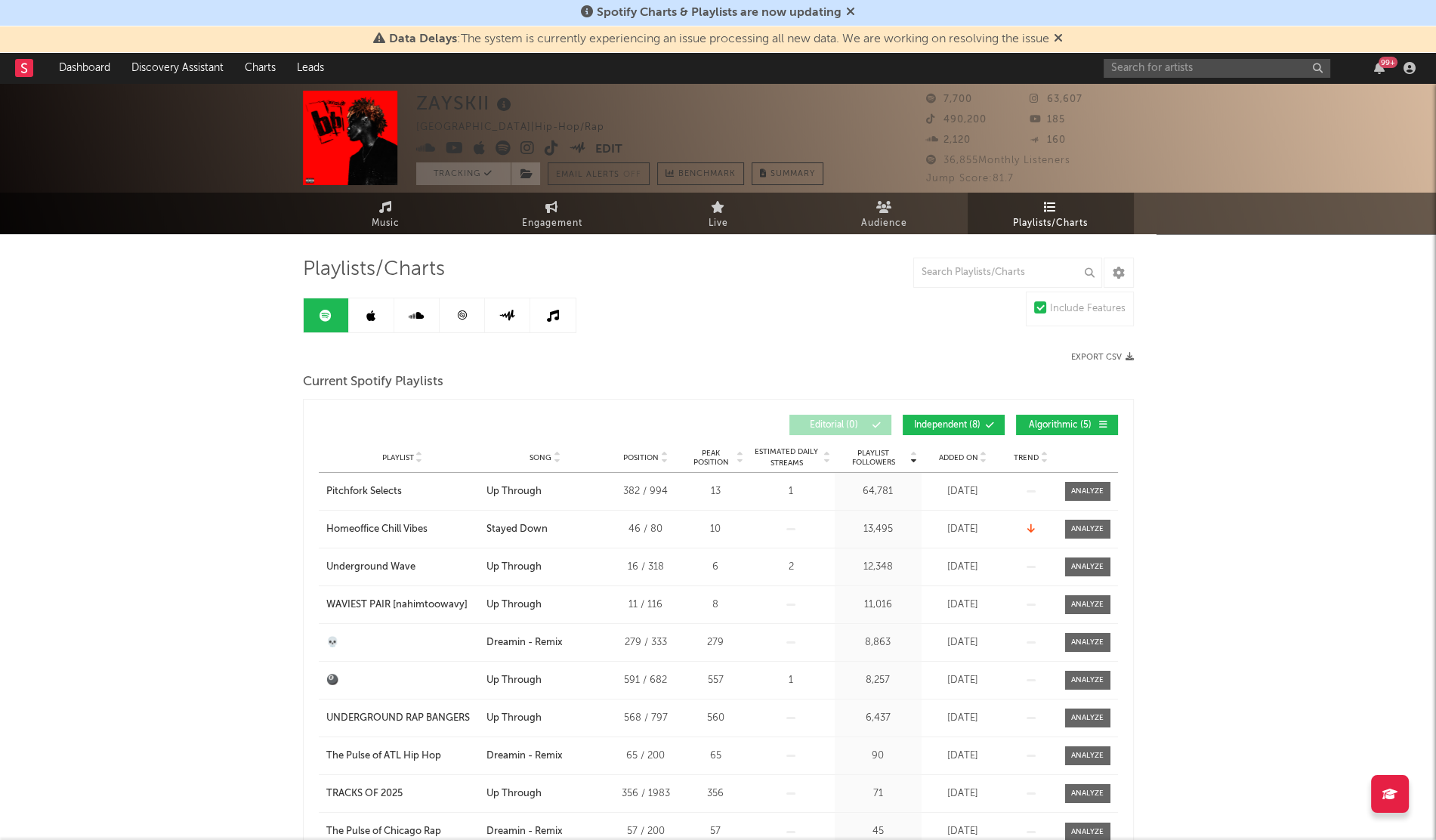
click at [962, 458] on span "Added On" at bounding box center [958, 457] width 39 height 9
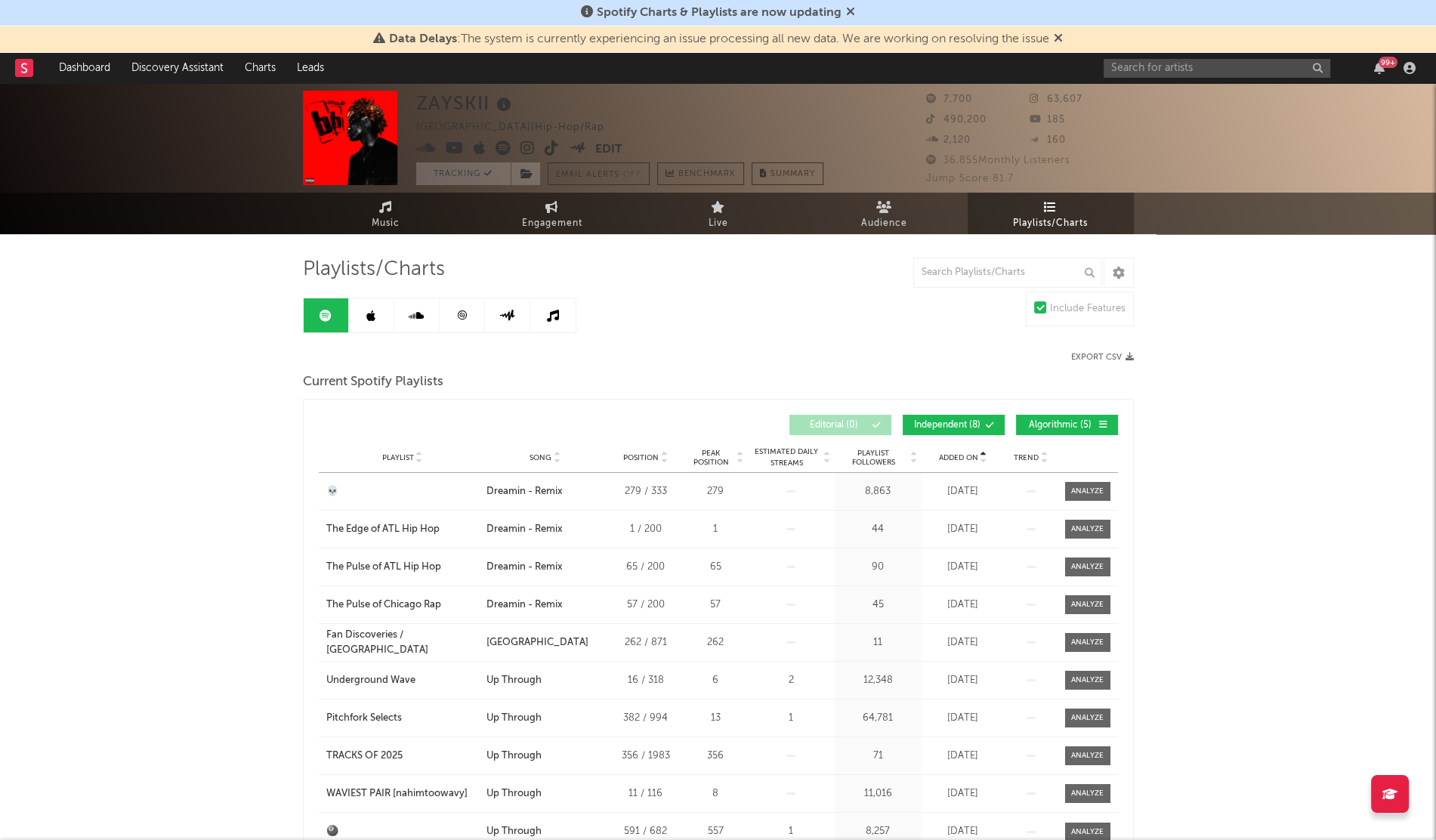
click at [962, 458] on span "Added On" at bounding box center [958, 457] width 39 height 9
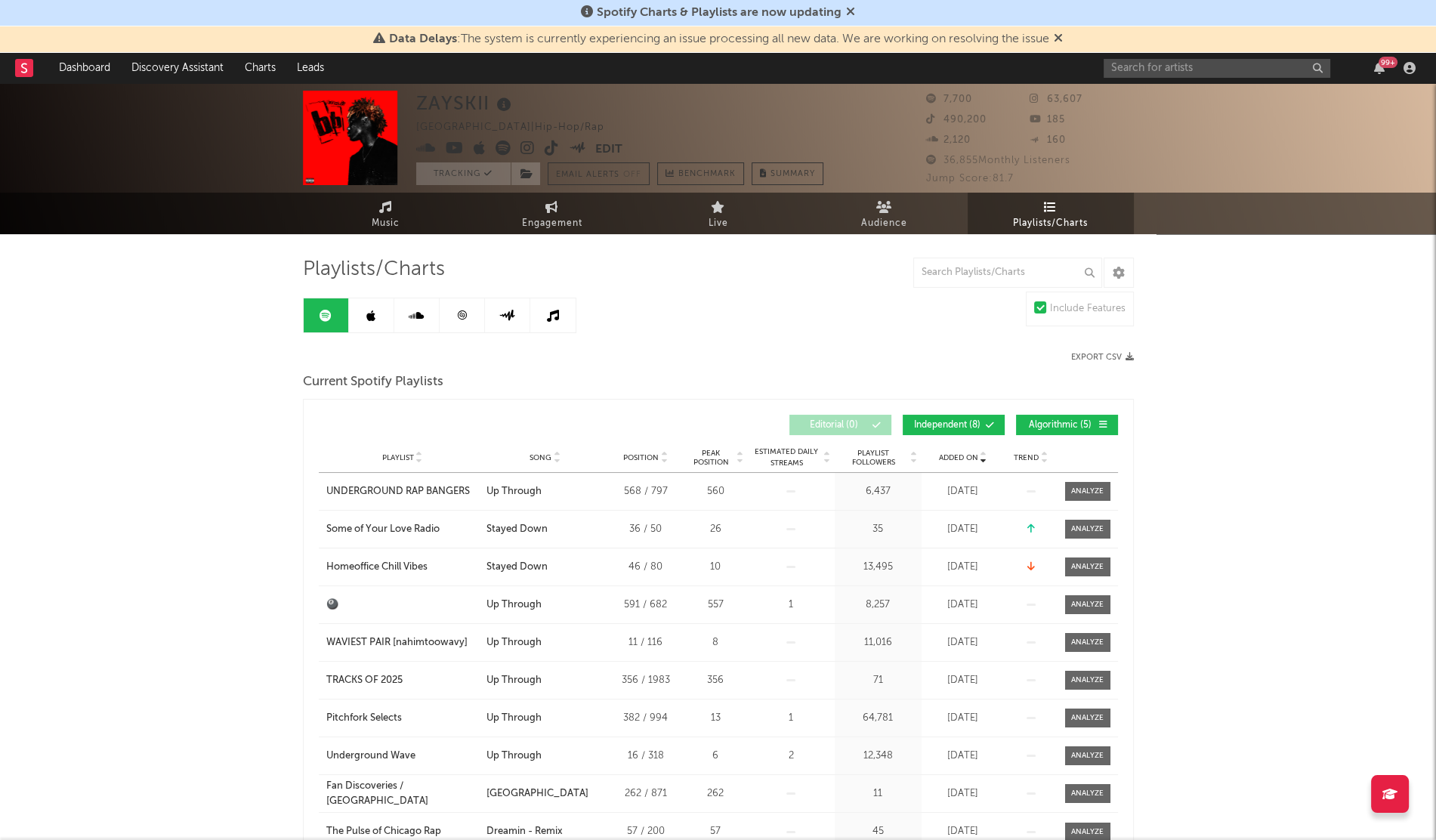
click at [962, 458] on span "Added On" at bounding box center [958, 457] width 39 height 9
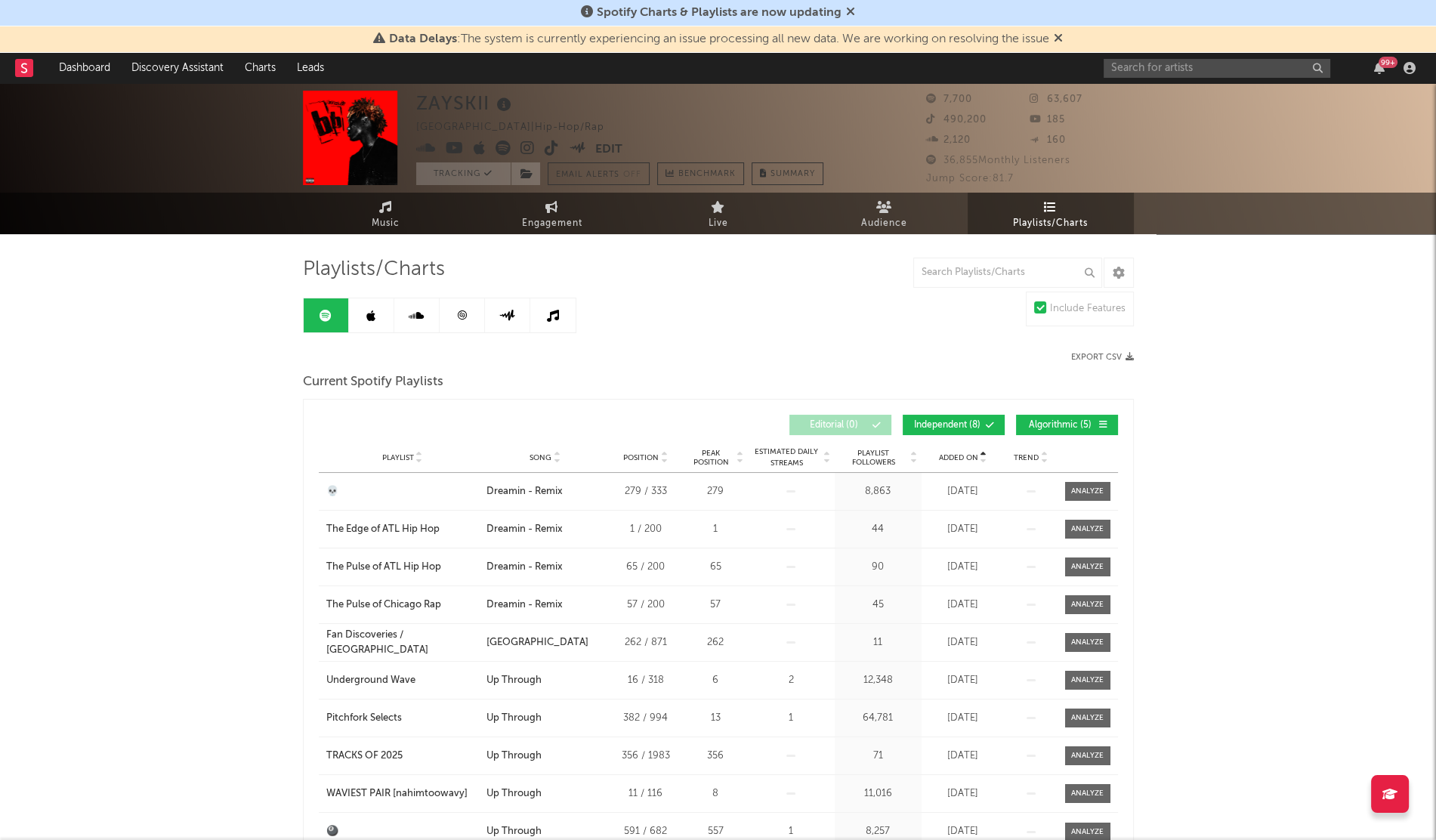
click at [962, 458] on span "Added On" at bounding box center [958, 457] width 39 height 9
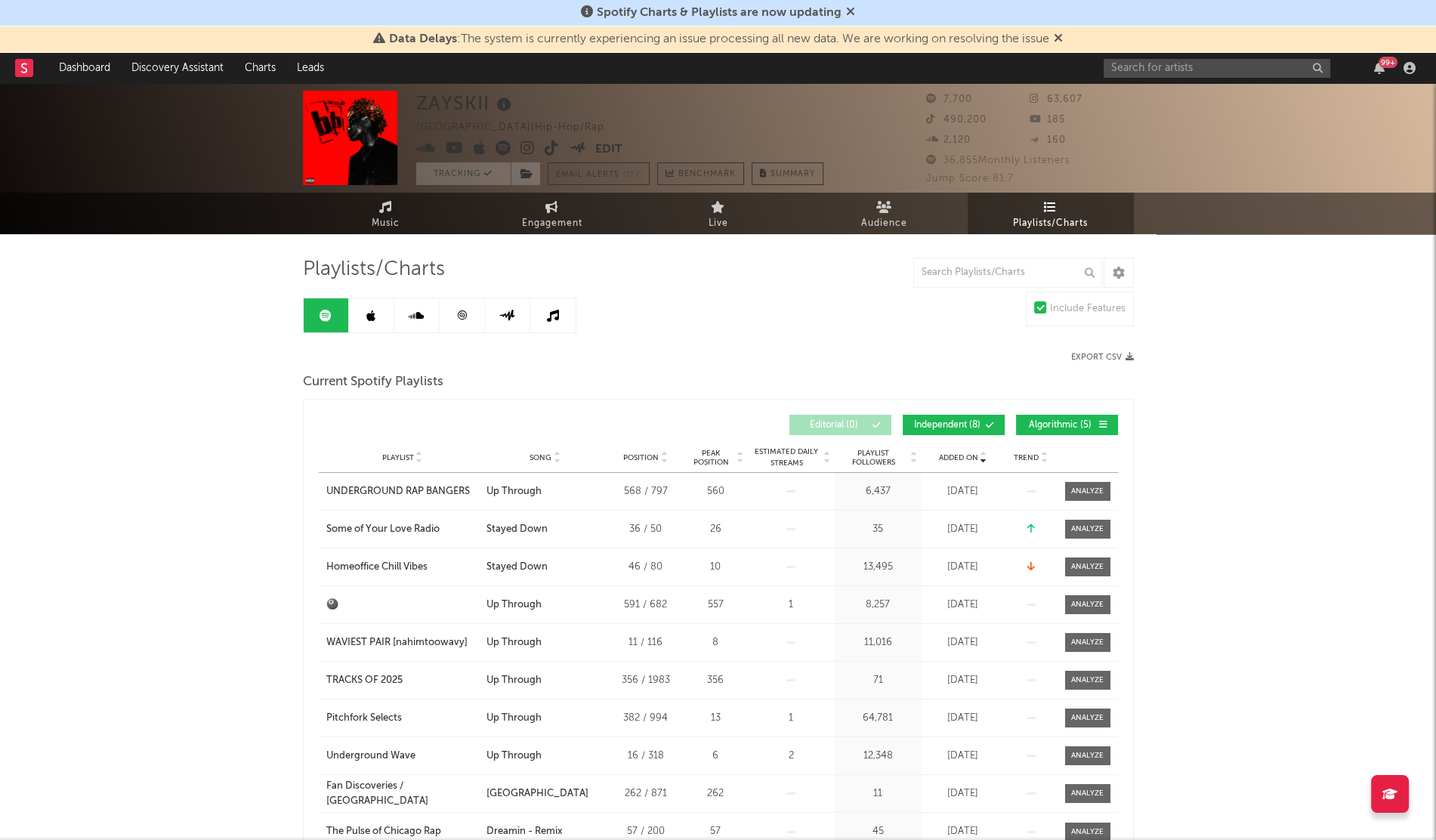
click at [962, 458] on span "Added On" at bounding box center [958, 457] width 39 height 9
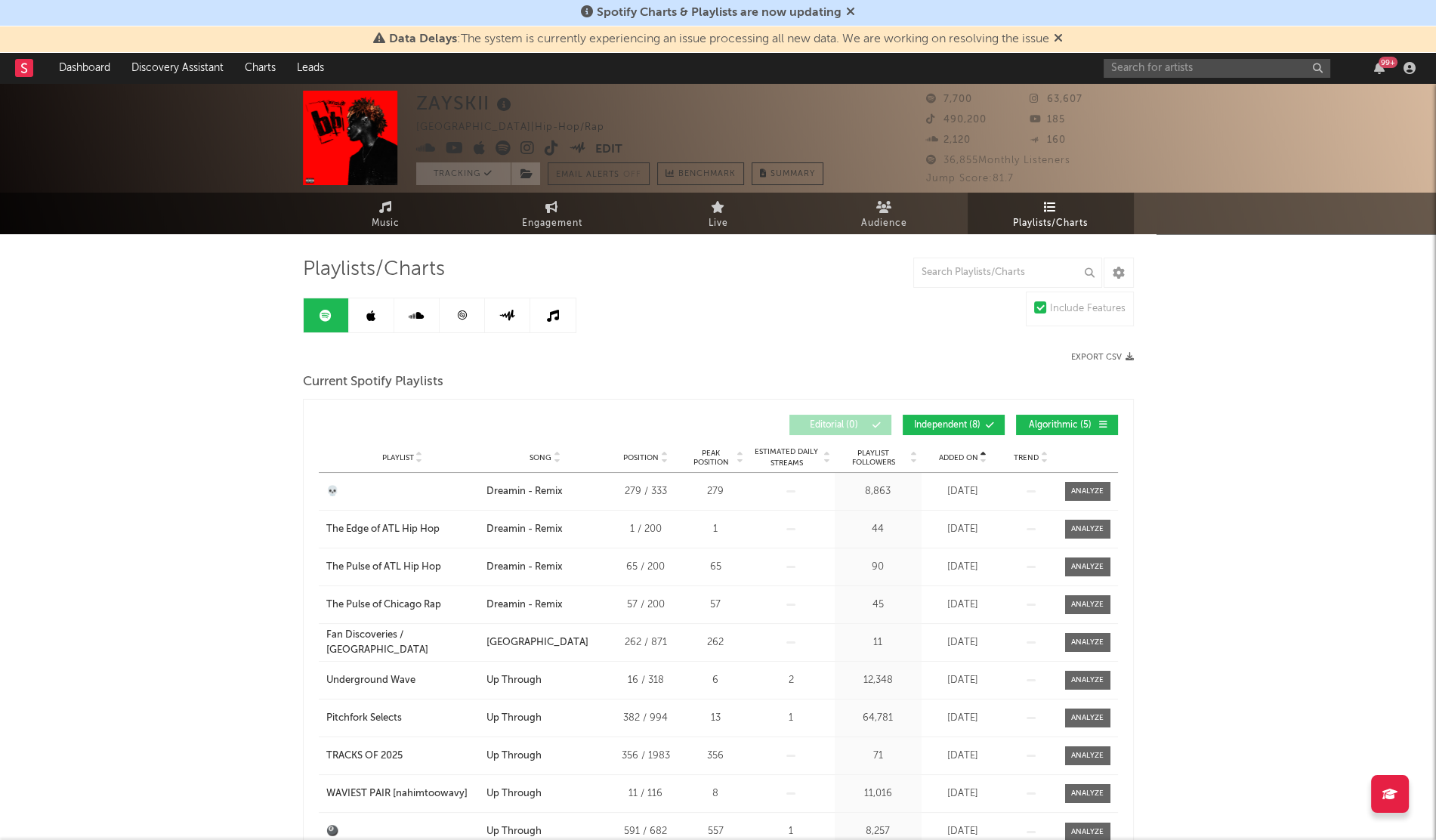
click at [370, 314] on icon at bounding box center [371, 316] width 9 height 12
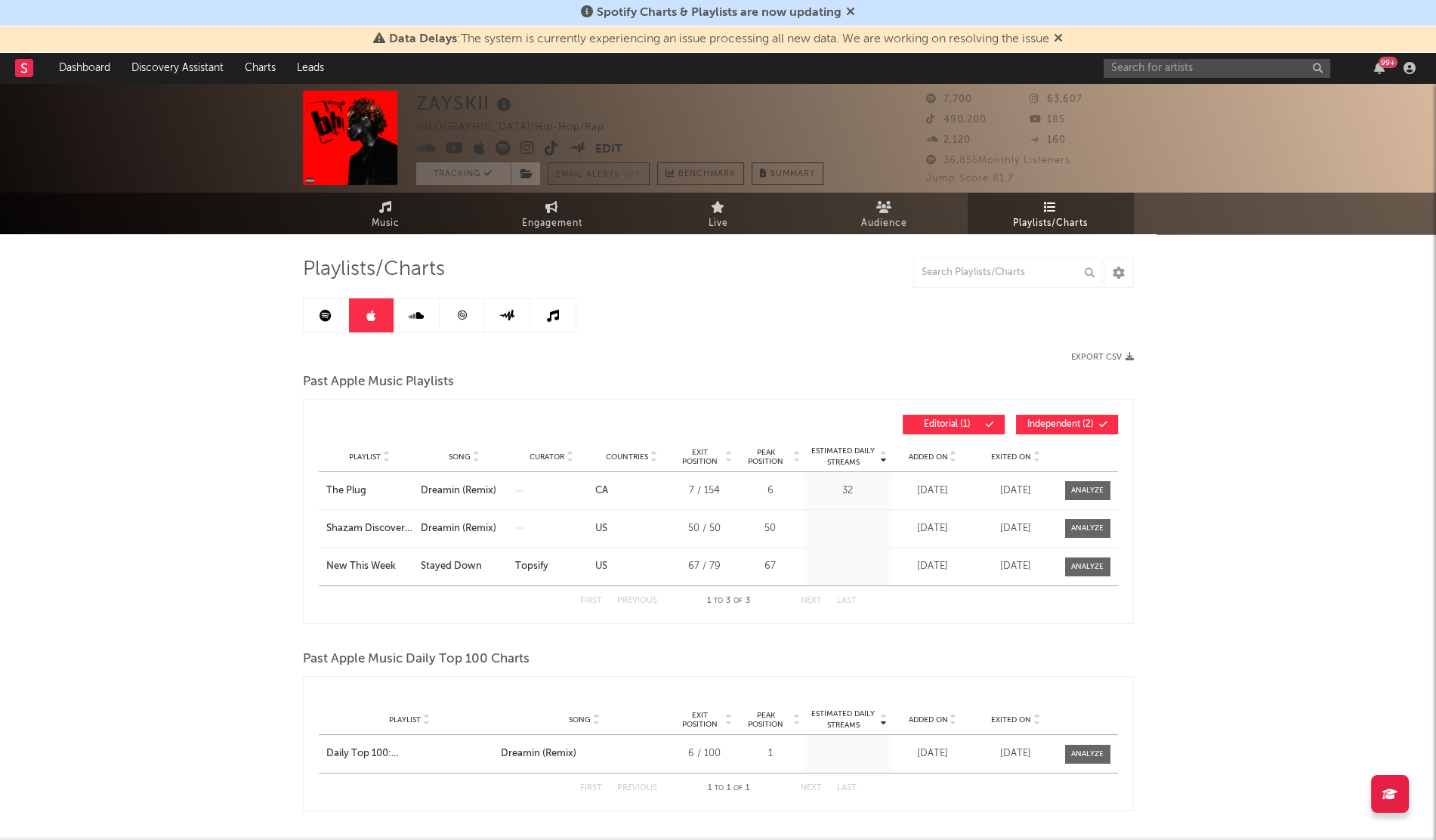
click at [926, 451] on div "Added On" at bounding box center [933, 456] width 75 height 11
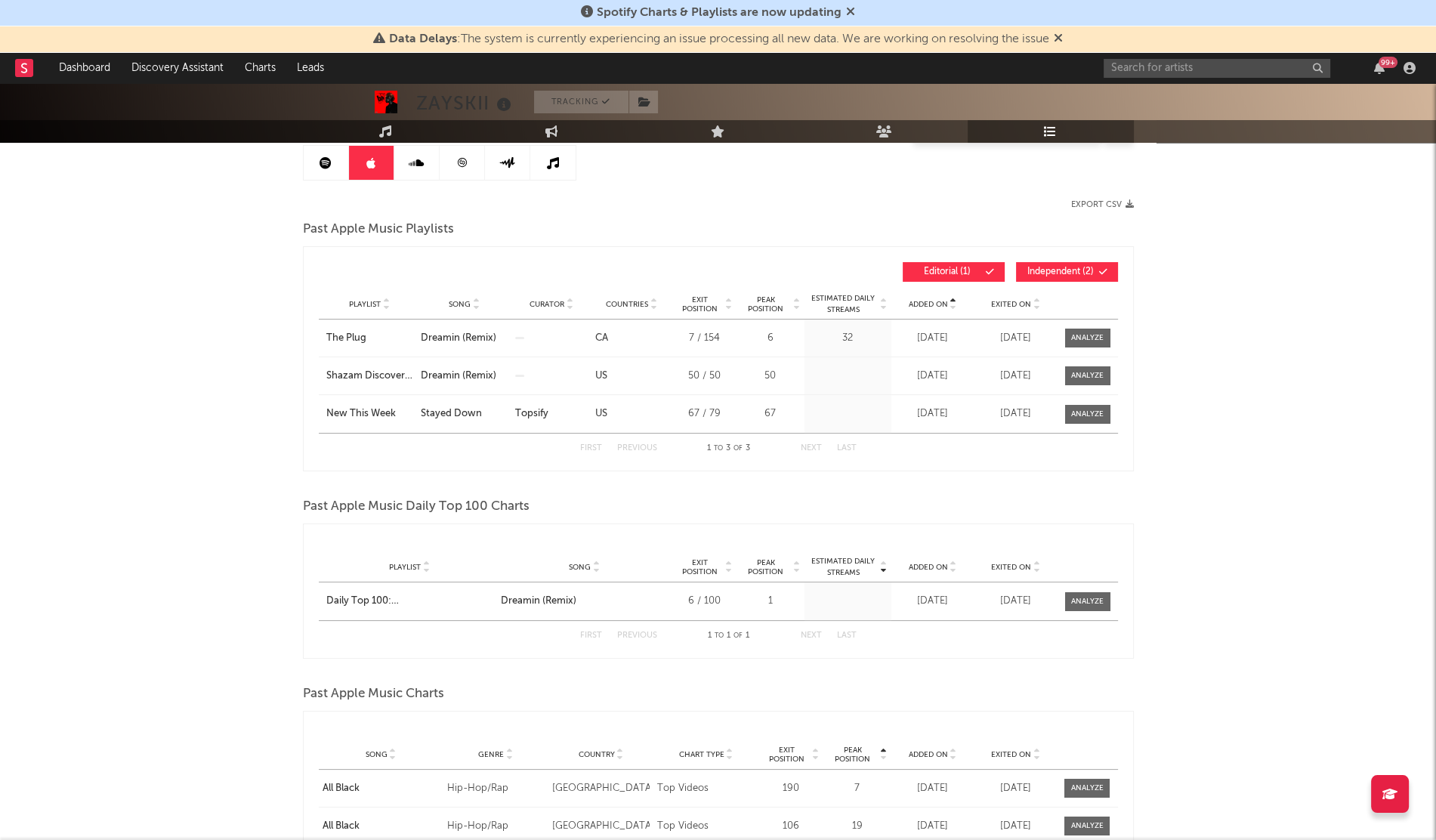
scroll to position [164, 0]
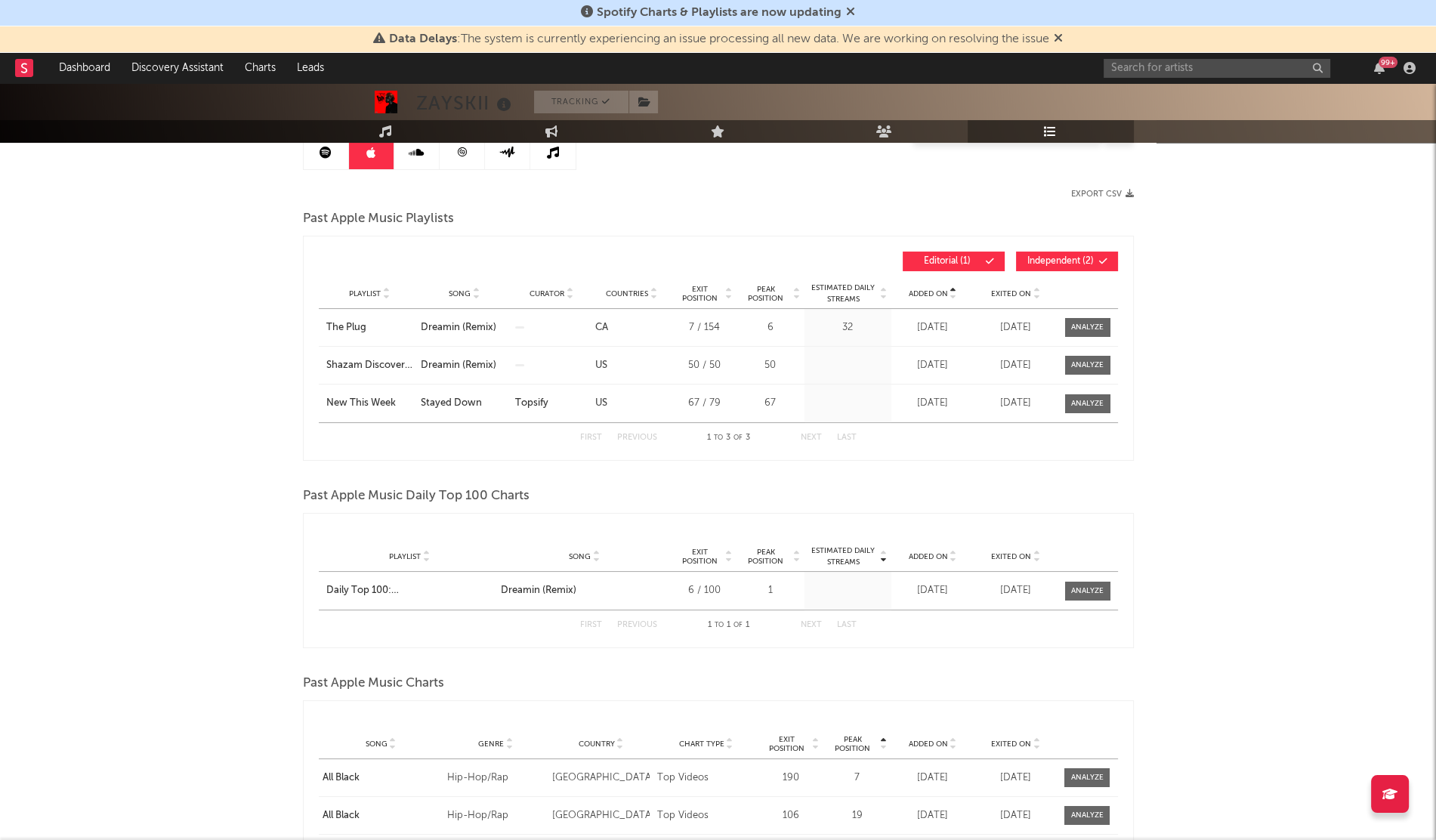
click at [419, 146] on icon at bounding box center [416, 152] width 15 height 12
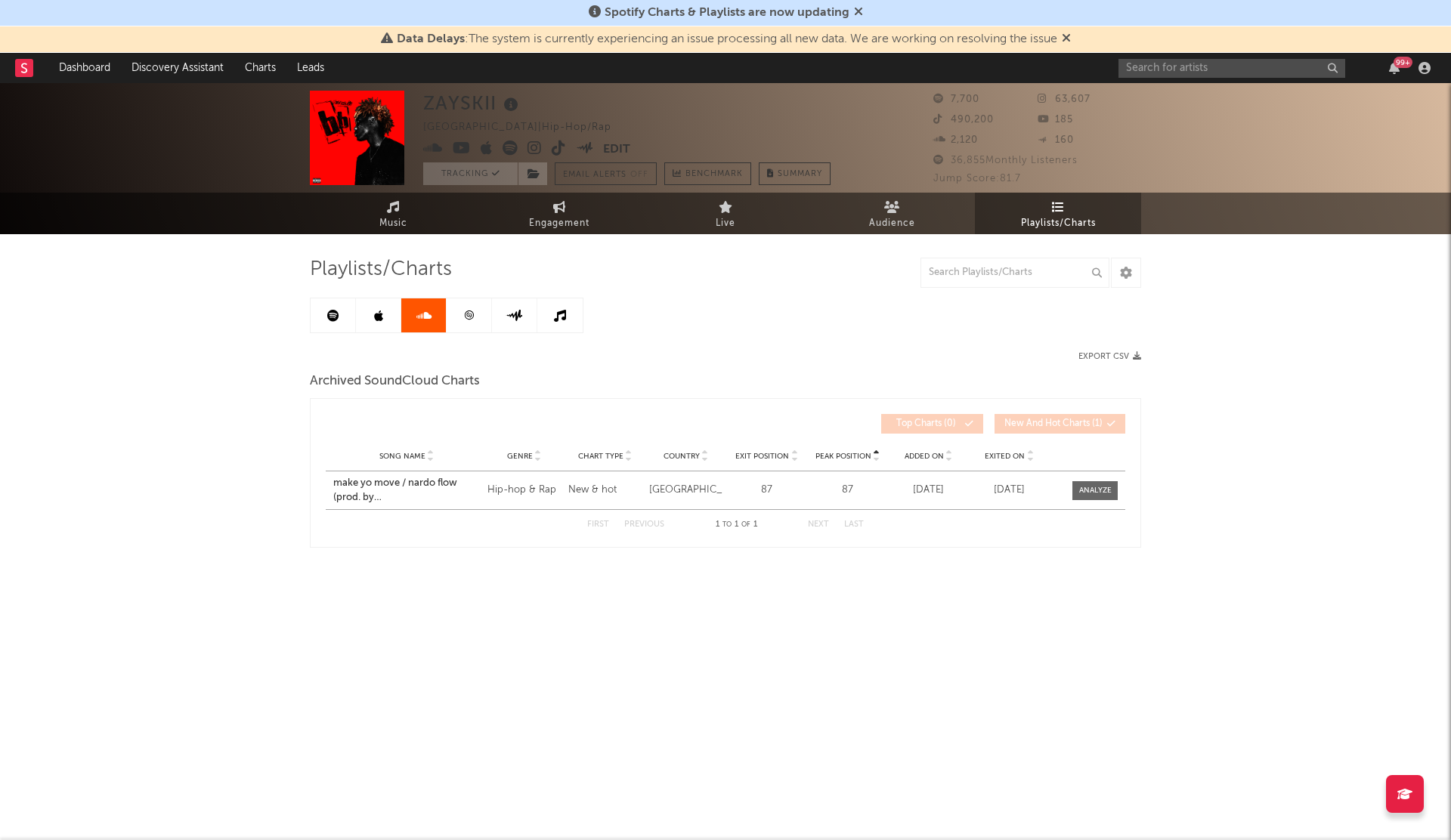
click at [1206, 79] on div "99 +" at bounding box center [1277, 68] width 317 height 30
click at [1168, 69] on input "text" at bounding box center [1232, 69] width 227 height 19
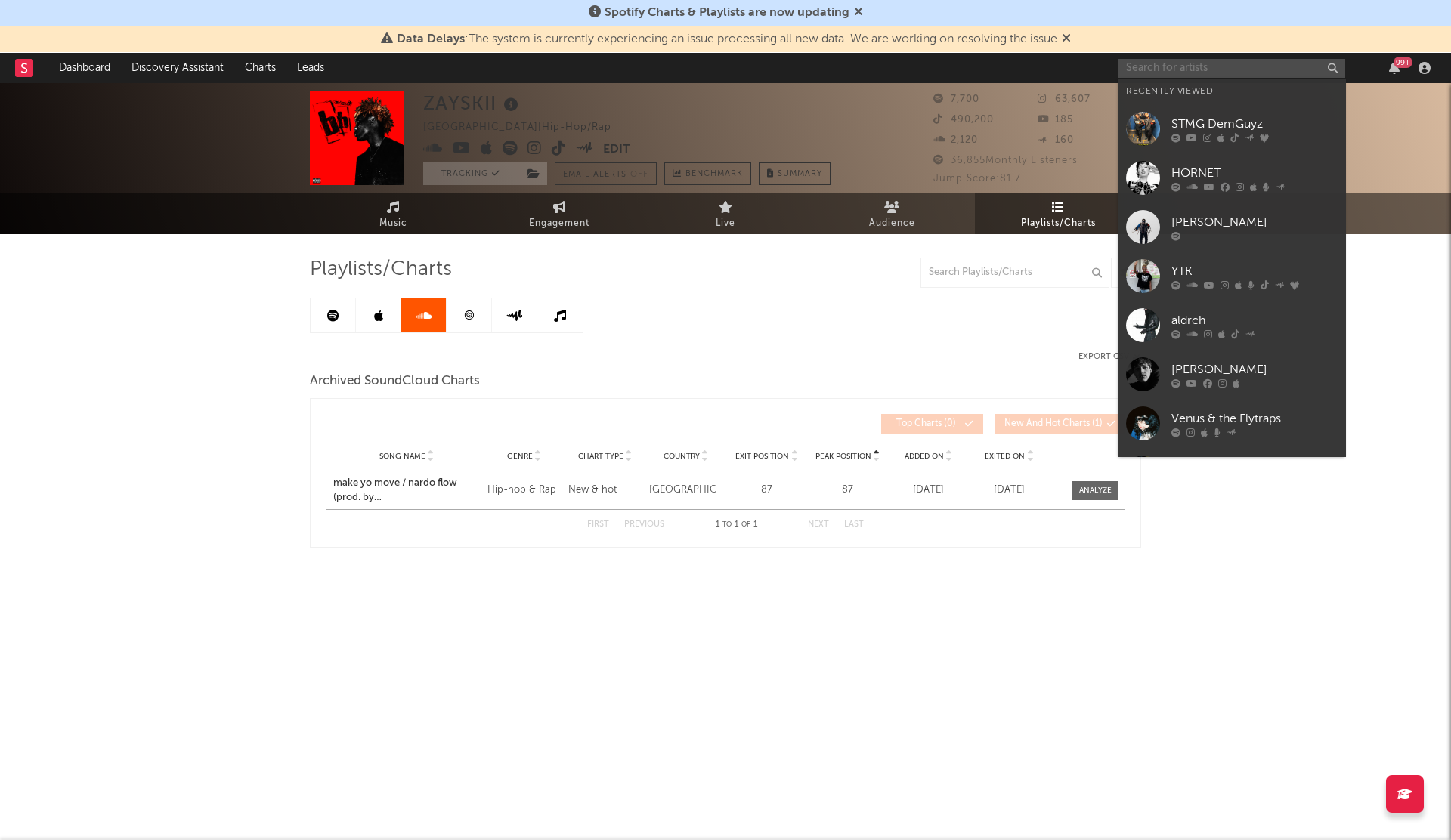
paste input "[PERSON_NAME]"
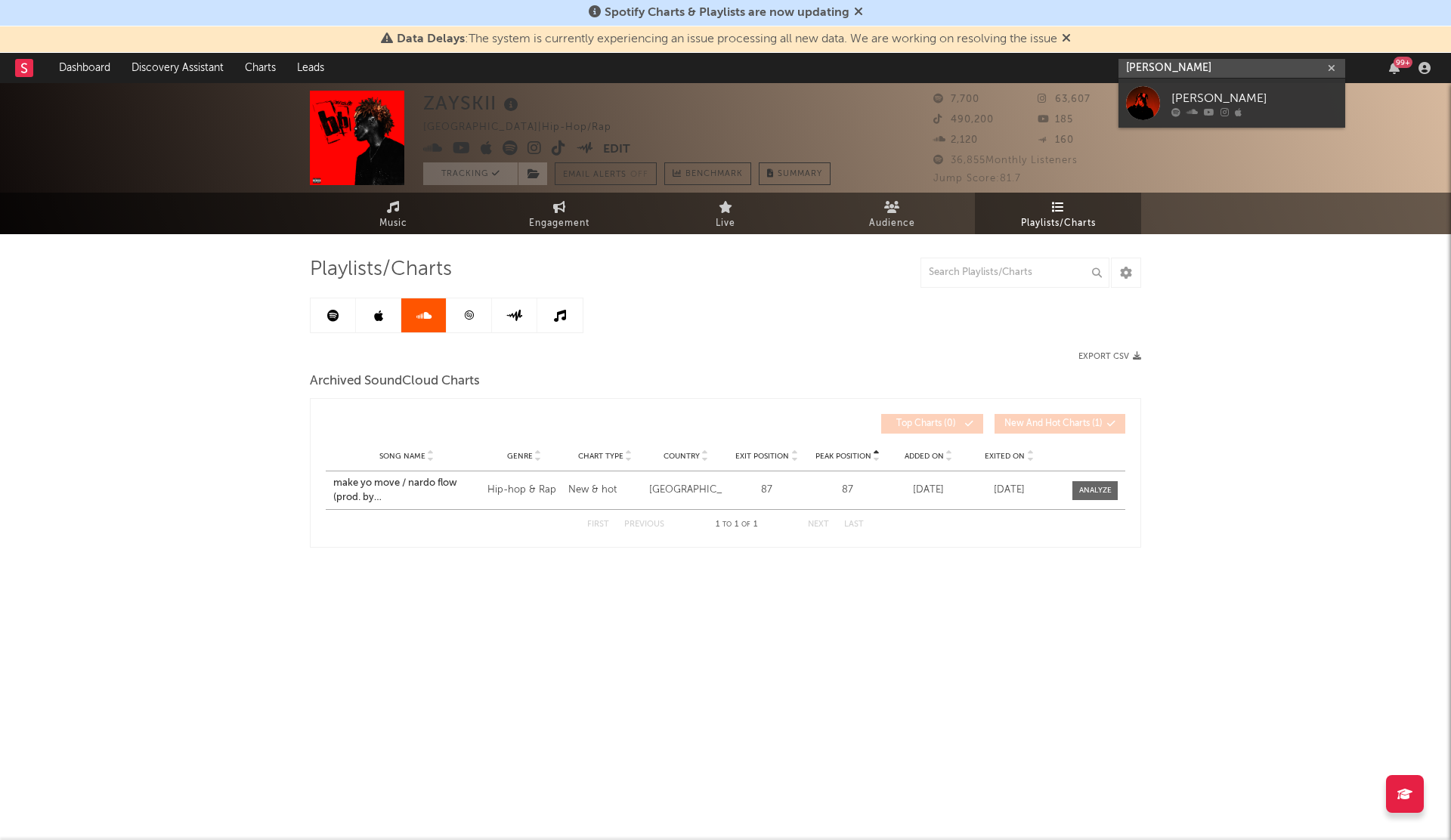
click at [1227, 69] on input "[PERSON_NAME]" at bounding box center [1232, 69] width 227 height 19
type input "[PERSON_NAME]"
click at [1221, 108] on icon at bounding box center [1225, 111] width 9 height 9
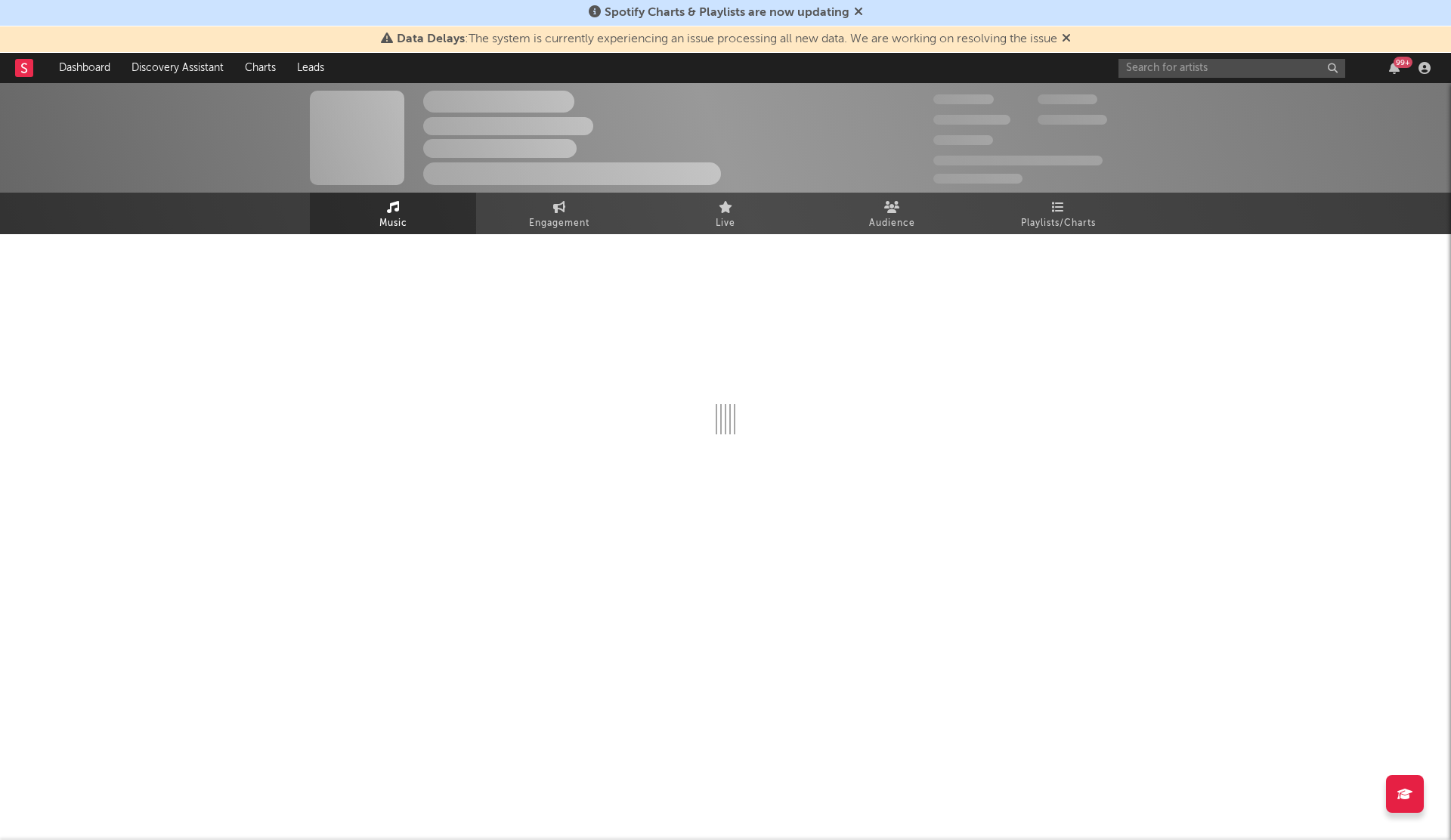
click at [1053, 252] on div at bounding box center [726, 383] width 831 height 298
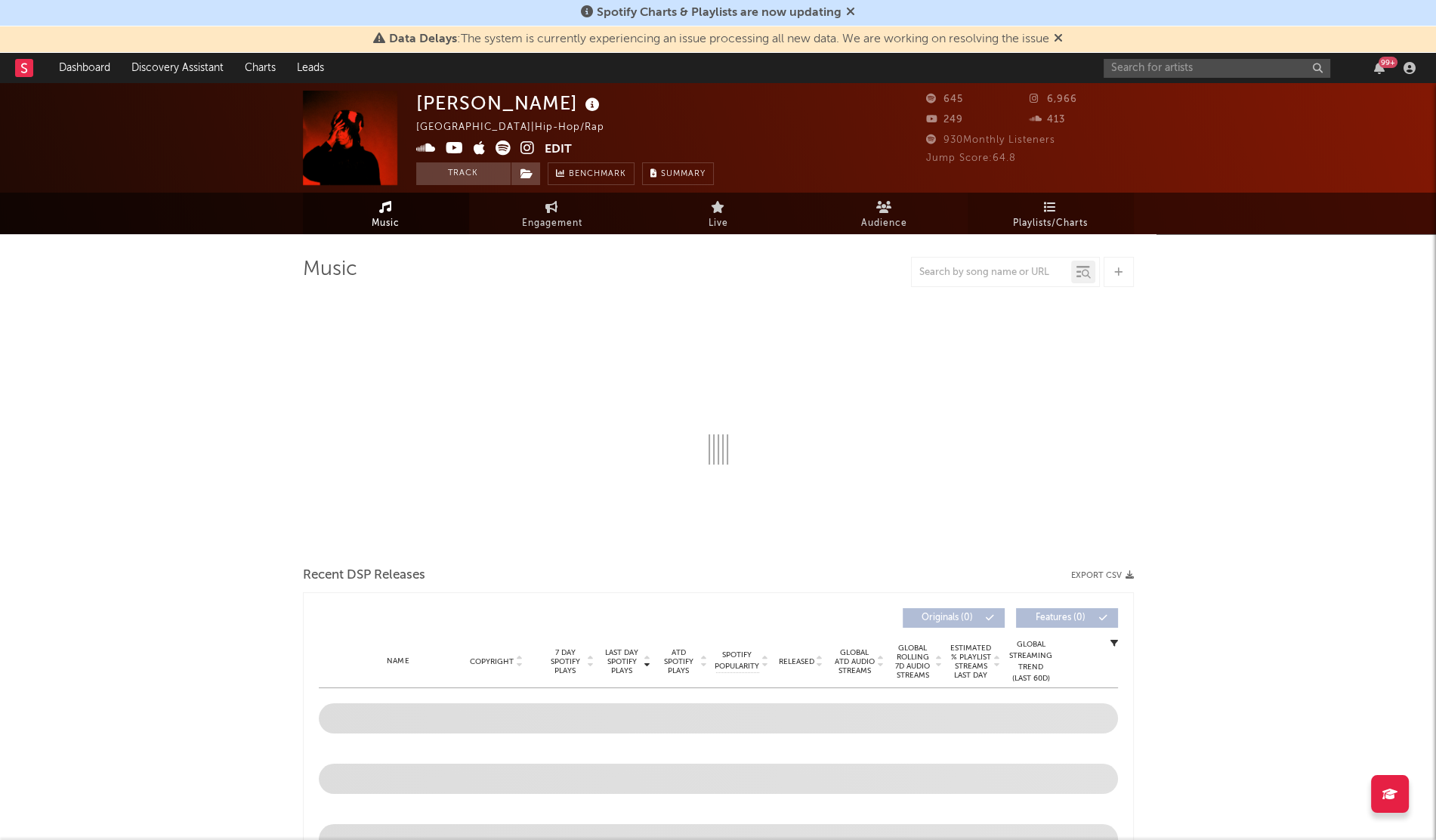
click at [1058, 212] on link "Playlists/Charts" at bounding box center [1051, 213] width 166 height 42
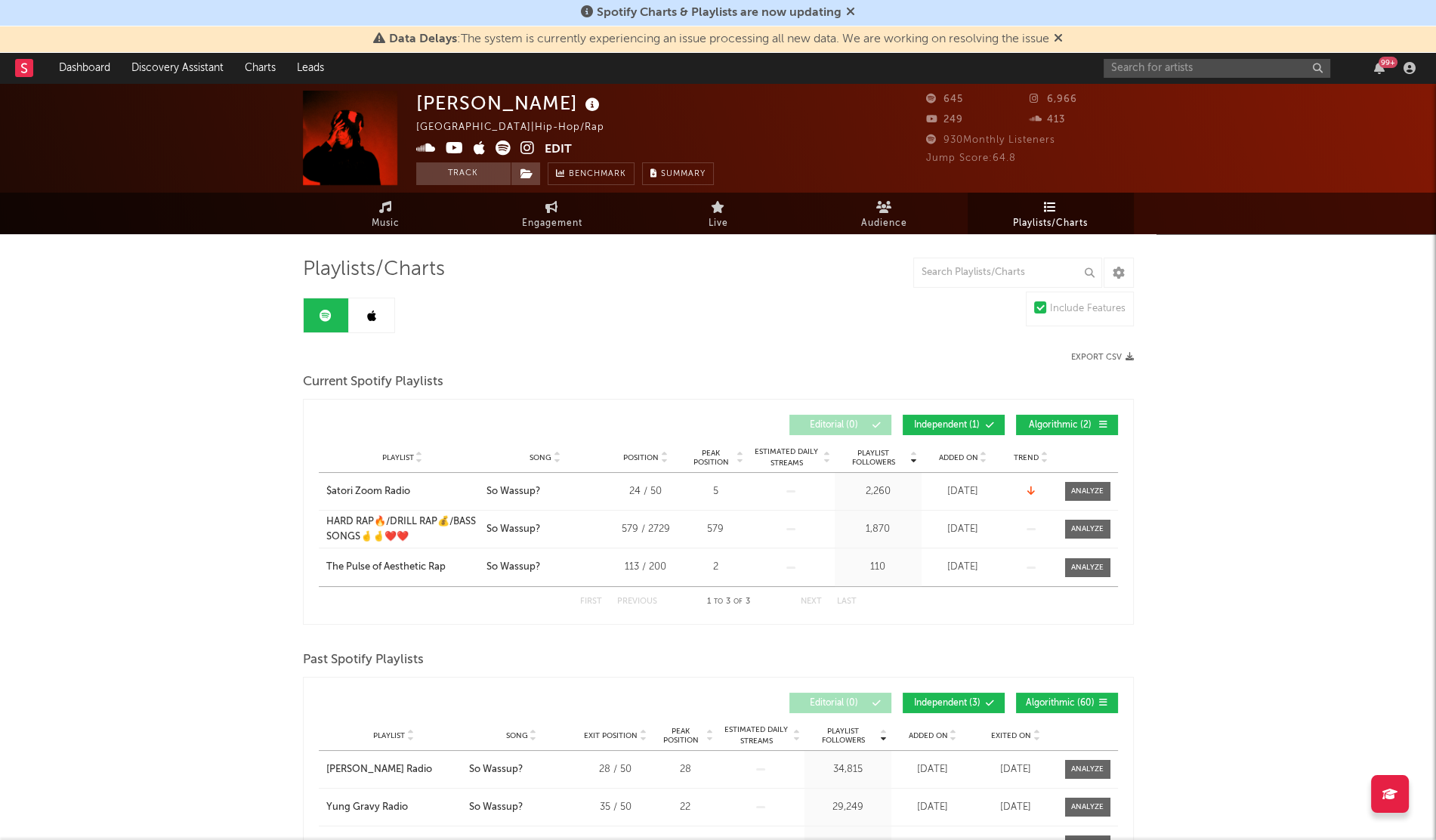
click at [944, 462] on div "Added On" at bounding box center [963, 456] width 75 height 11
click at [945, 451] on div "Added On" at bounding box center [963, 456] width 75 height 11
click at [388, 304] on link at bounding box center [372, 315] width 45 height 34
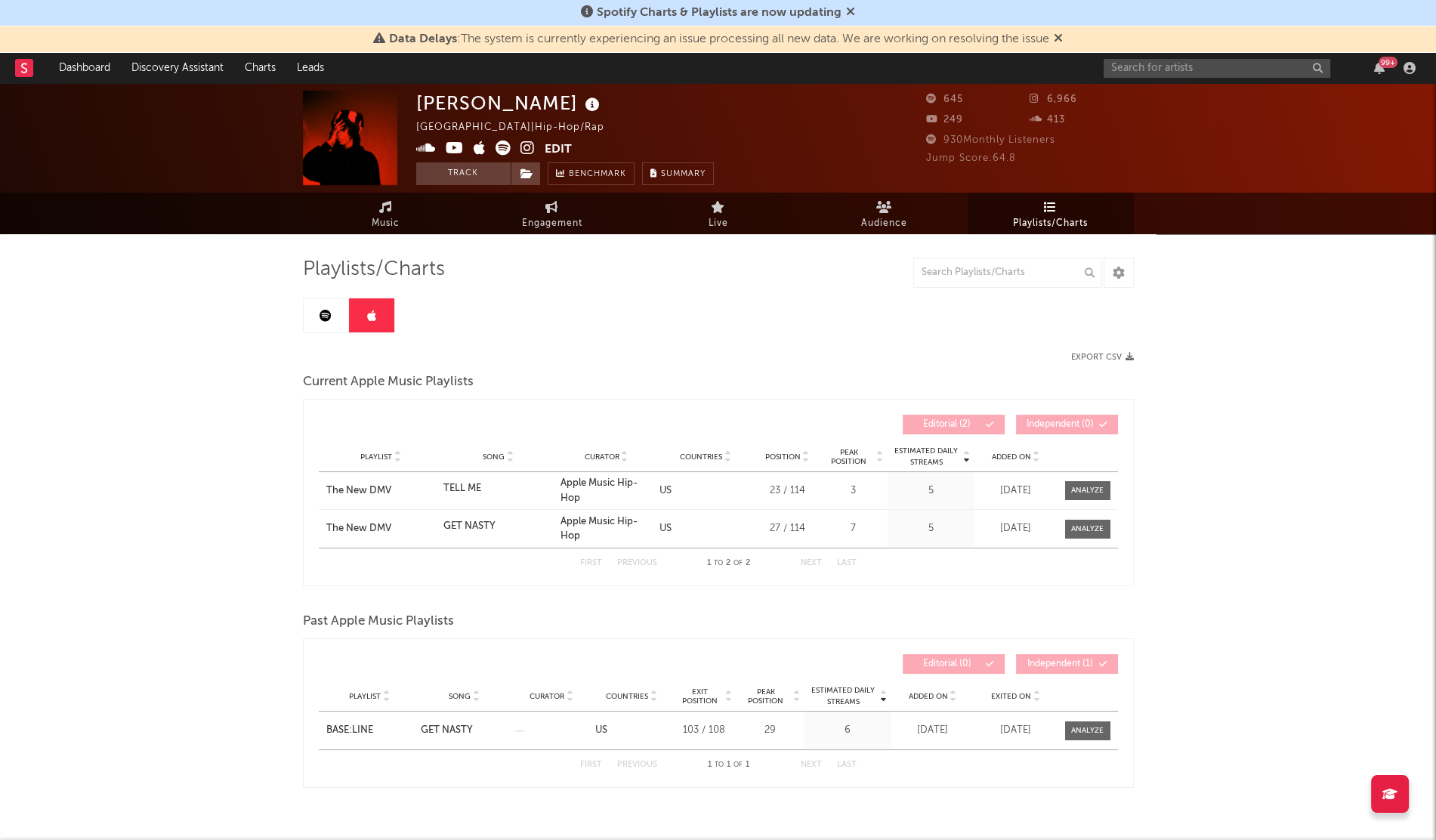
click at [998, 454] on span "Added On" at bounding box center [1011, 456] width 39 height 9
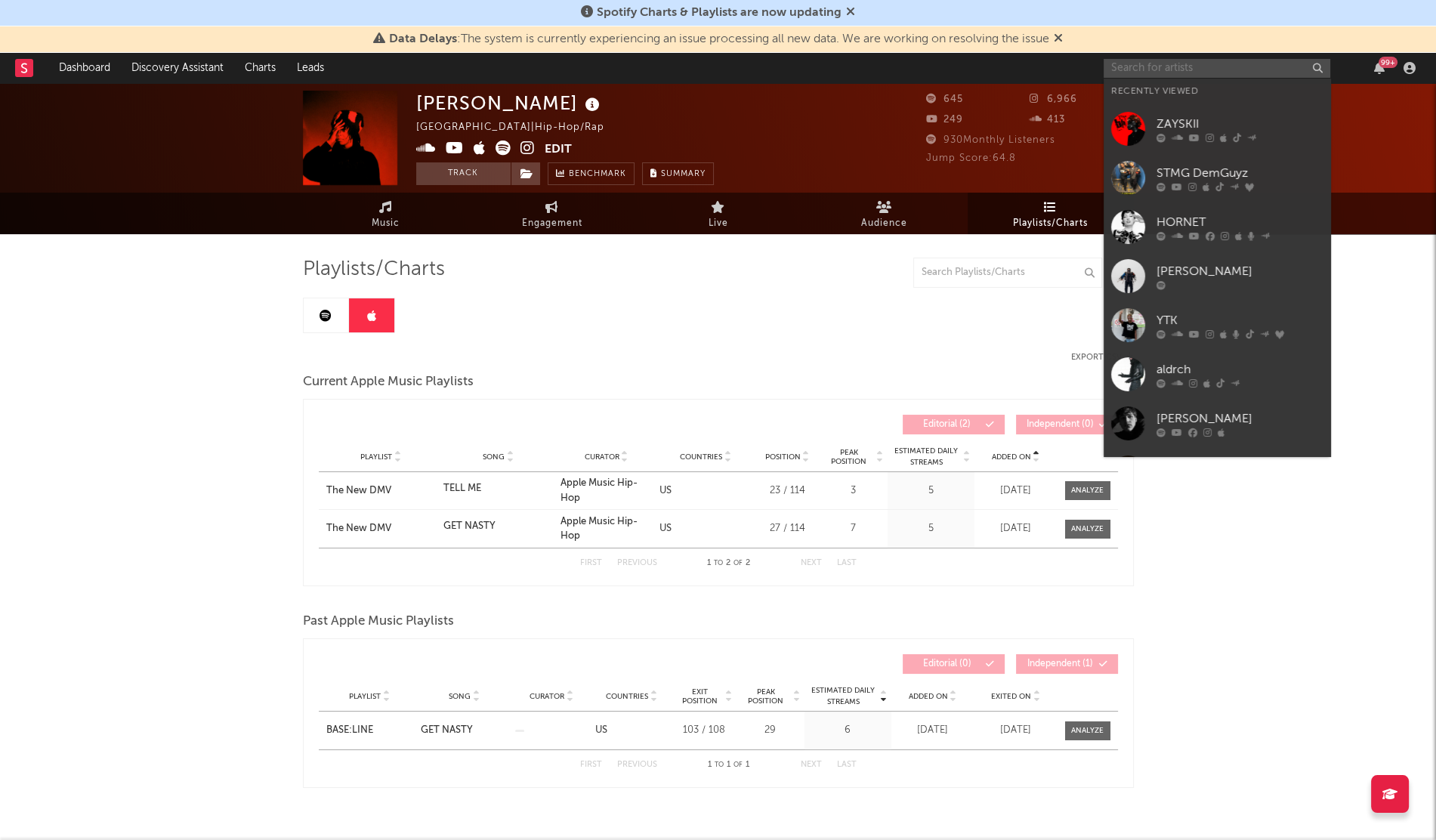
click at [1128, 59] on input "text" at bounding box center [1217, 69] width 227 height 19
paste input "MacGregor Burns"
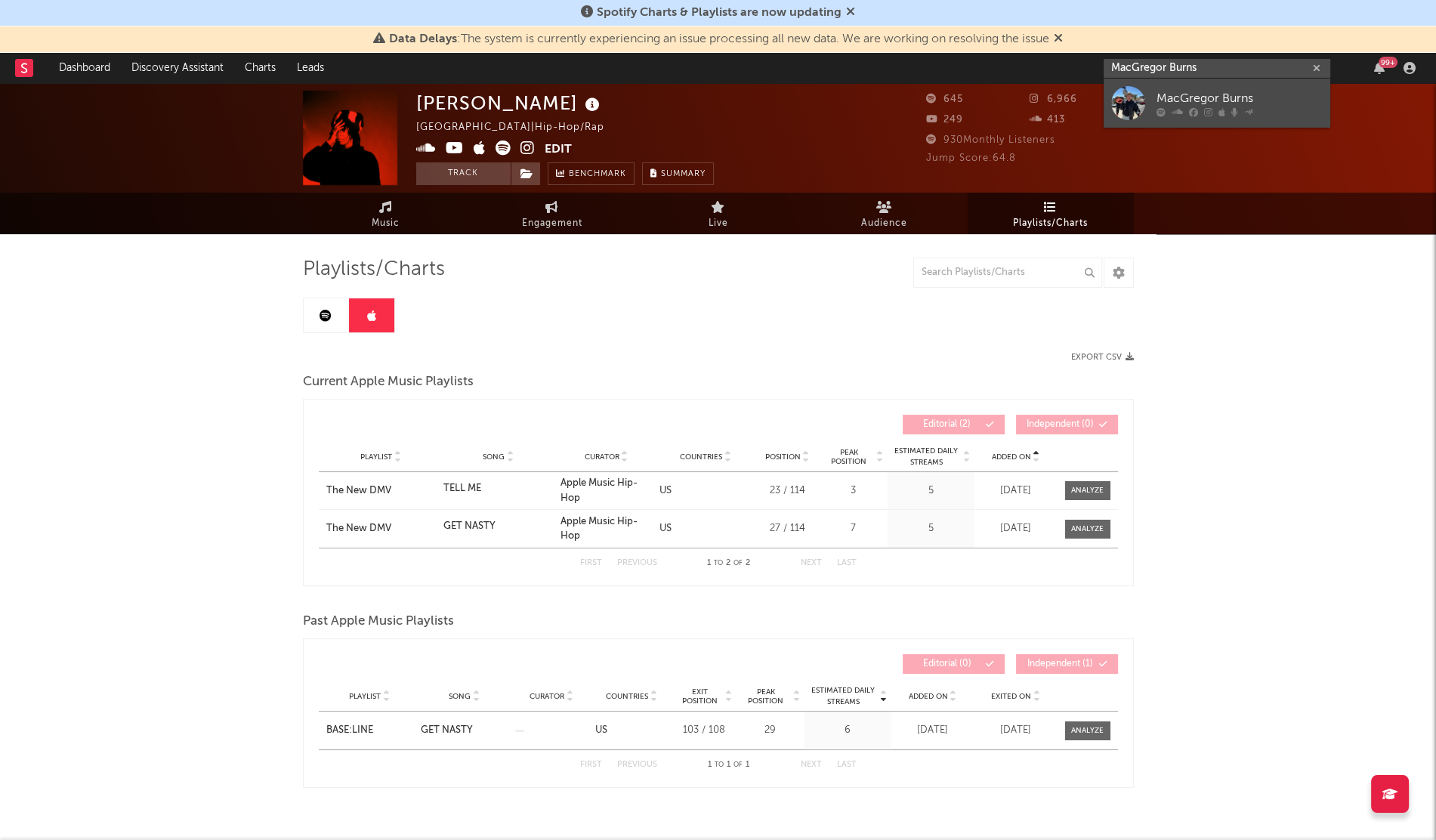
type input "MacGregor Burns"
click at [1176, 91] on div "MacGregor Burns" at bounding box center [1239, 98] width 166 height 18
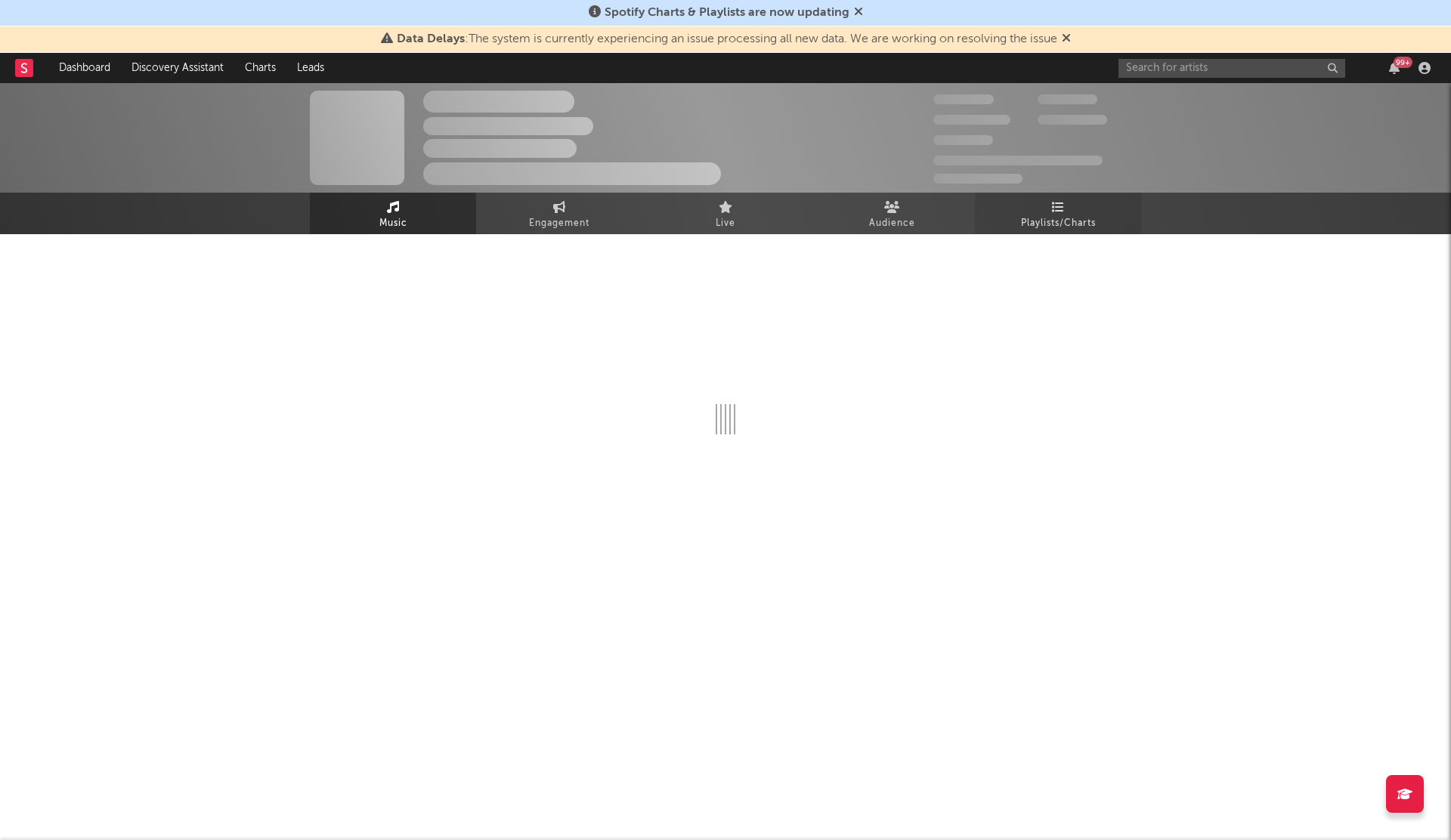
click at [1050, 234] on link "Playlists/Charts" at bounding box center [1058, 213] width 166 height 42
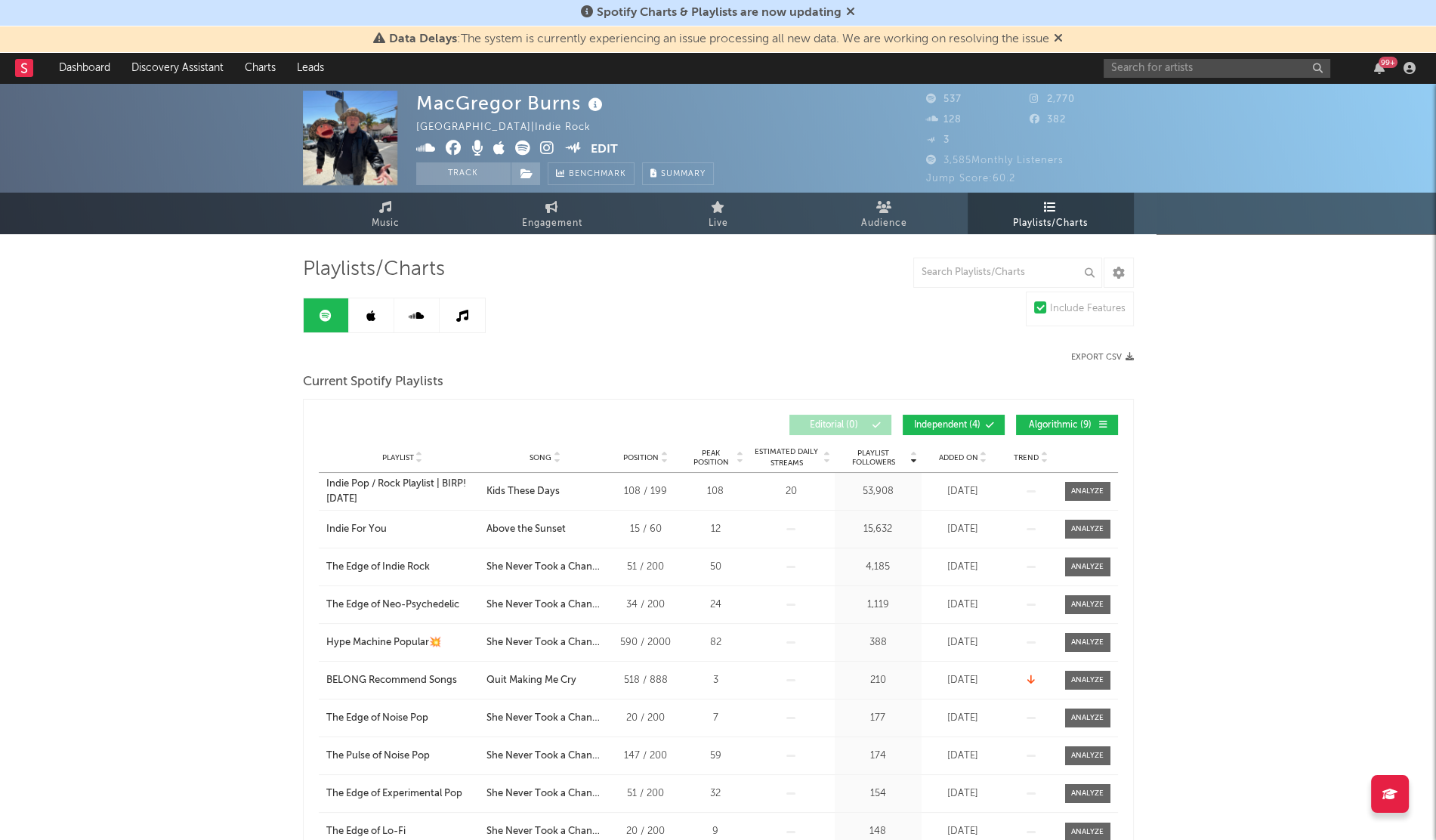
click at [967, 461] on div "Added On" at bounding box center [963, 456] width 75 height 11
click at [348, 482] on div "Indie Pop / Rock Playlist | BIRP! [DATE]" at bounding box center [402, 491] width 152 height 29
click at [380, 321] on link at bounding box center [372, 315] width 45 height 34
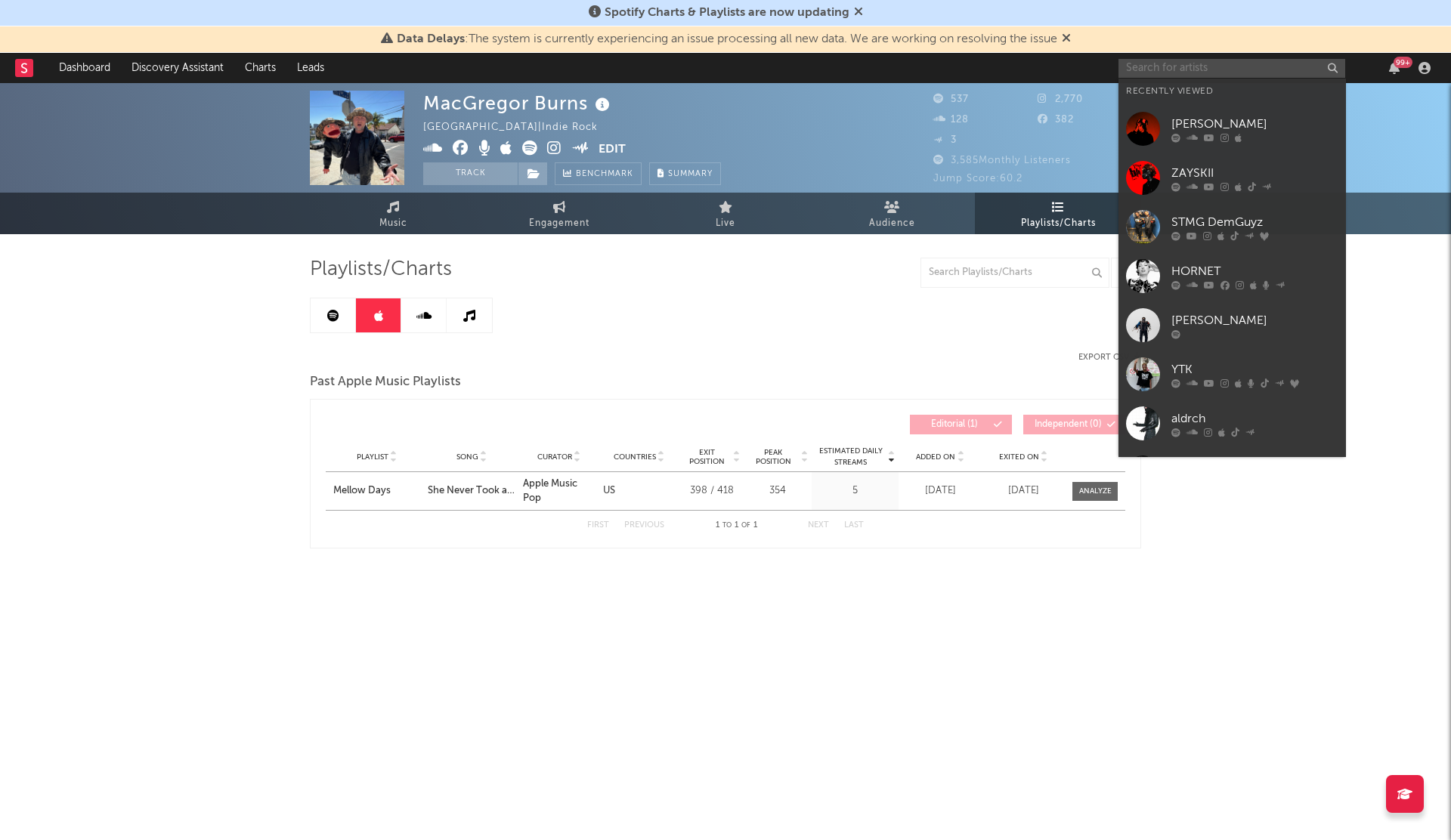
click at [1164, 74] on input "text" at bounding box center [1232, 69] width 227 height 19
click at [1214, 223] on div "STMG DemGuyz" at bounding box center [1254, 222] width 166 height 18
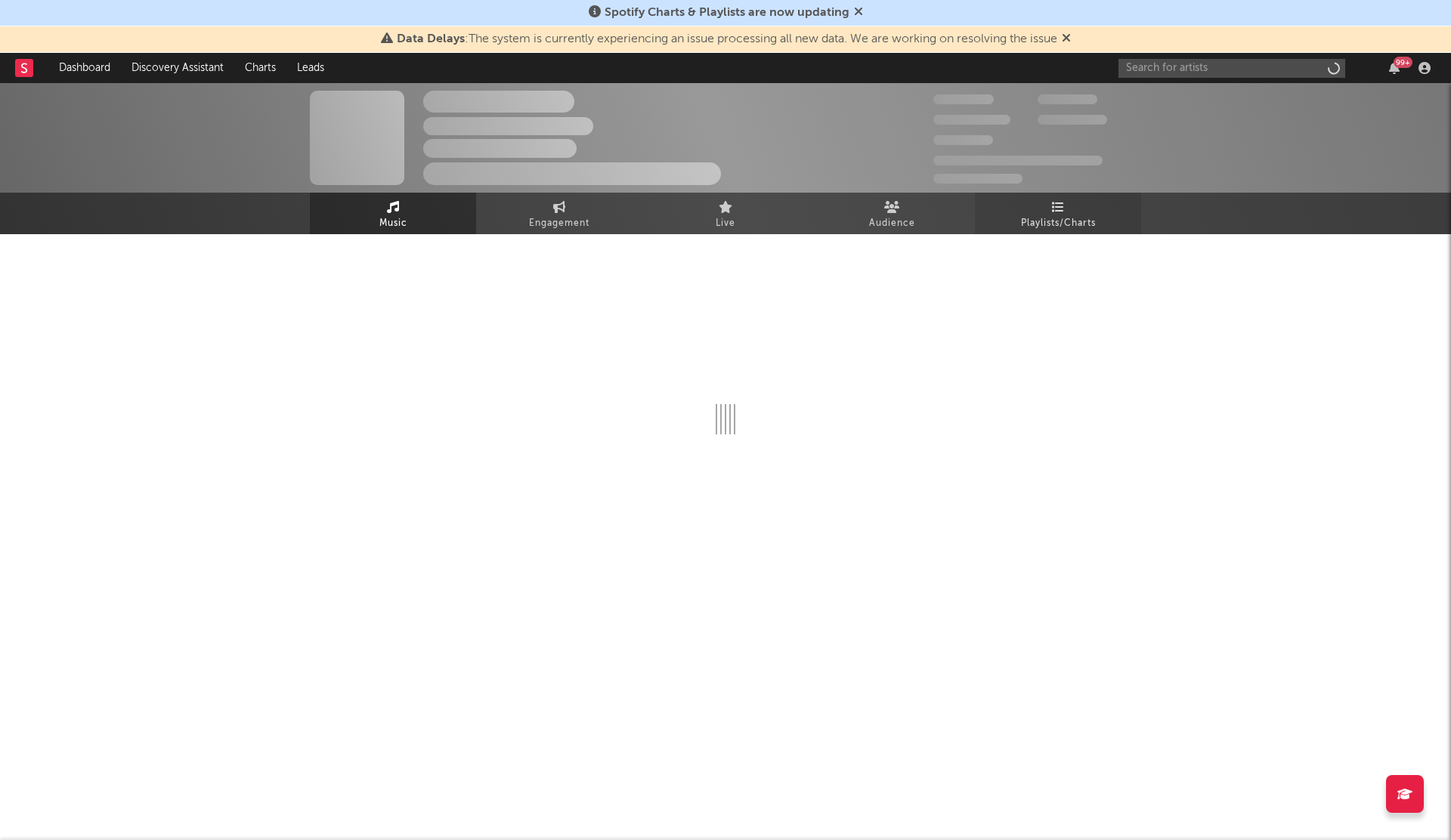
click at [1084, 213] on link "Playlists/Charts" at bounding box center [1058, 213] width 166 height 42
click at [384, 314] on div at bounding box center [696, 315] width 773 height 35
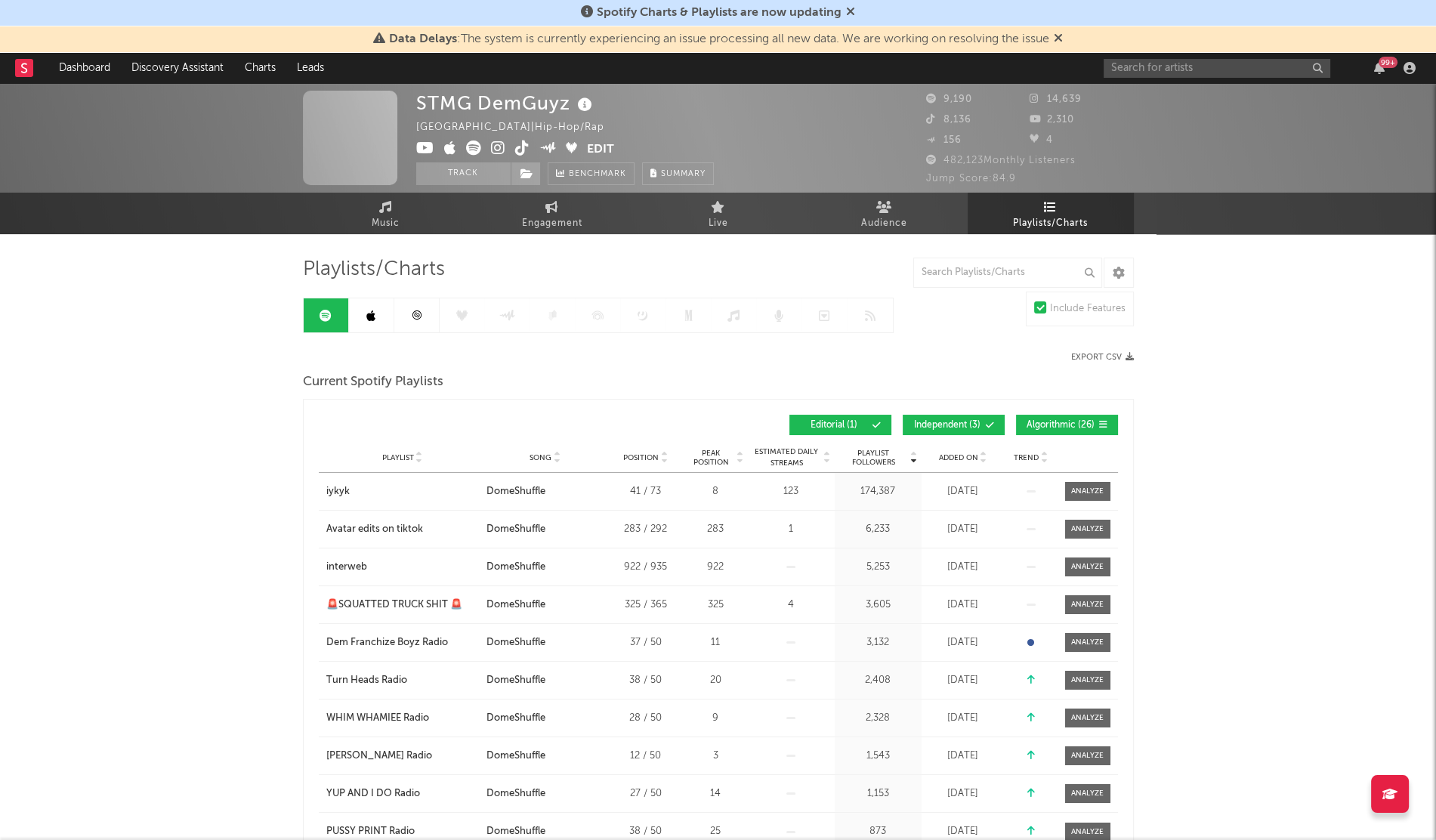
click at [365, 324] on link at bounding box center [372, 315] width 45 height 34
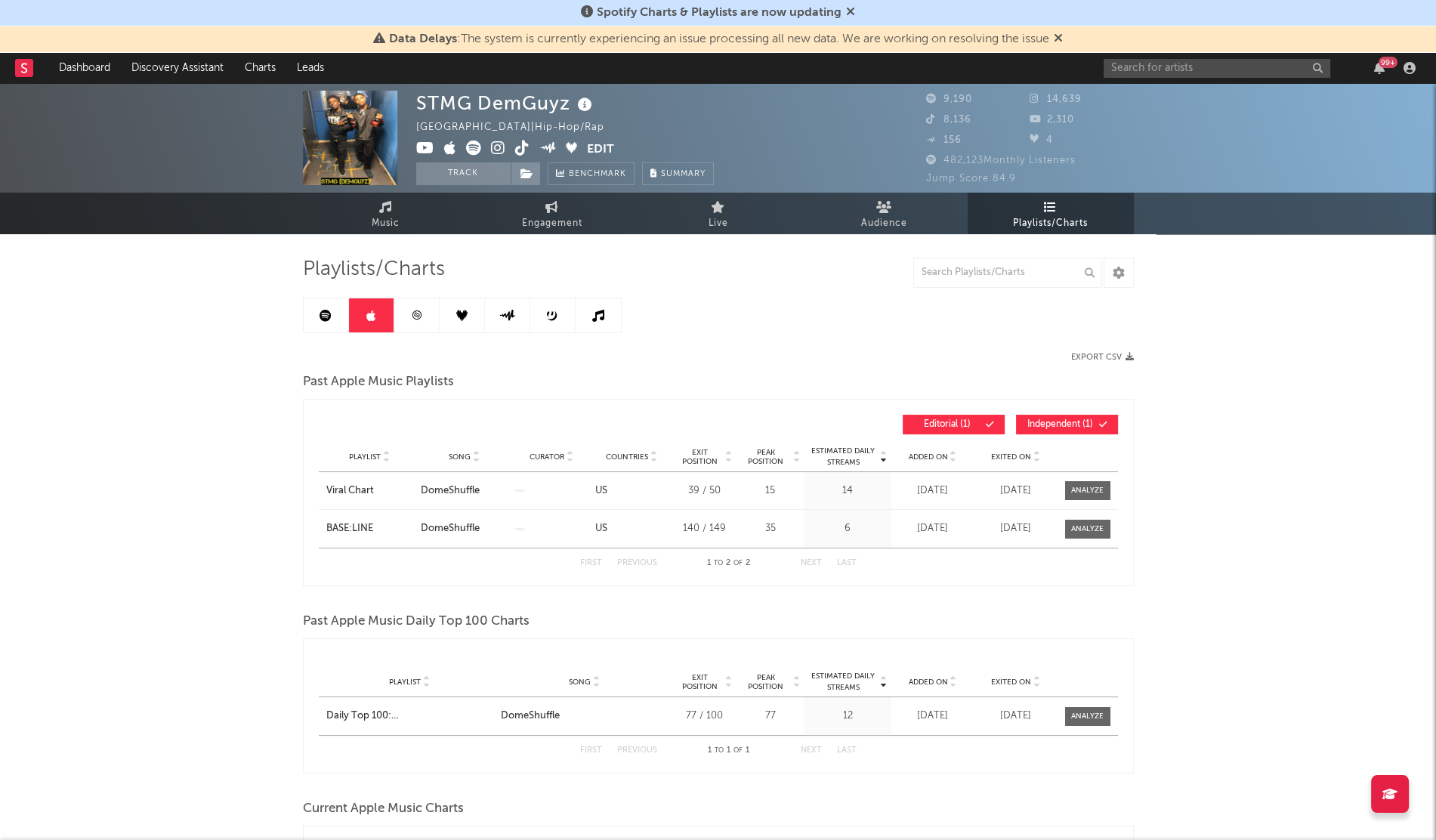
click at [929, 450] on div "Playlist Song Curator Genre Countries Country Chart Type Exit Position Peak Pos…" at bounding box center [718, 456] width 799 height 30
click at [929, 453] on span "Added On" at bounding box center [928, 456] width 39 height 9
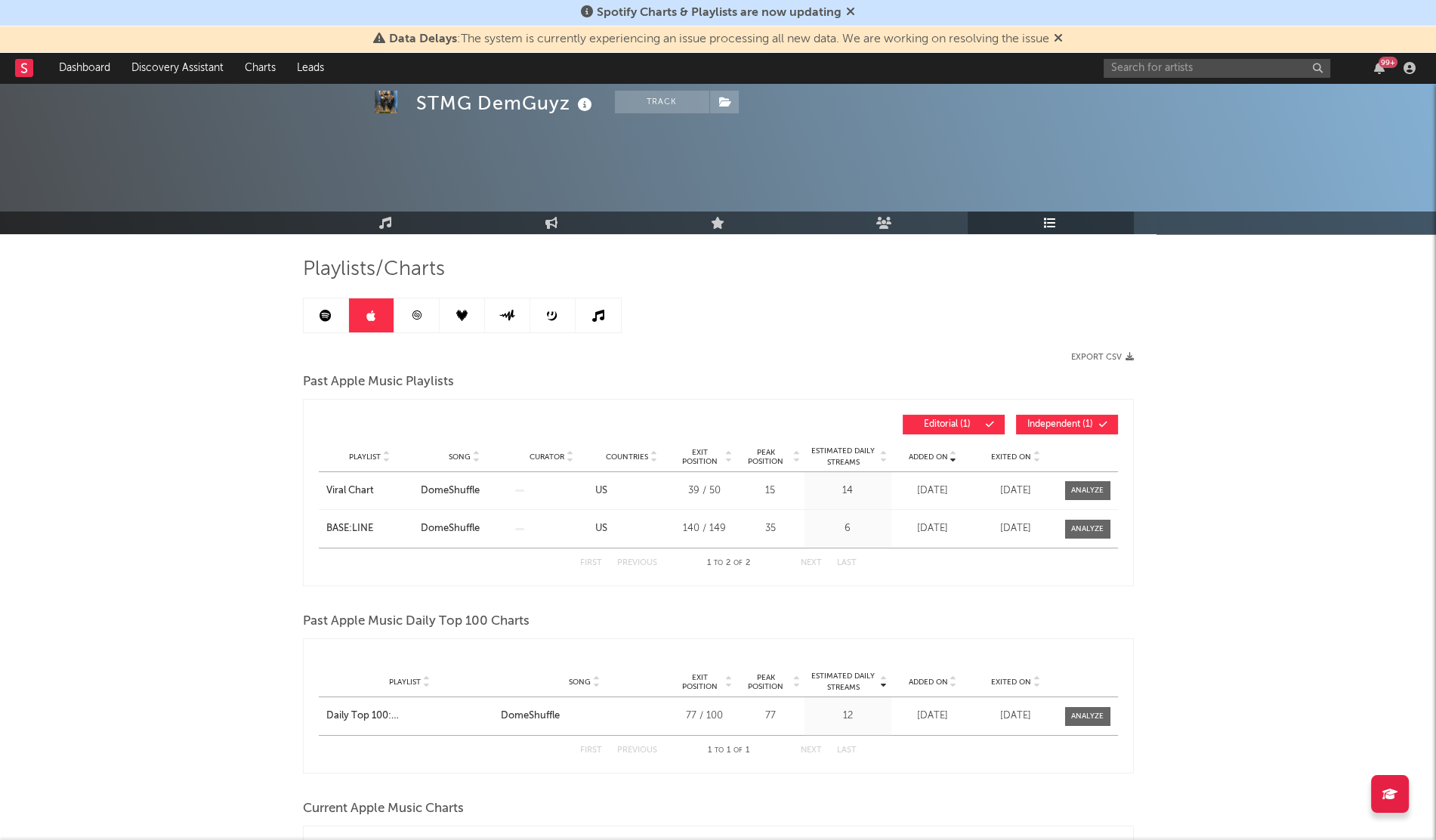
scroll to position [211, 0]
